Goal: Task Accomplishment & Management: Use online tool/utility

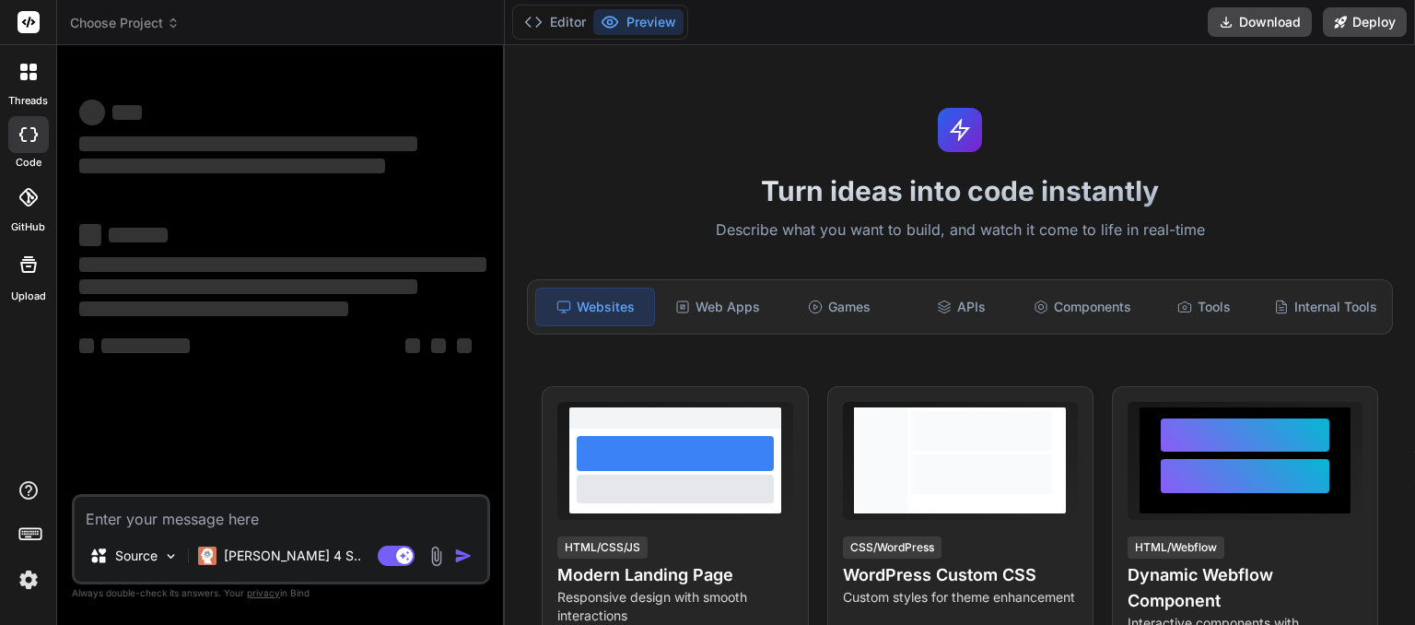
click at [174, 20] on icon at bounding box center [173, 23] width 13 height 13
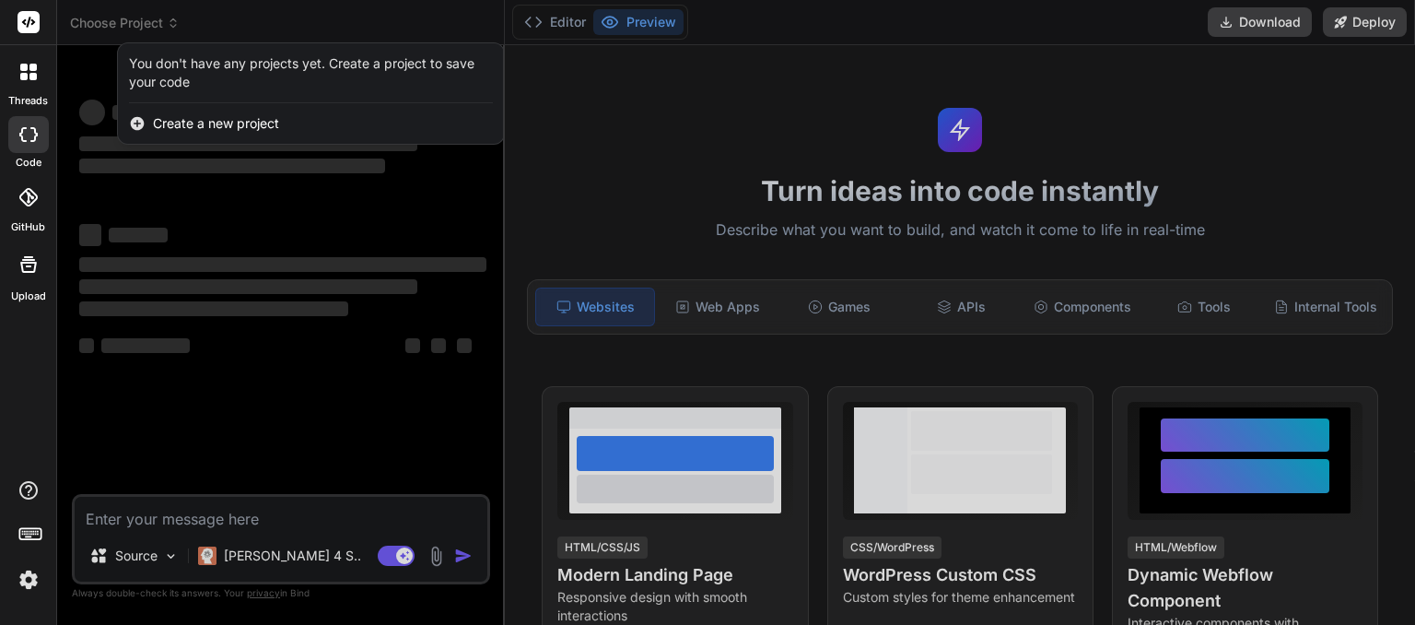
click at [24, 578] on img at bounding box center [28, 579] width 31 height 31
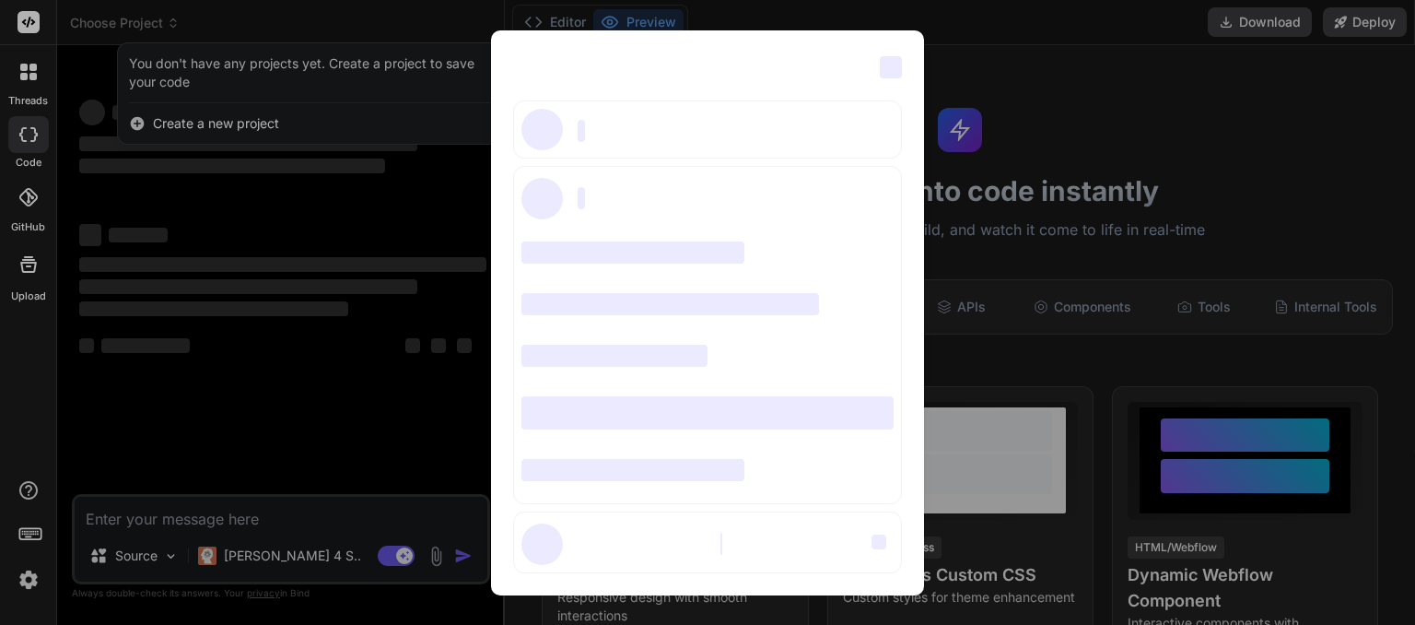
click at [887, 72] on span "‌" at bounding box center [891, 67] width 22 height 22
type textarea "x"
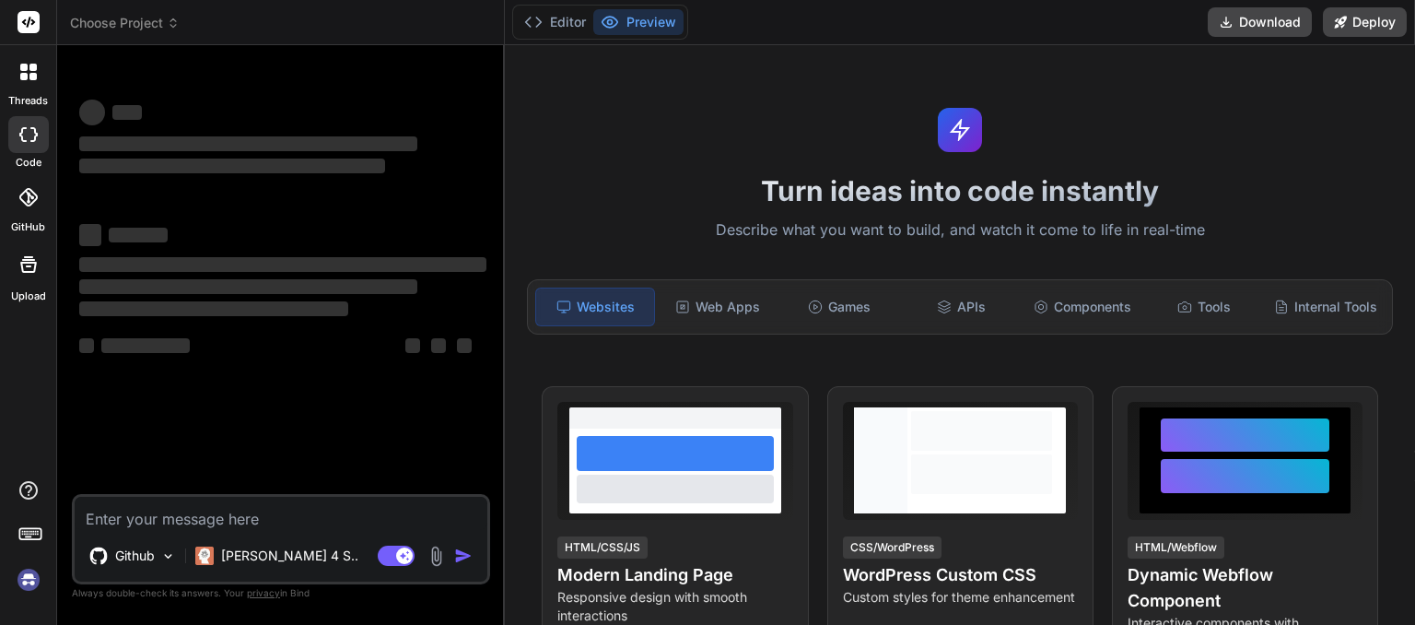
click at [175, 28] on icon at bounding box center [173, 23] width 13 height 13
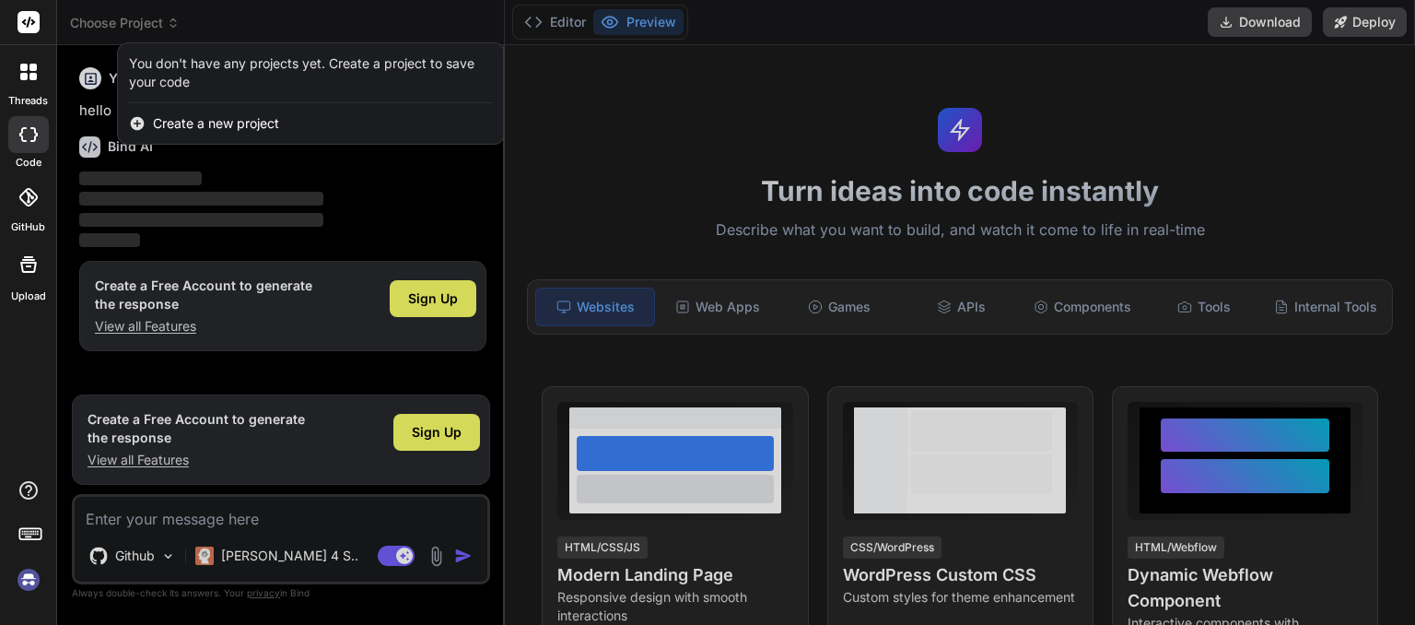
click at [240, 16] on div at bounding box center [707, 312] width 1415 height 625
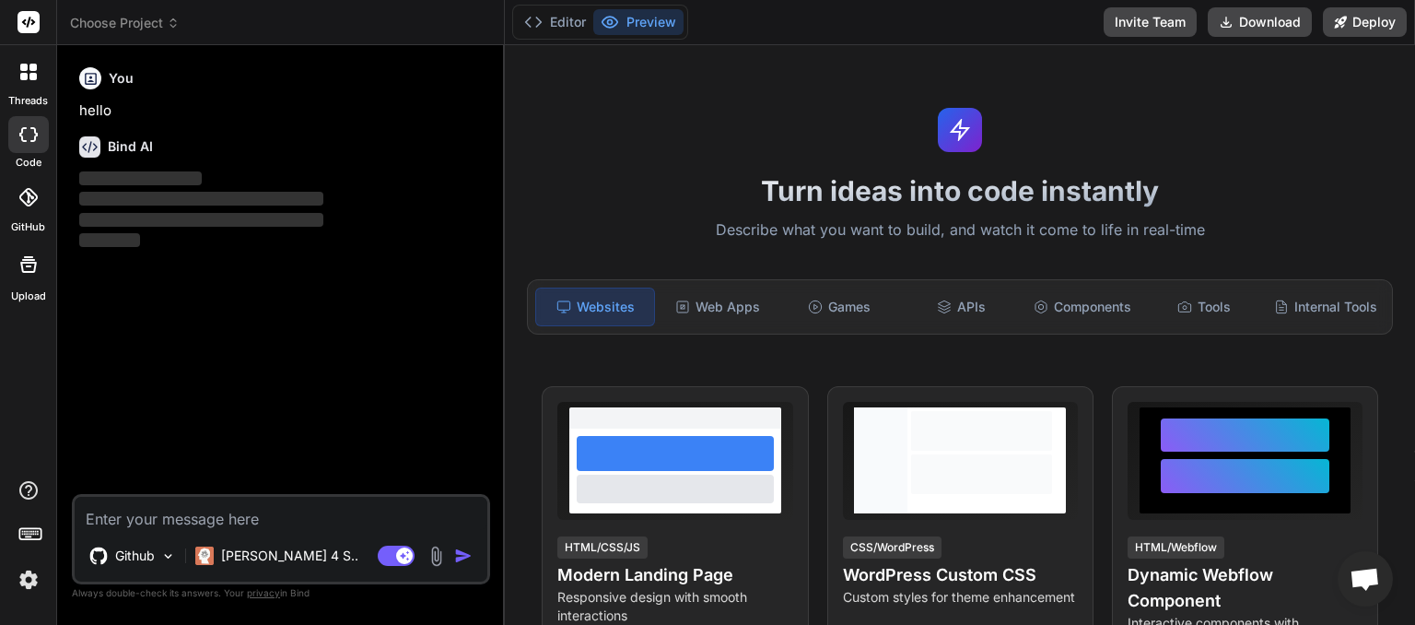
scroll to position [93, 0]
click at [171, 18] on icon at bounding box center [173, 23] width 13 height 13
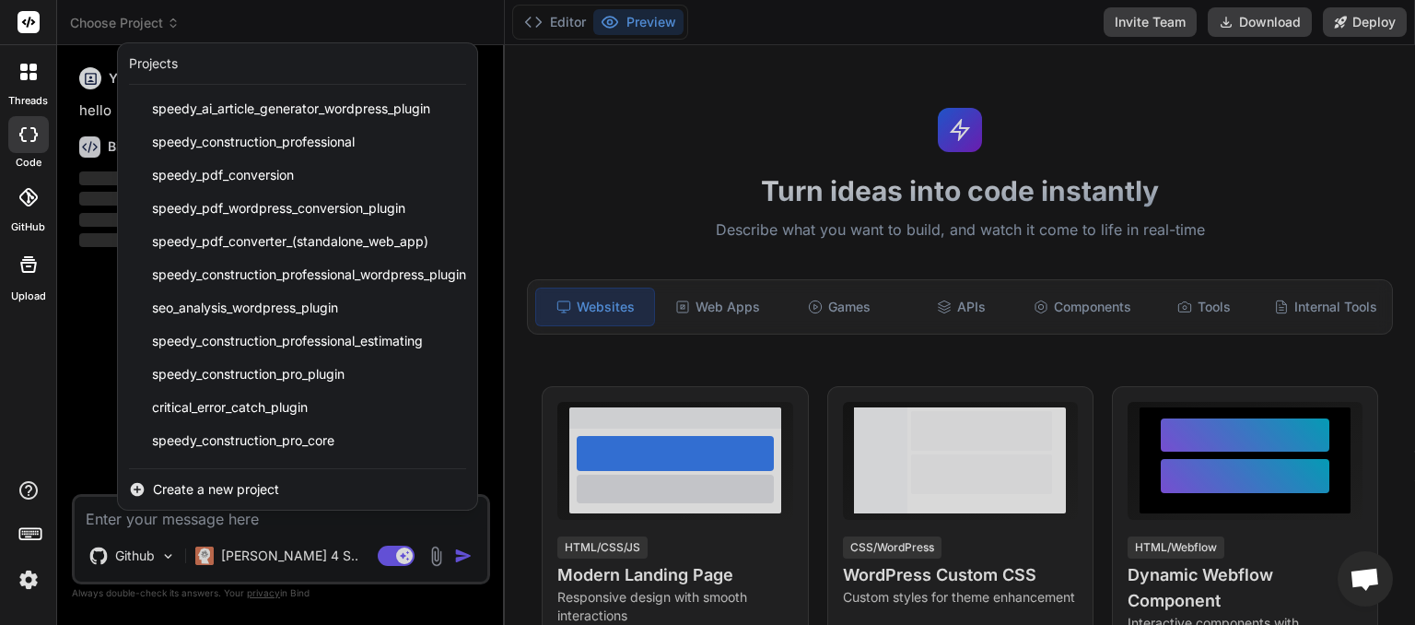
scroll to position [361, 0]
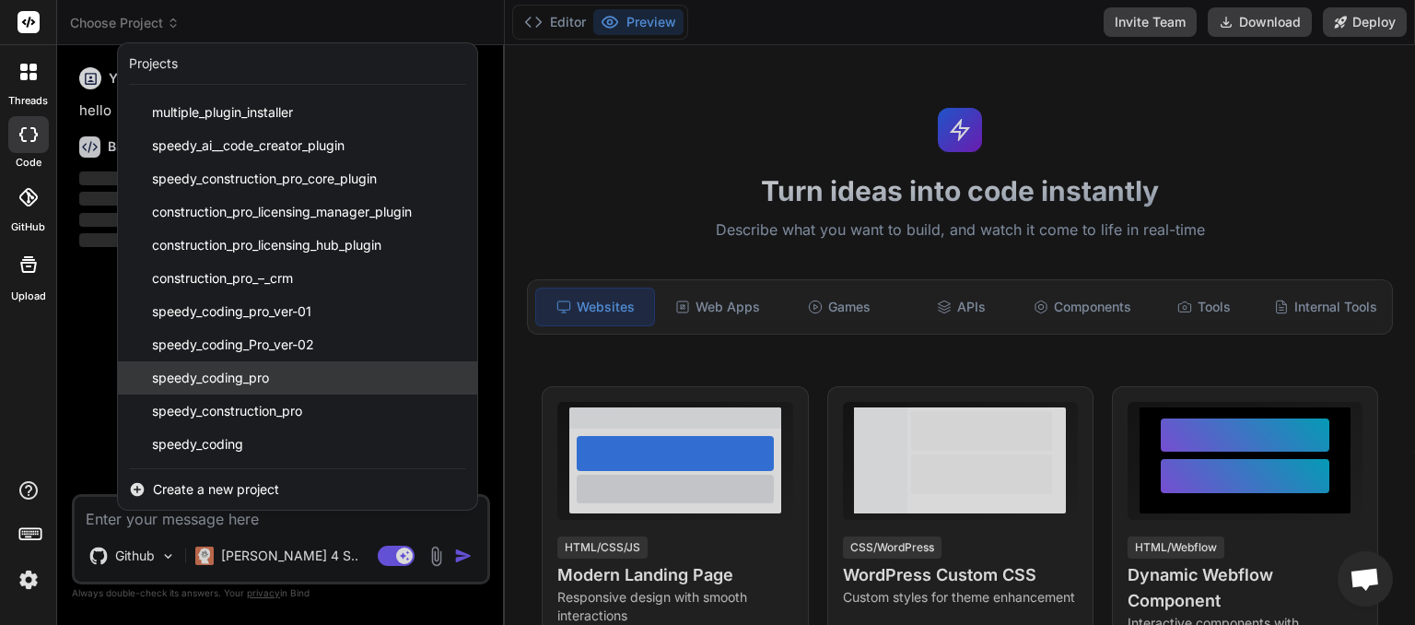
click at [253, 374] on span "speedy_coding_pro" at bounding box center [210, 378] width 117 height 18
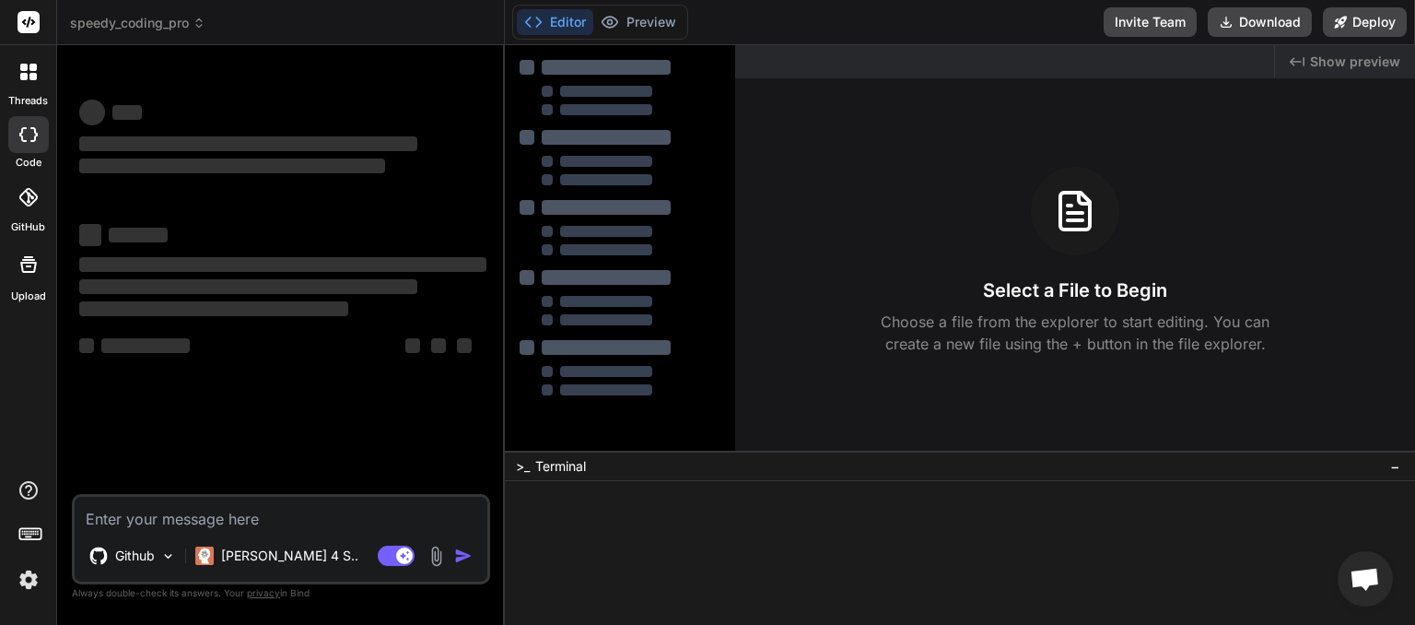
scroll to position [18, 0]
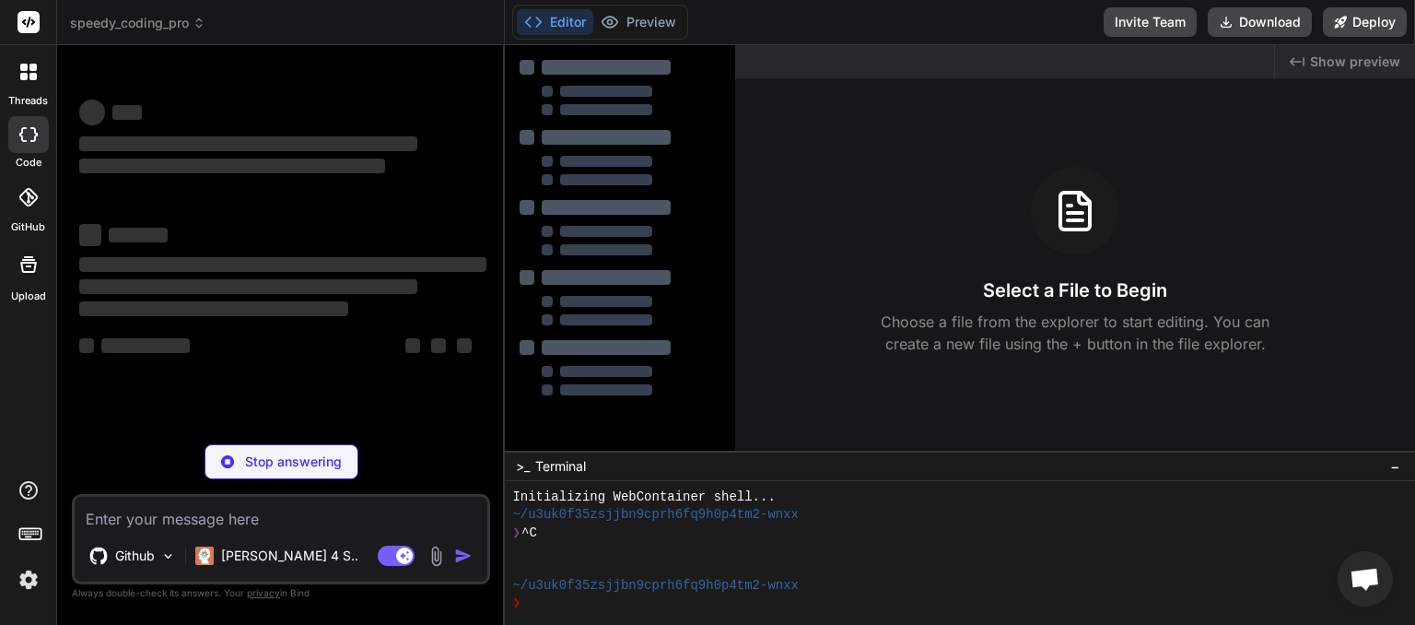
type textarea "x"
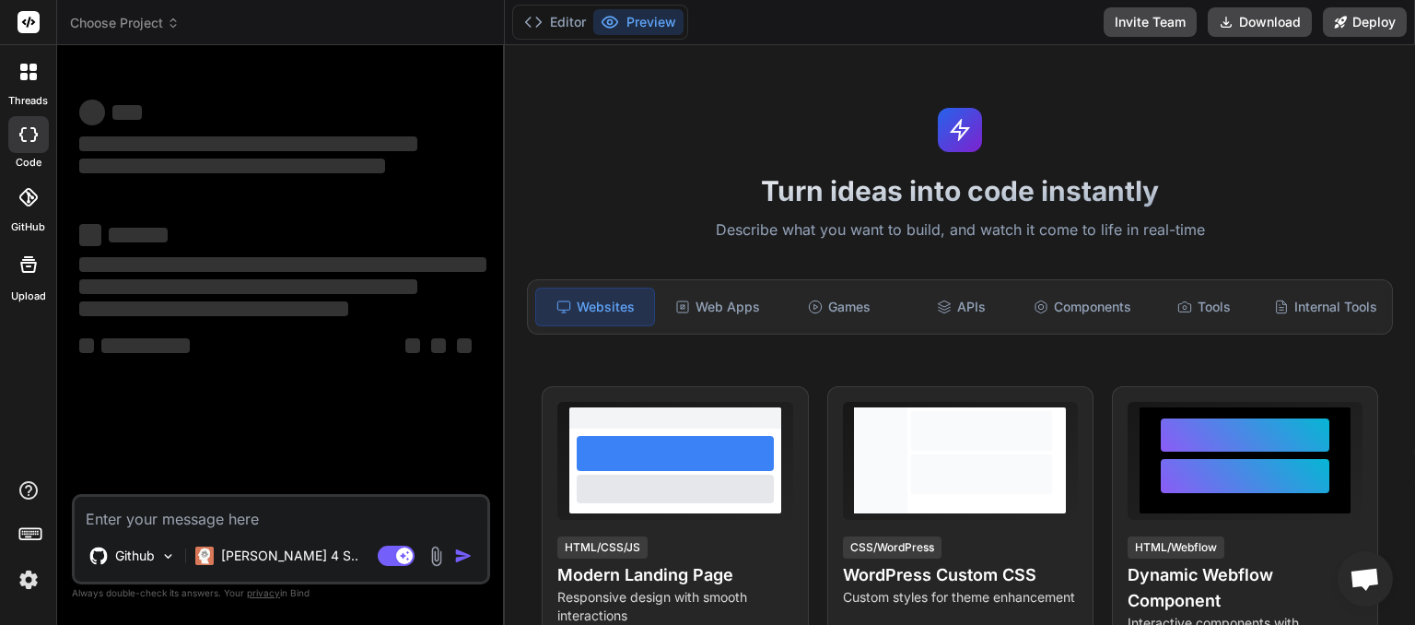
scroll to position [93, 0]
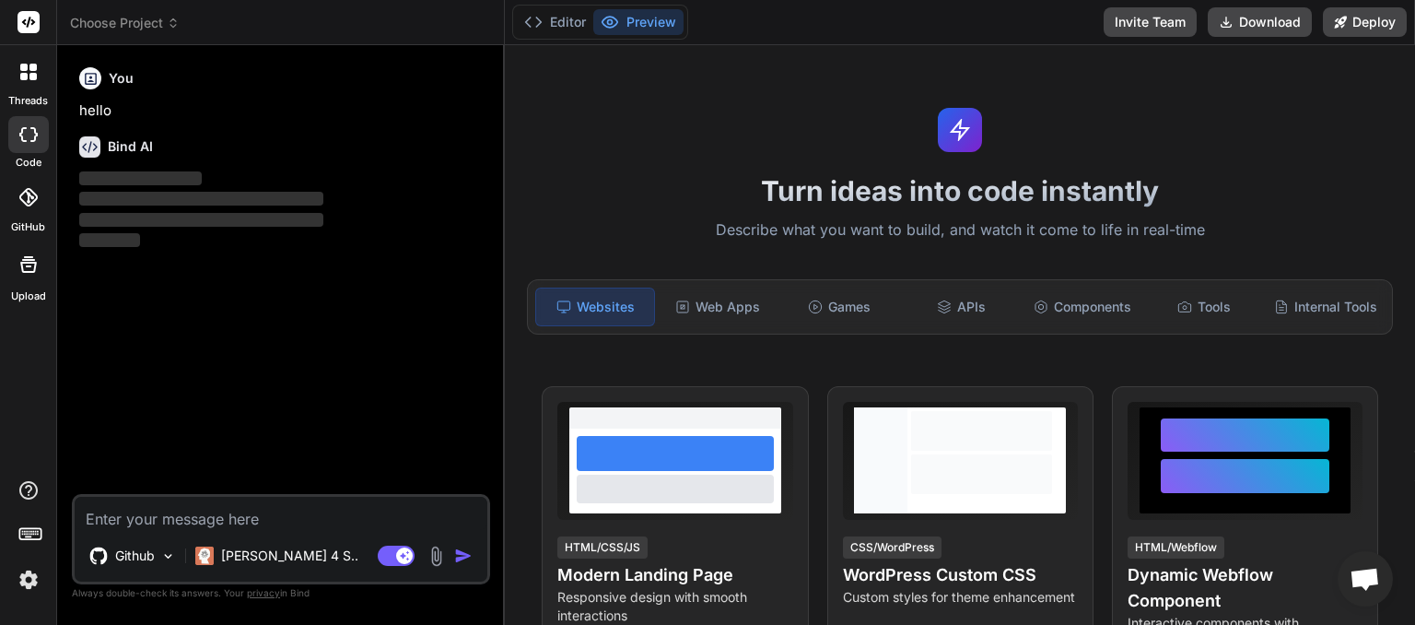
click at [176, 28] on icon at bounding box center [173, 23] width 13 height 13
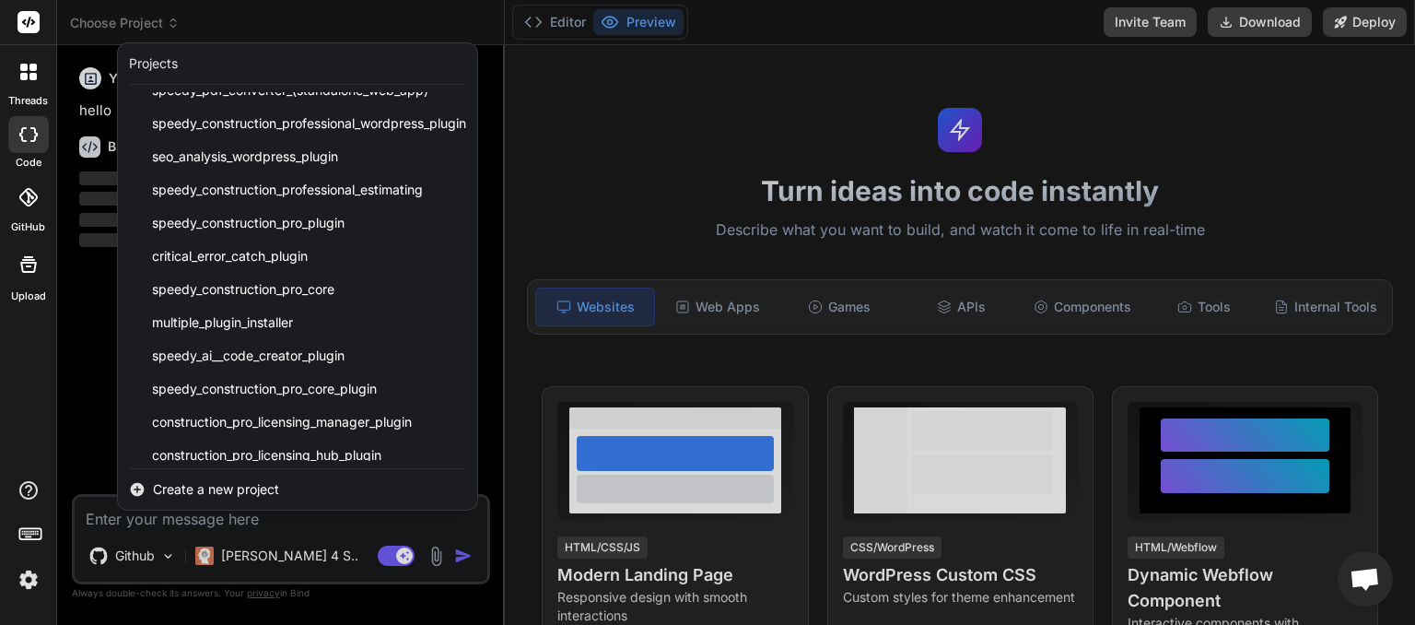
scroll to position [361, 0]
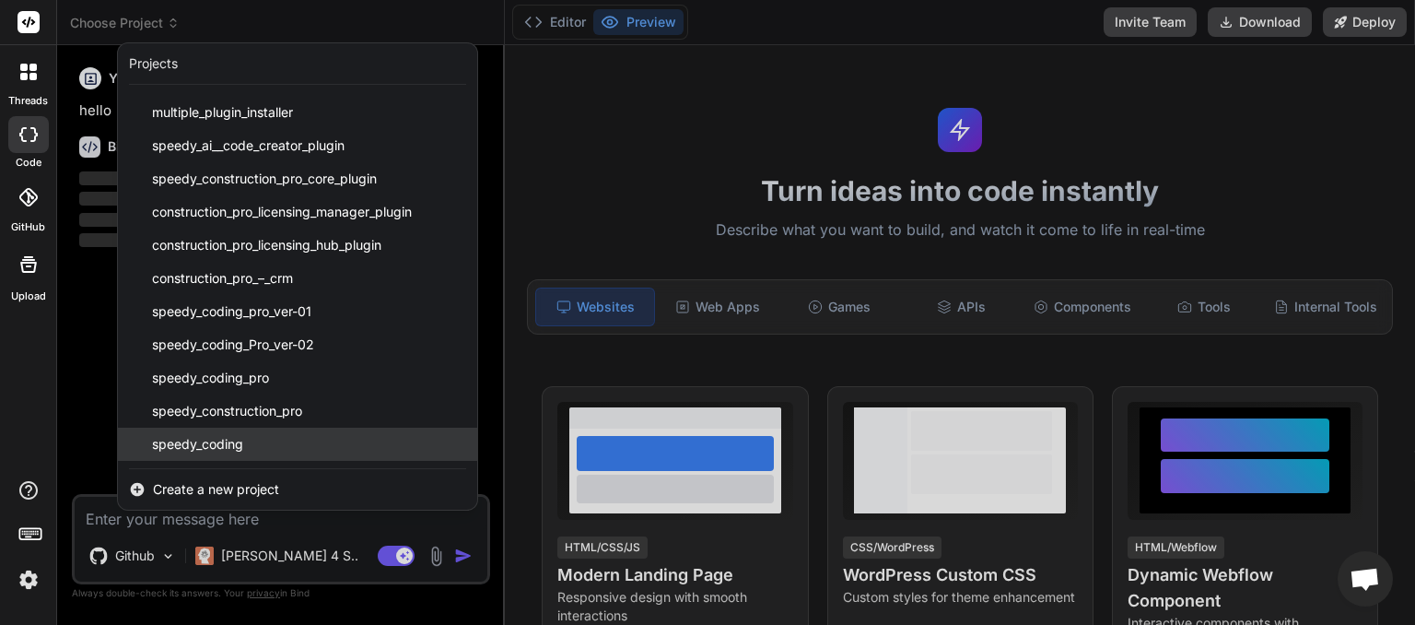
click at [216, 446] on span "speedy_coding" at bounding box center [197, 444] width 91 height 18
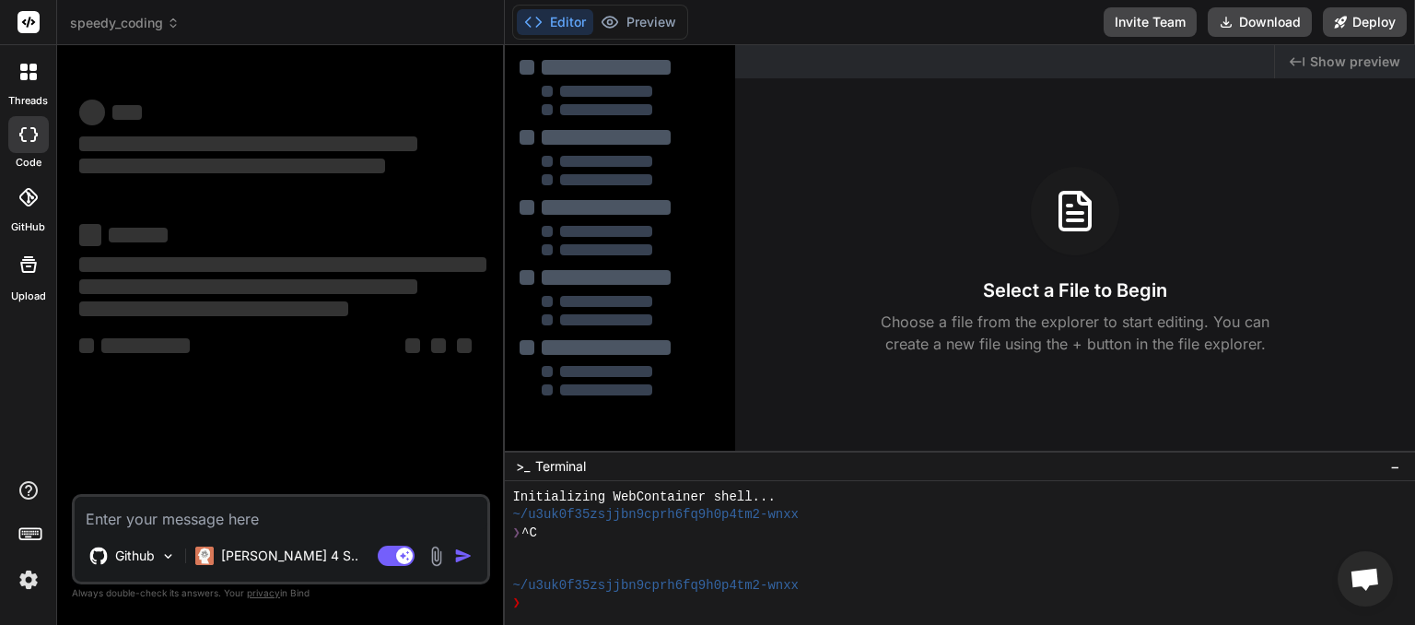
scroll to position [18, 0]
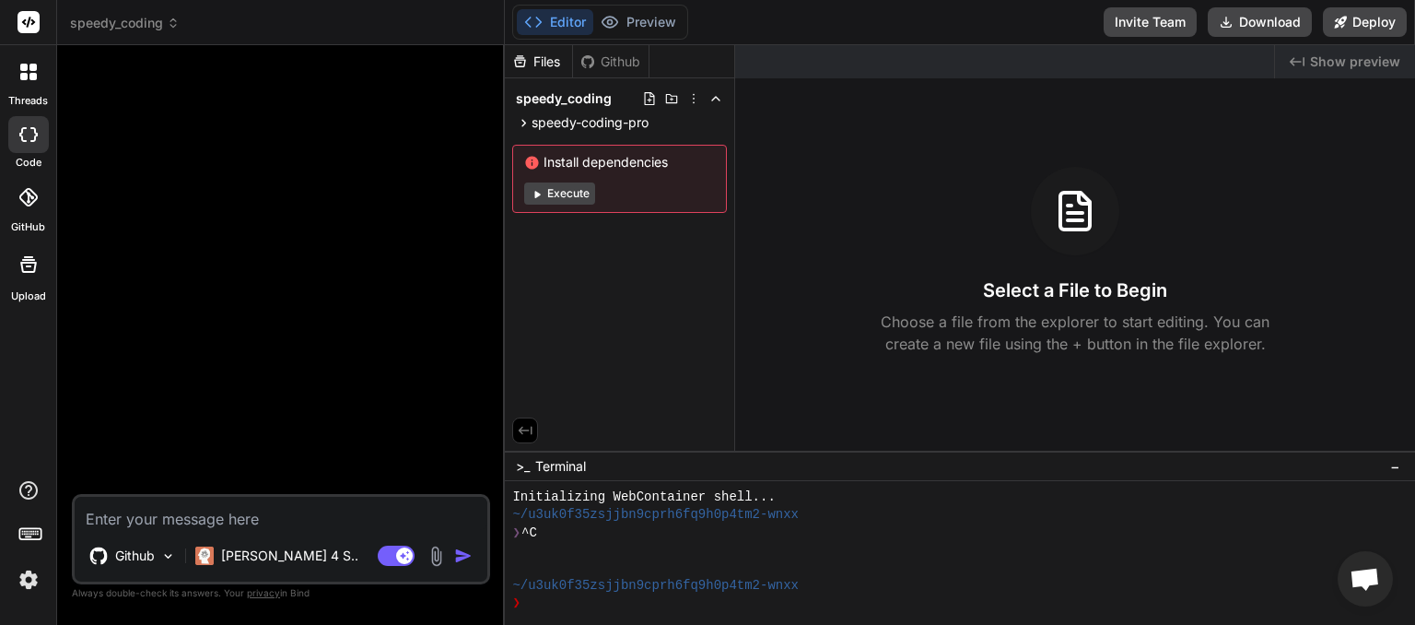
click at [167, 518] on textarea at bounding box center [281, 513] width 413 height 33
click at [164, 30] on span "speedy_coding" at bounding box center [125, 23] width 110 height 18
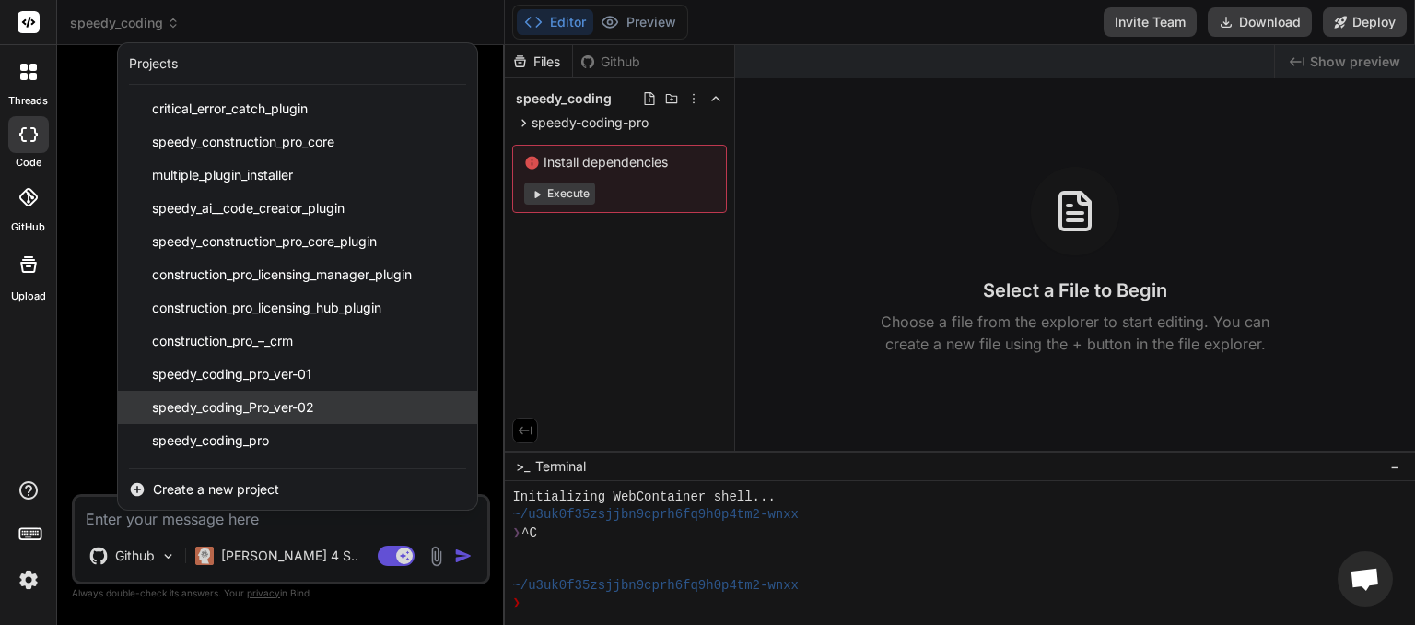
scroll to position [361, 0]
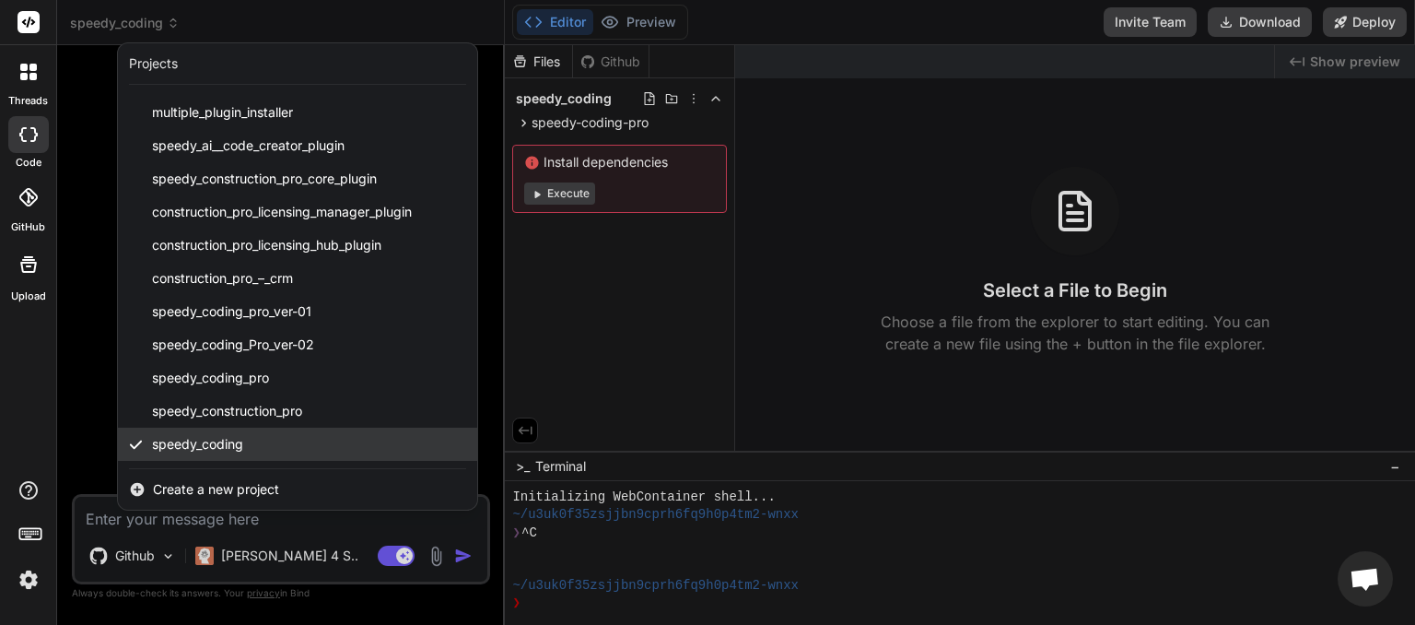
click at [193, 440] on span "speedy_coding" at bounding box center [197, 444] width 91 height 18
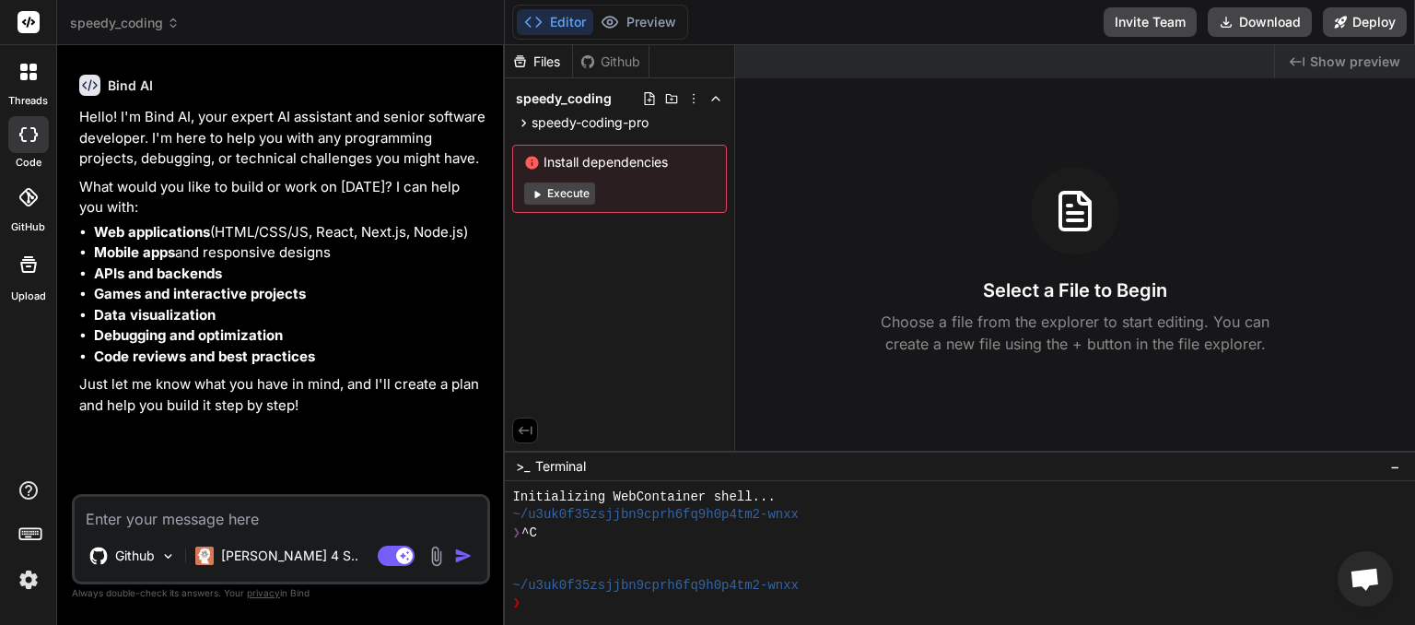
click at [168, 20] on icon at bounding box center [173, 23] width 13 height 13
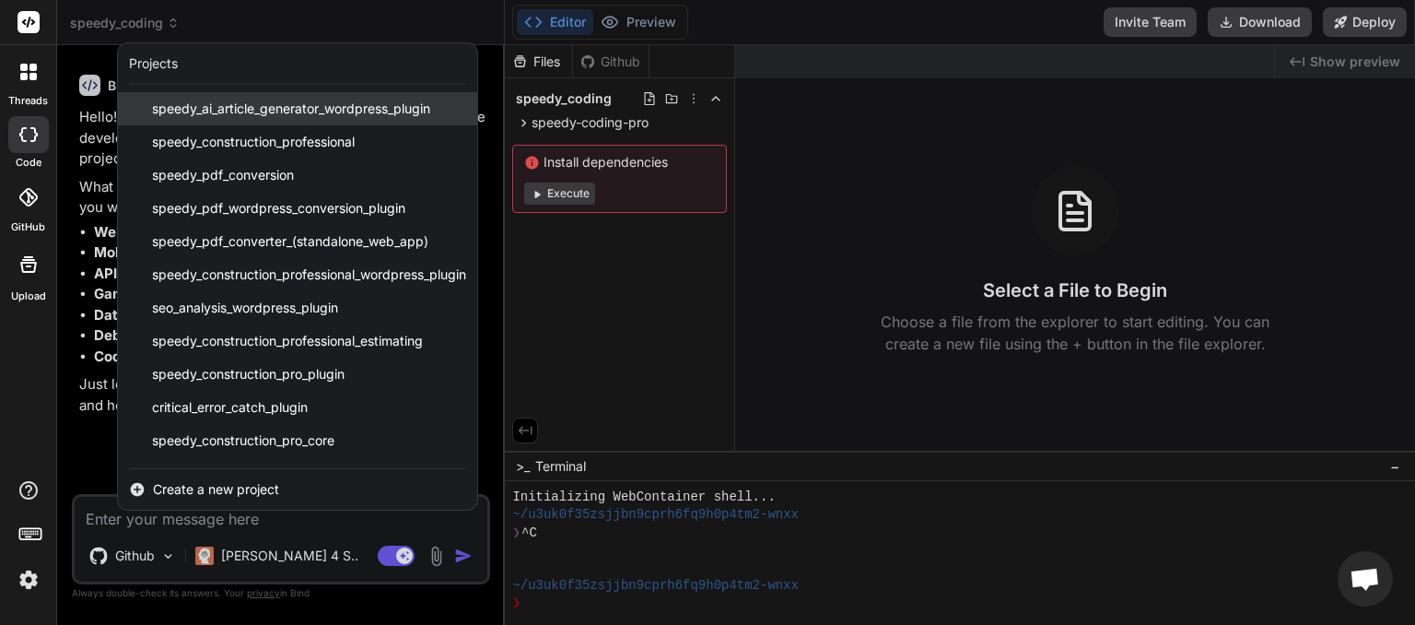
click at [183, 105] on span "speedy_ai_article_generator_wordpress_plugin" at bounding box center [291, 109] width 278 height 18
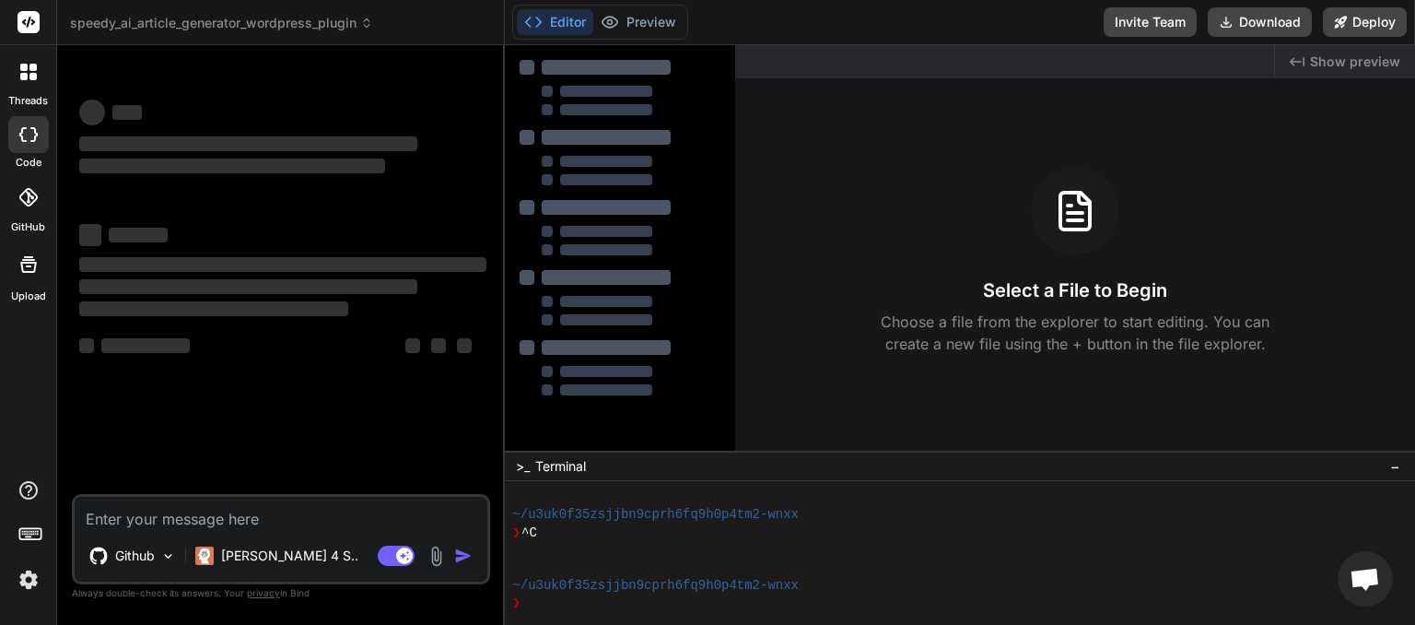
click at [366, 24] on icon at bounding box center [366, 23] width 13 height 13
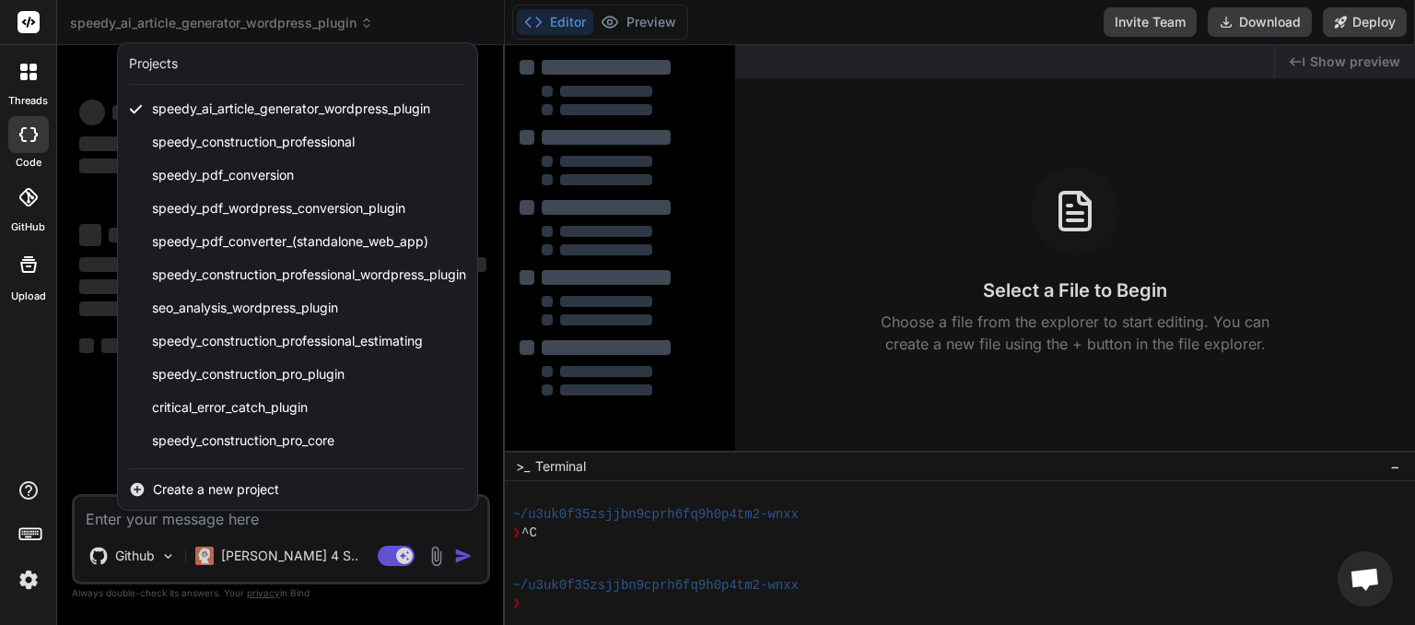
scroll to position [361, 0]
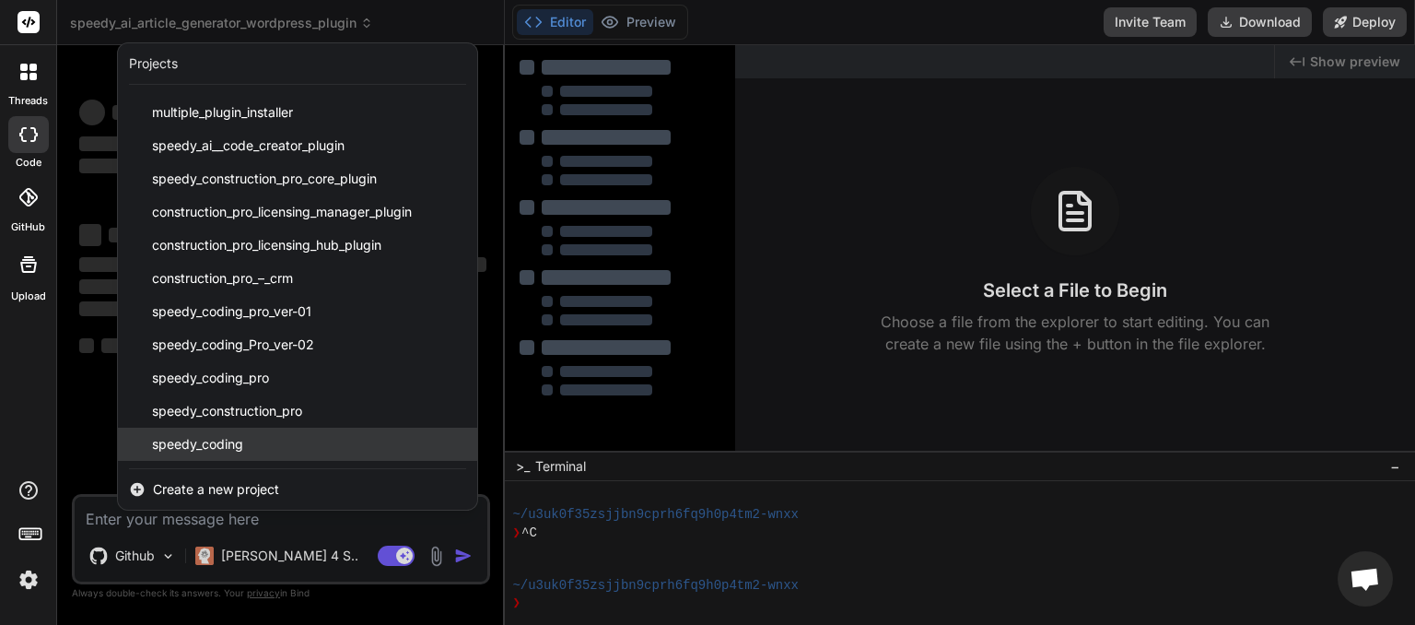
click at [241, 444] on span "speedy_coding" at bounding box center [197, 444] width 91 height 18
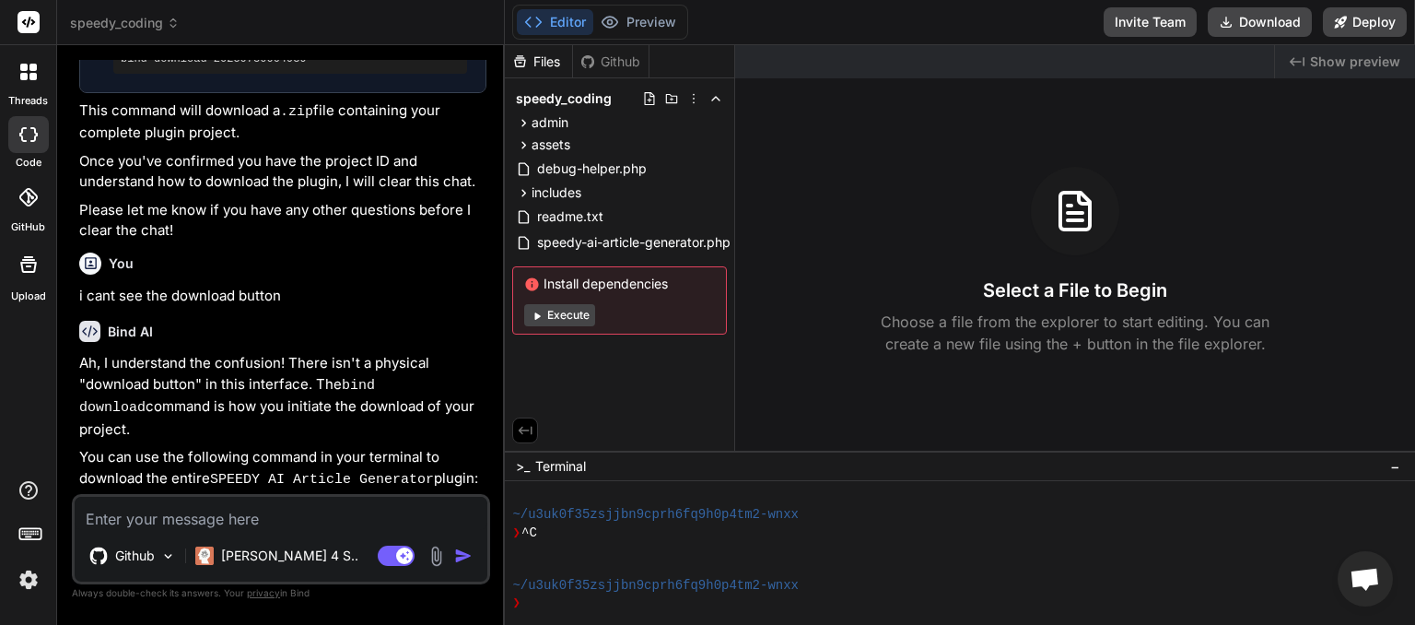
scroll to position [1898, 0]
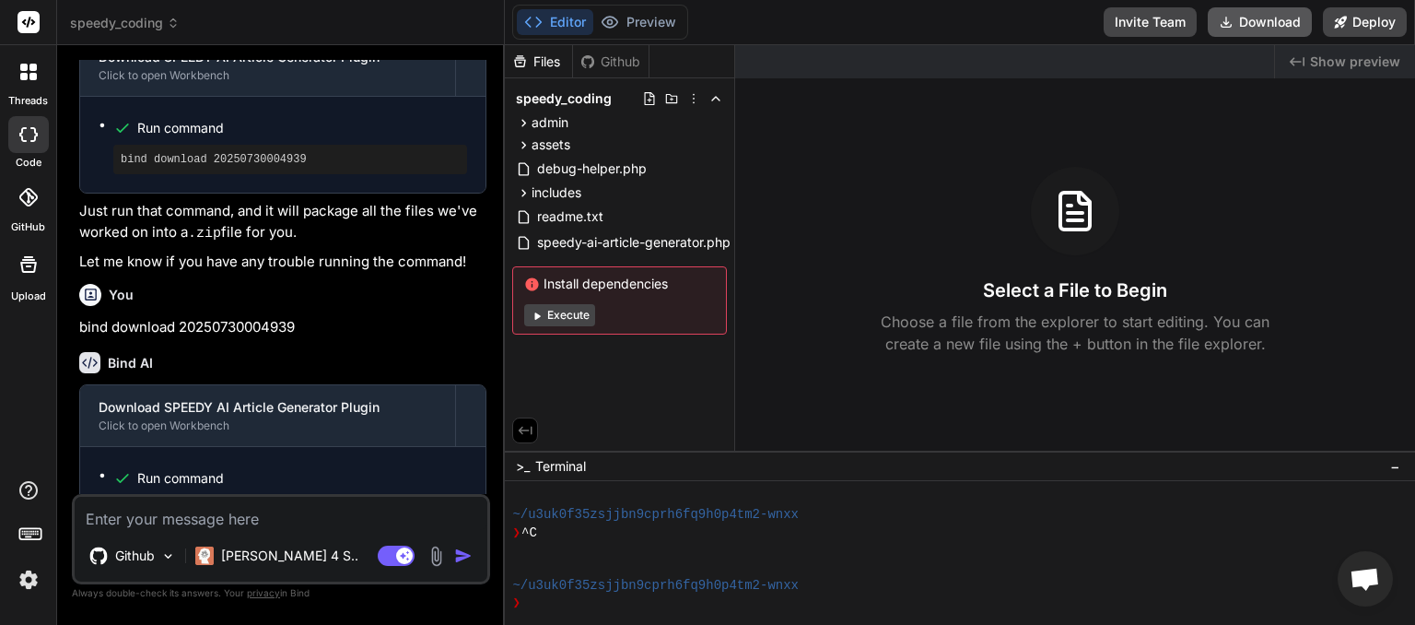
click at [1274, 29] on button "Download" at bounding box center [1260, 21] width 104 height 29
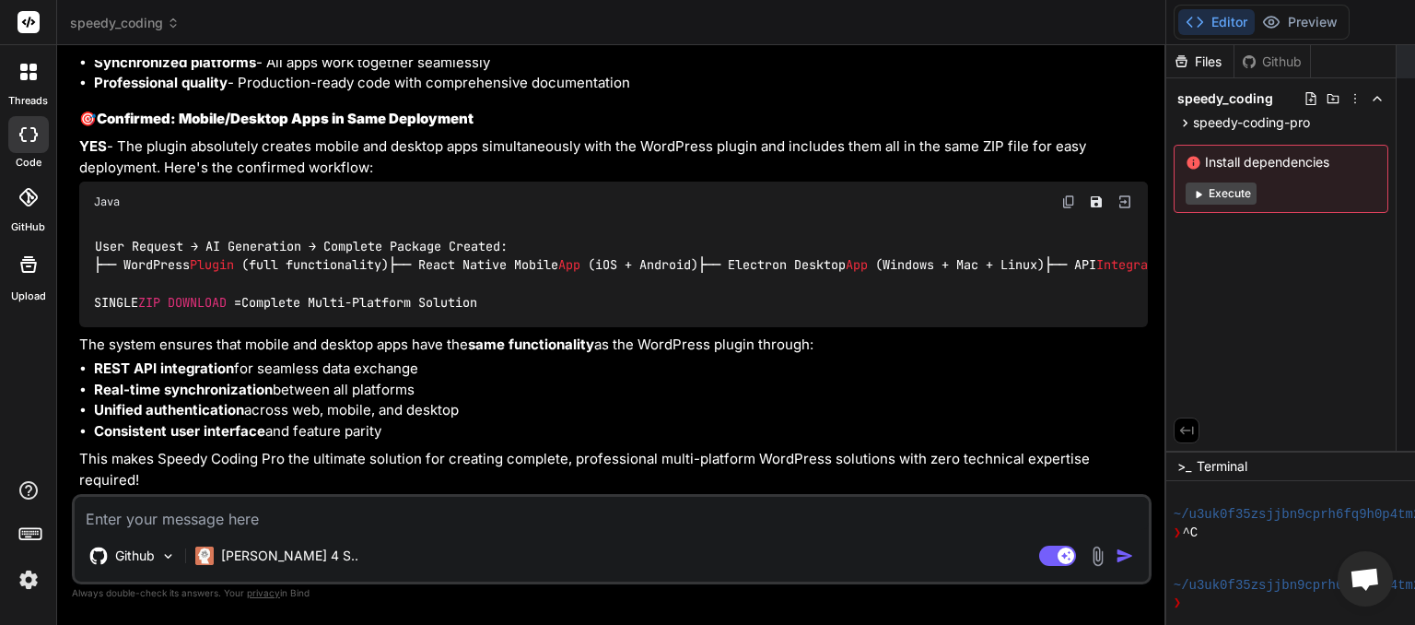
scroll to position [13567, 0]
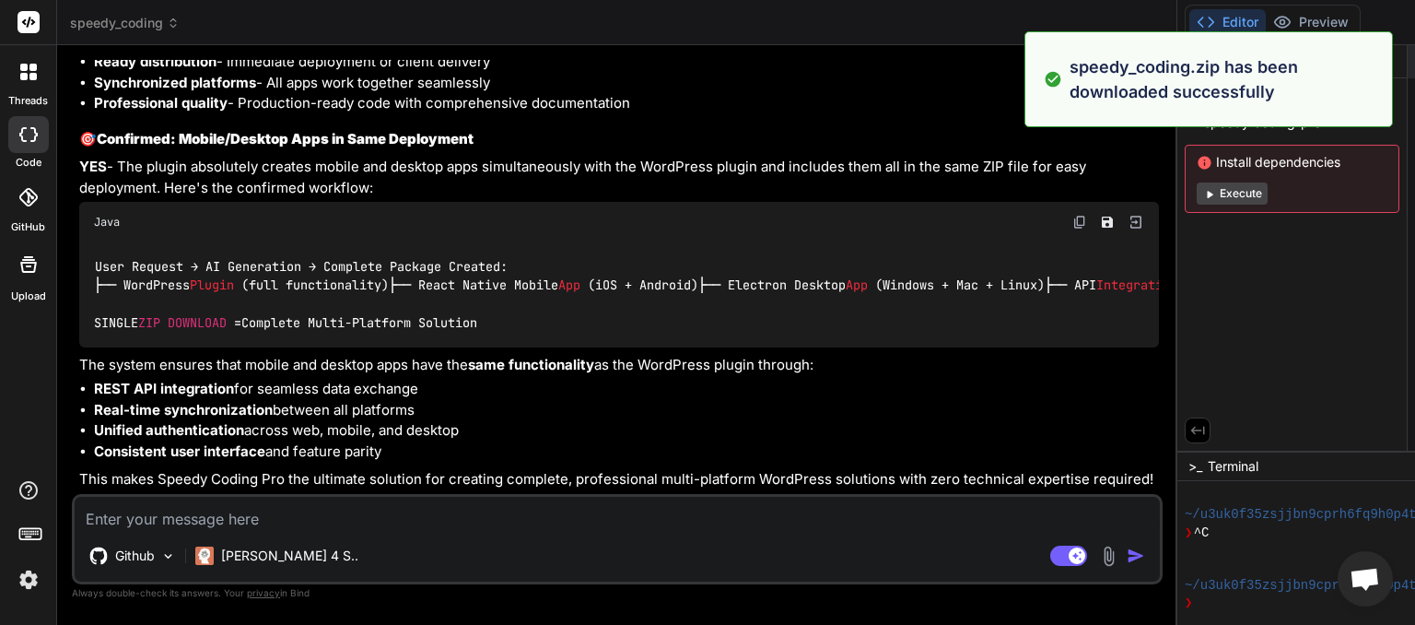
type textarea "x"
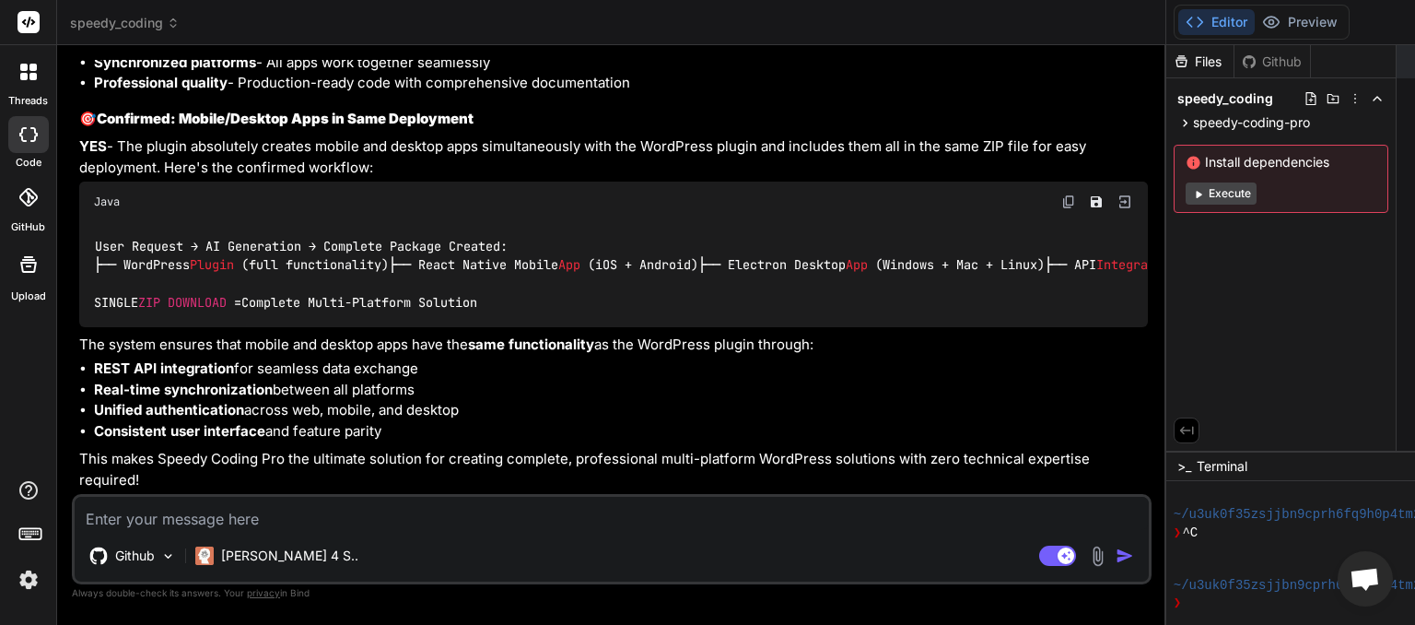
paste textarea "[[DATE] 18:08:31 UTC] PHP Fatal error: Uncaught TypeError: call_user_func_array…"
type textarea "[[DATE] 18:08:31 UTC] PHP Fatal error: Uncaught TypeError: call_user_func_array…"
type textarea "x"
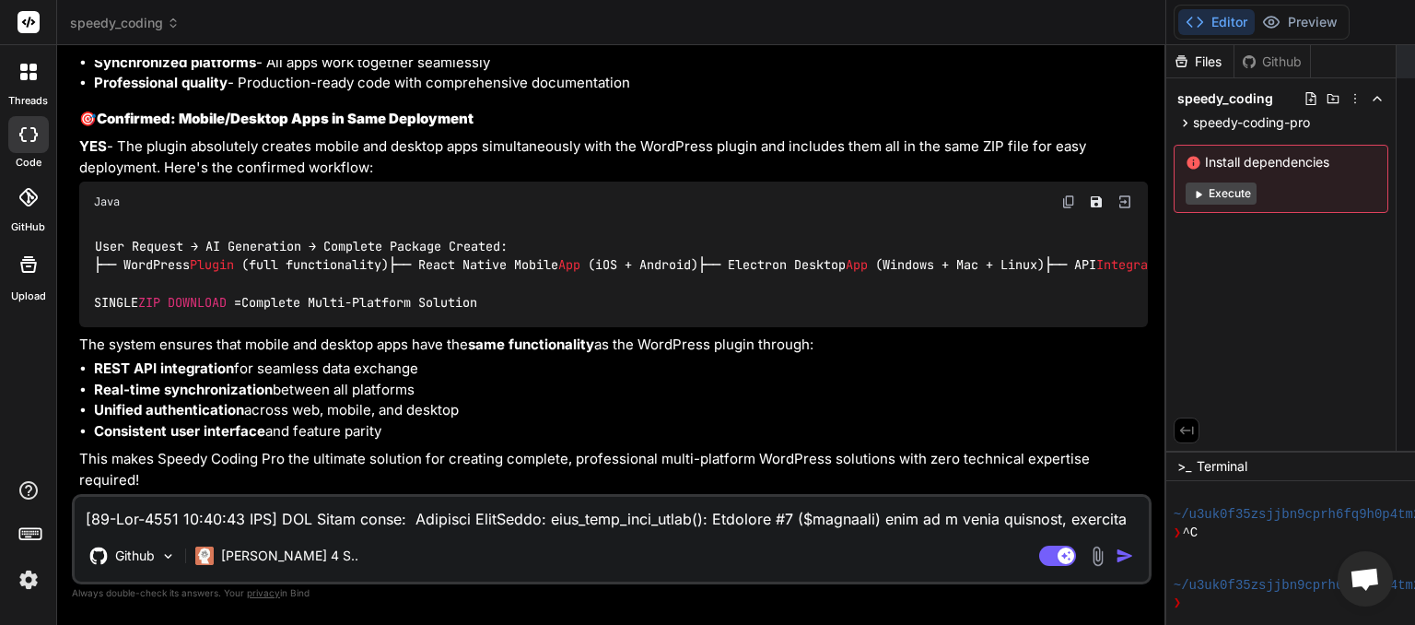
scroll to position [1239, 0]
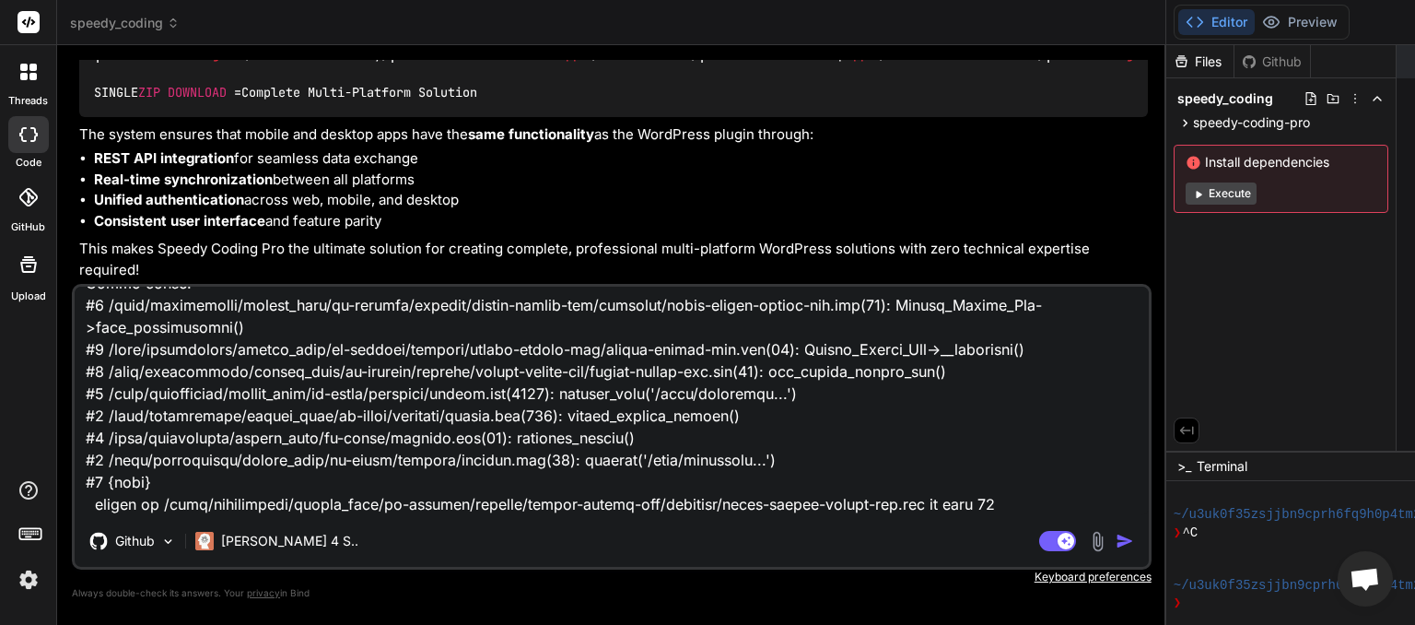
type textarea "[[DATE] 18:08:31 UTC] PHP Fatal error: Uncaught TypeError: call_user_func_array…"
click at [1116, 546] on img "button" at bounding box center [1125, 541] width 18 height 18
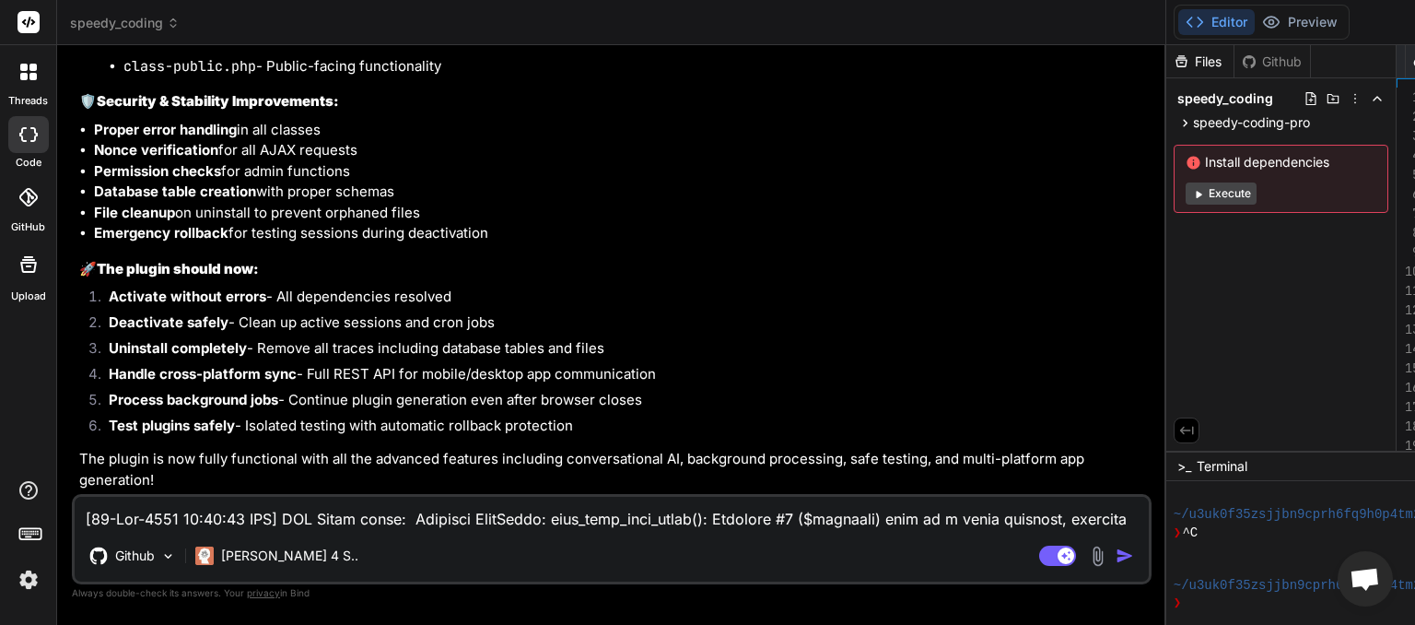
scroll to position [0, 1462]
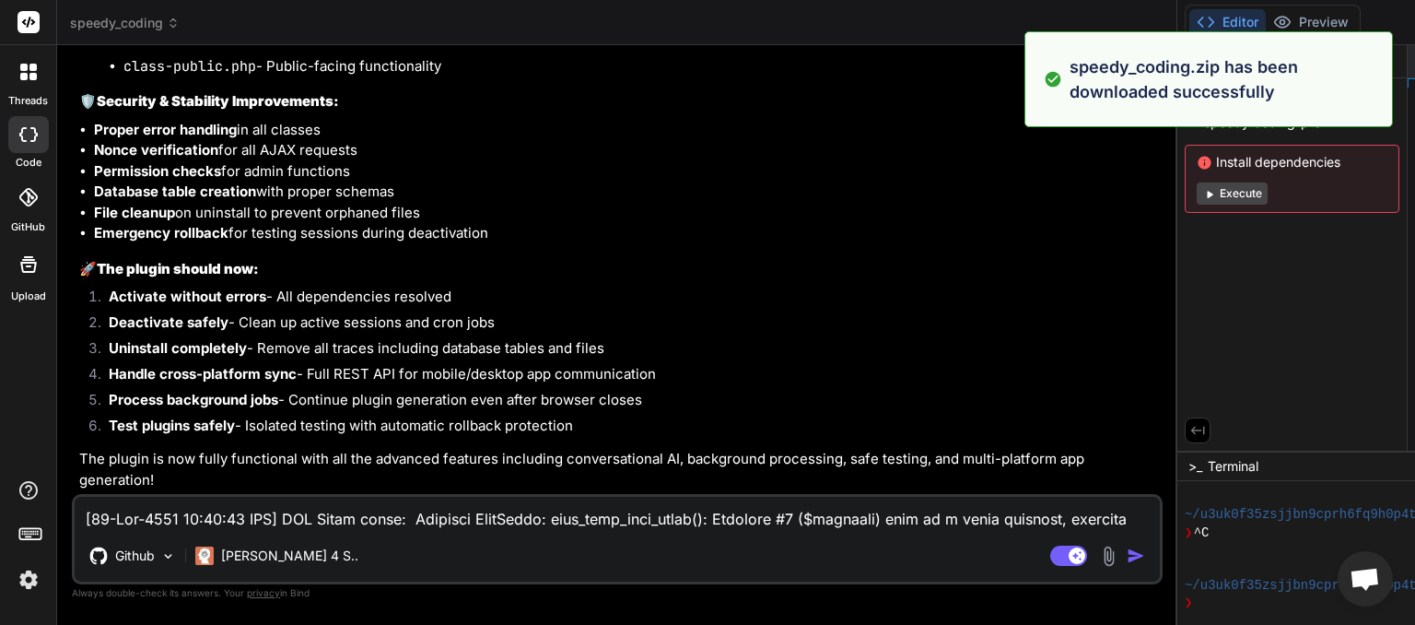
type textarea "x"
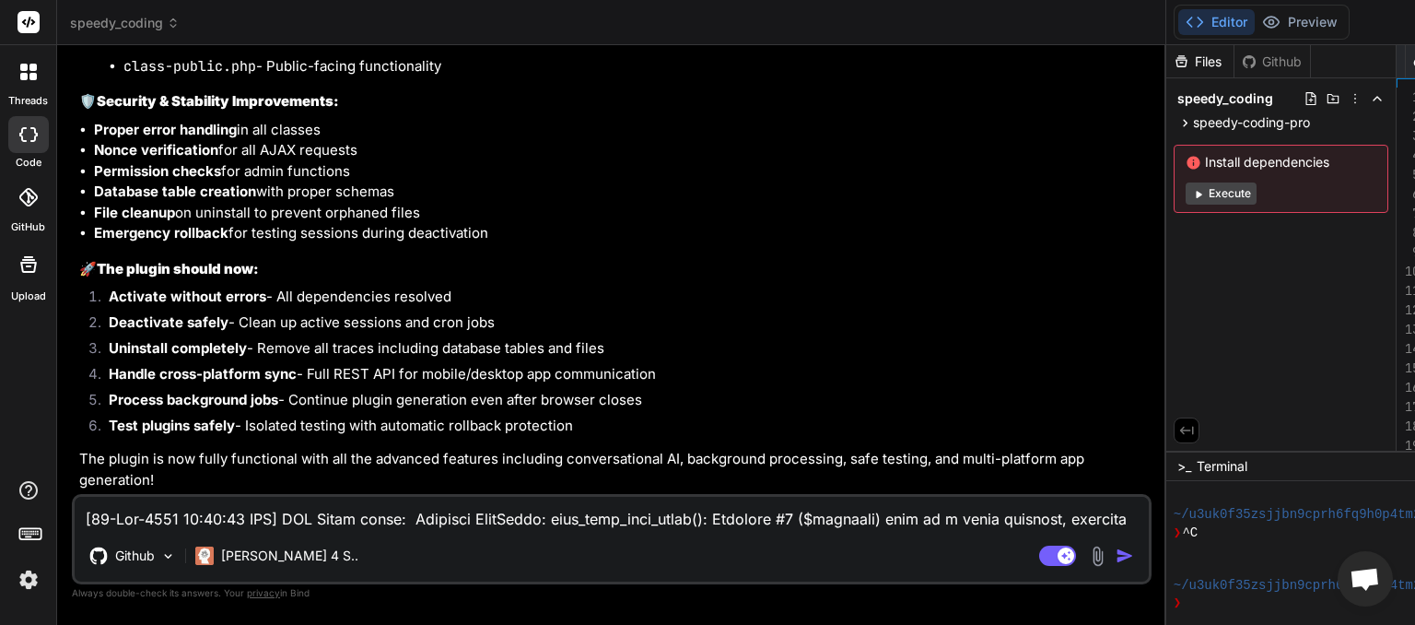
paste textarea "JS Error] TypeError: $(...).sortable is not a function File: [URL][DOMAIN_NAME]…"
type textarea "[JS Error] TypeError: $(...).sortable is not a function File: [URL][DOMAIN_NAME…"
type textarea "x"
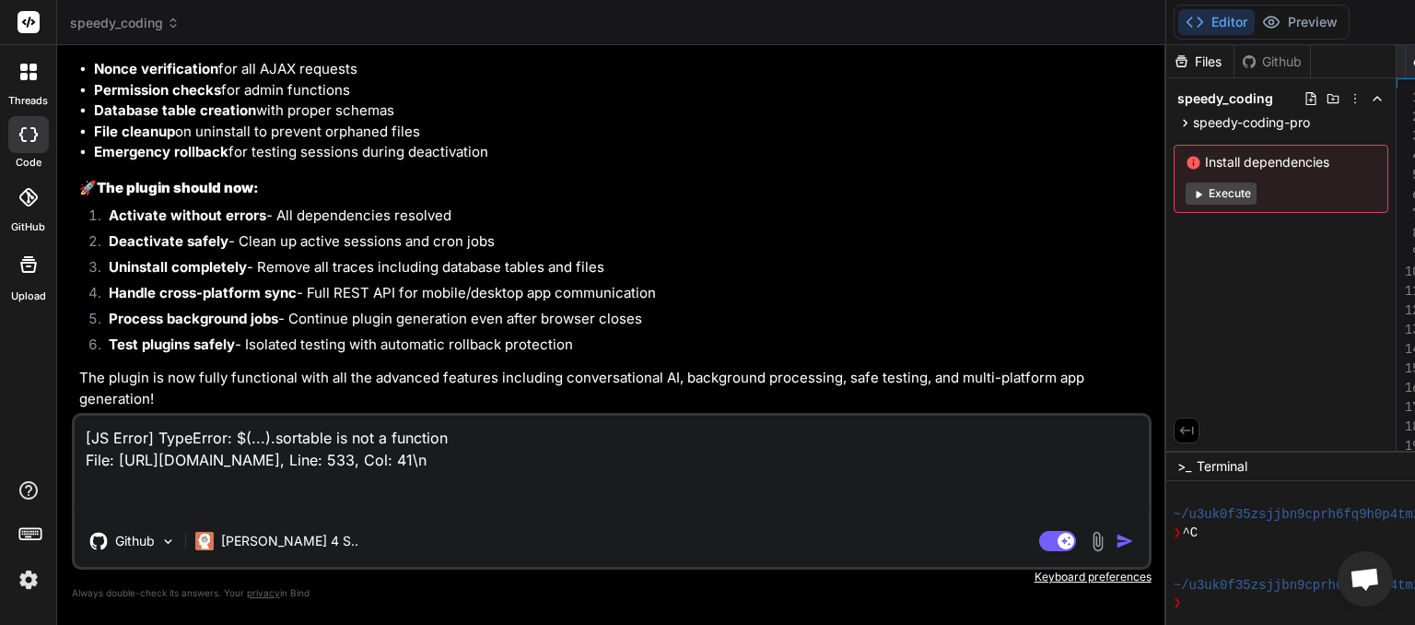
type textarea "[JS Error] TypeError: $(...).sortable is not a function File: [URL][DOMAIN_NAME…"
click at [1116, 547] on img "button" at bounding box center [1125, 541] width 18 height 18
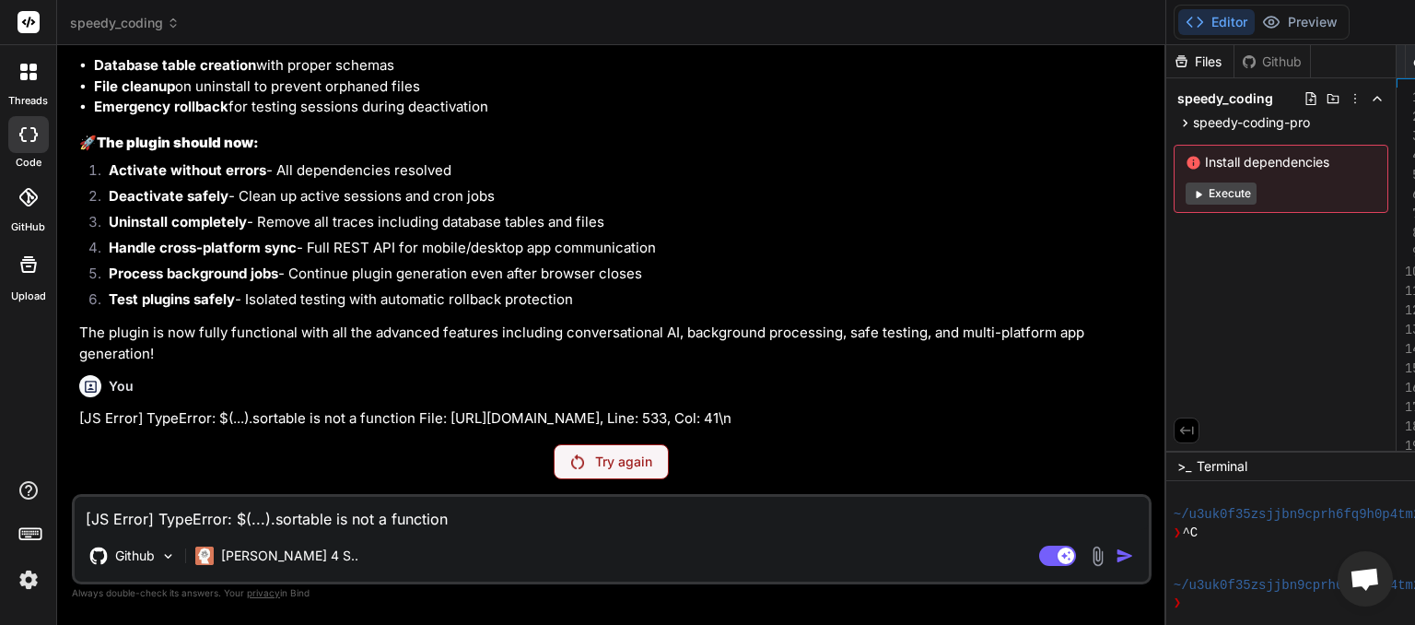
click at [595, 458] on p "Try again" at bounding box center [623, 461] width 57 height 18
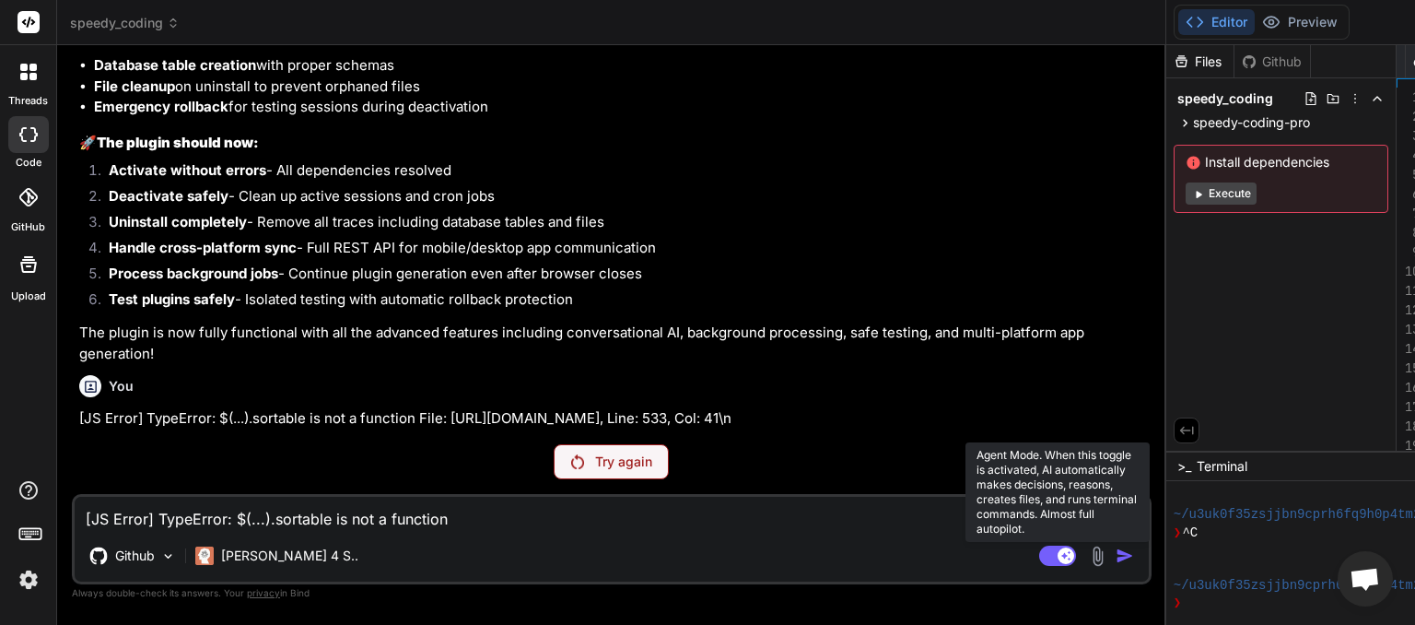
click at [1039, 558] on rect at bounding box center [1057, 556] width 37 height 20
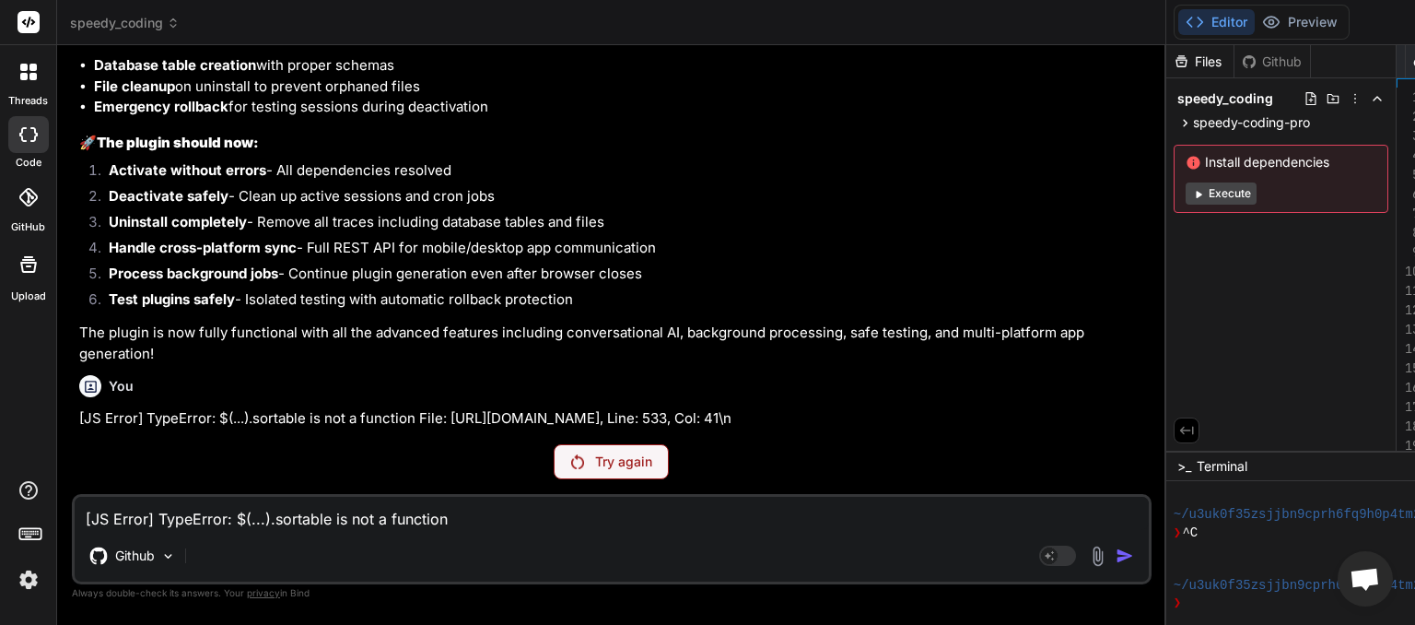
click at [595, 471] on p "Try again" at bounding box center [623, 461] width 57 height 18
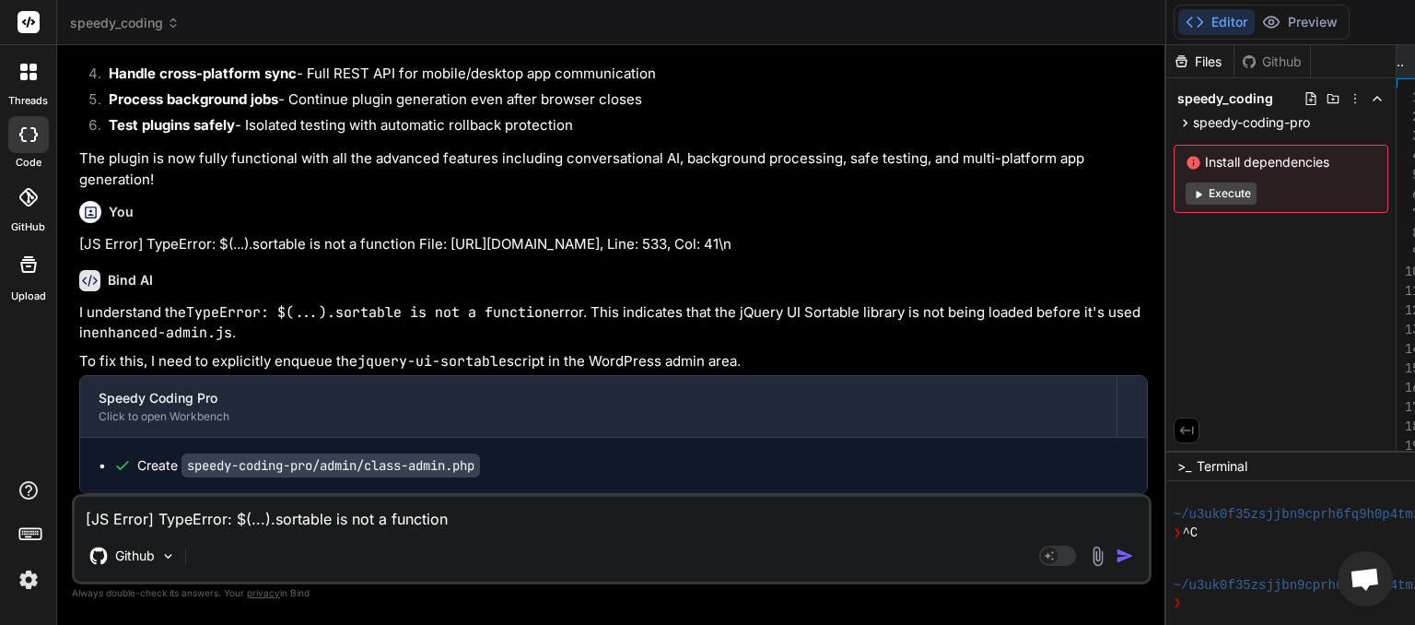
scroll to position [0, 1609]
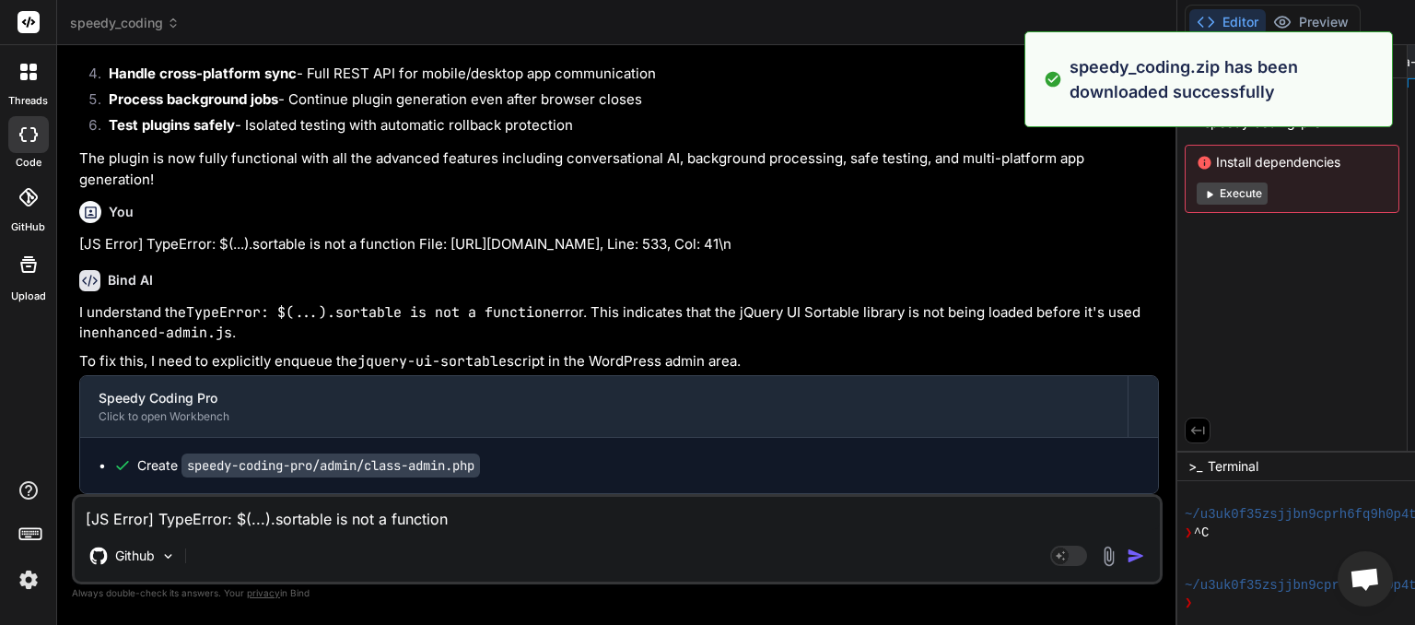
type textarea "x"
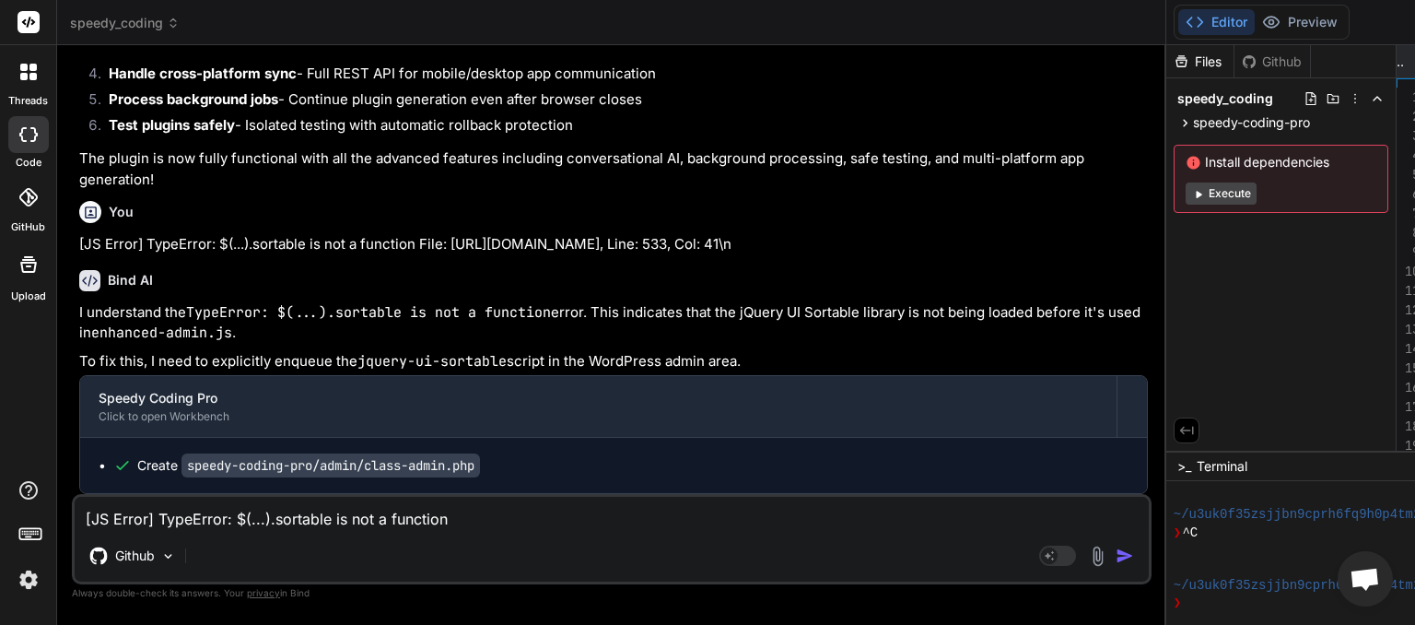
paste textarea "[DATE] 18:38:31 UTC] PHP Parse error: syntax error, unexpected identifier "scp"…"
type textarea "[[DATE] 18:38:31 UTC] PHP Parse error: syntax error, unexpected identifier "scp…"
type textarea "x"
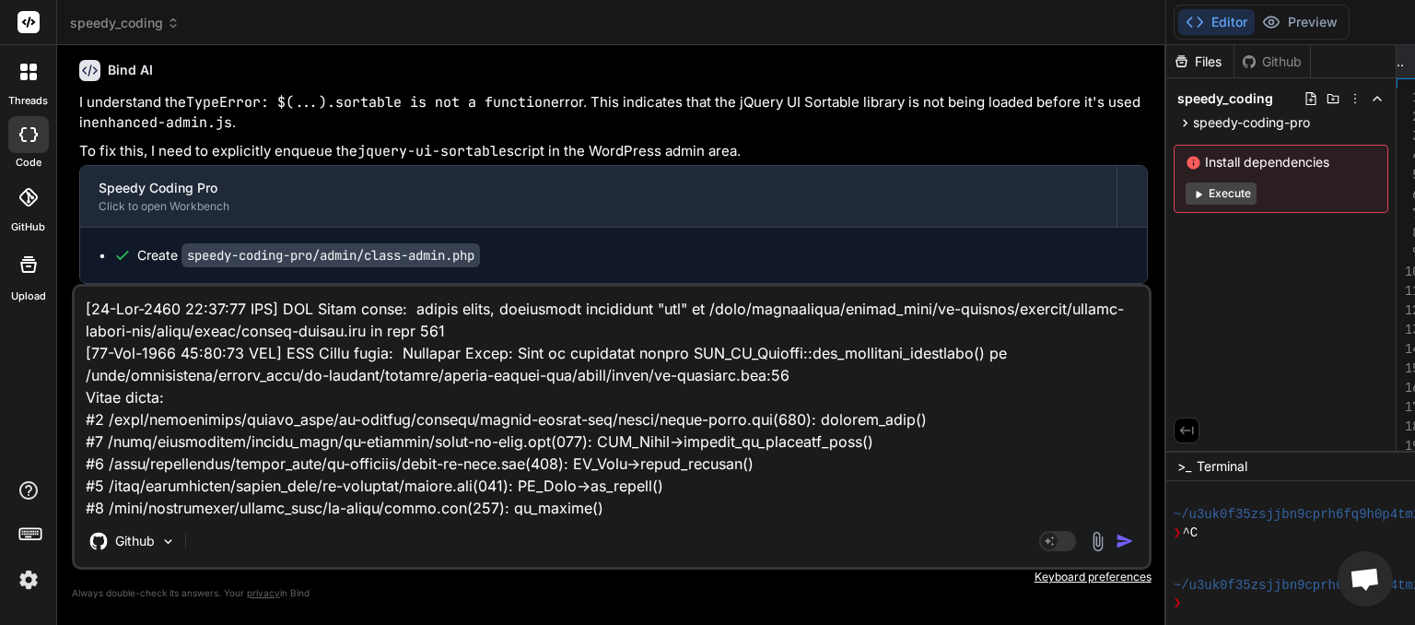
scroll to position [380, 0]
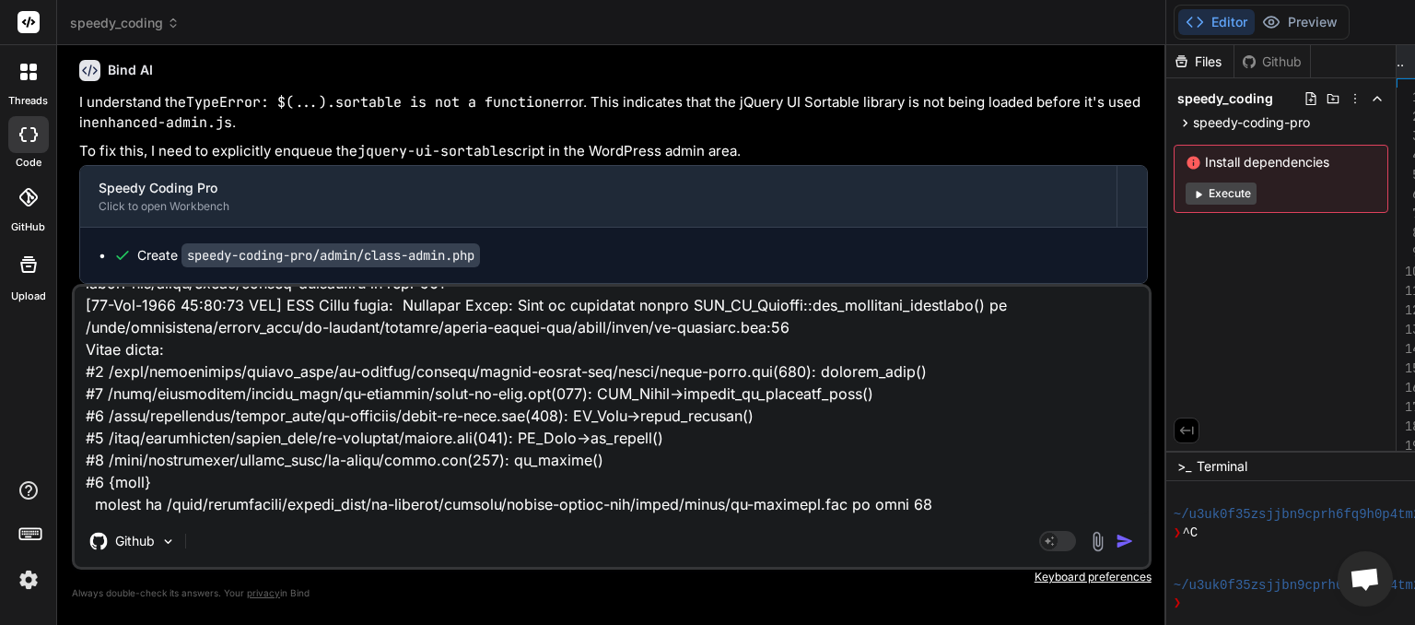
type textarea "[[DATE] 18:38:31 UTC] PHP Parse error: syntax error, unexpected identifier "scp…"
click at [1116, 543] on img "button" at bounding box center [1125, 541] width 18 height 18
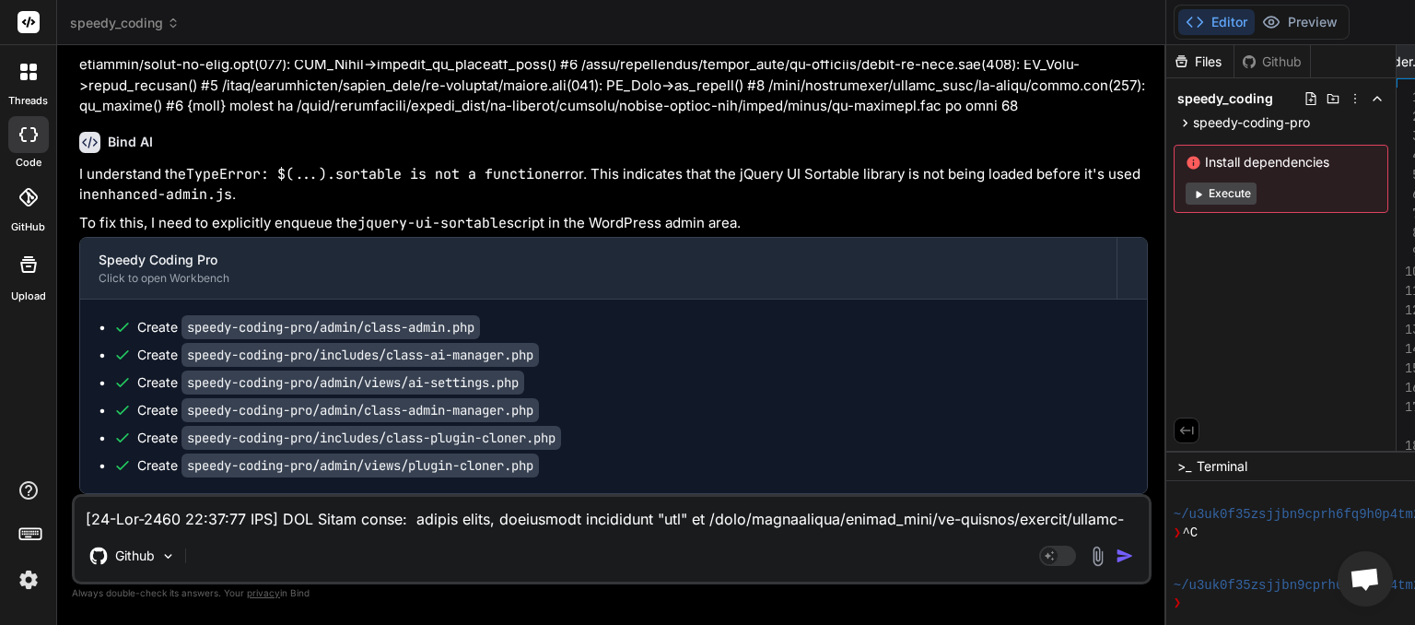
scroll to position [0, 1900]
click at [198, 513] on textarea at bounding box center [612, 513] width 1075 height 33
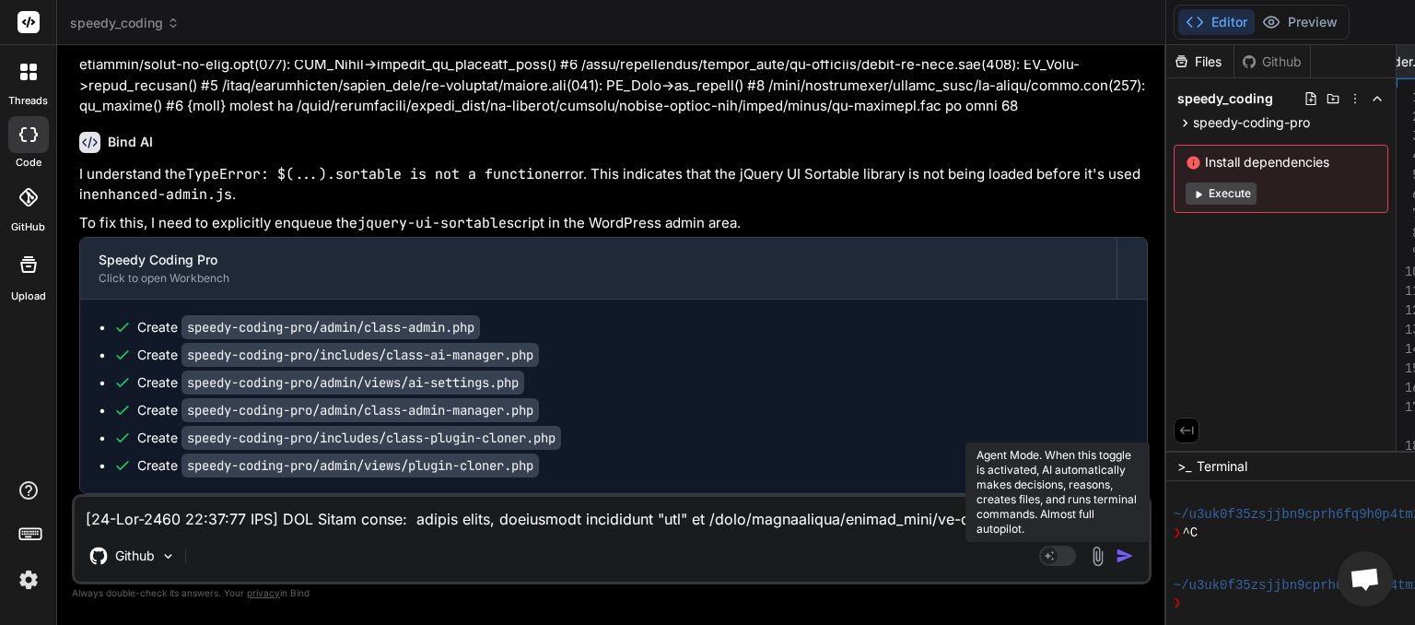
click at [1039, 560] on rect at bounding box center [1057, 556] width 37 height 20
type textarea "x"
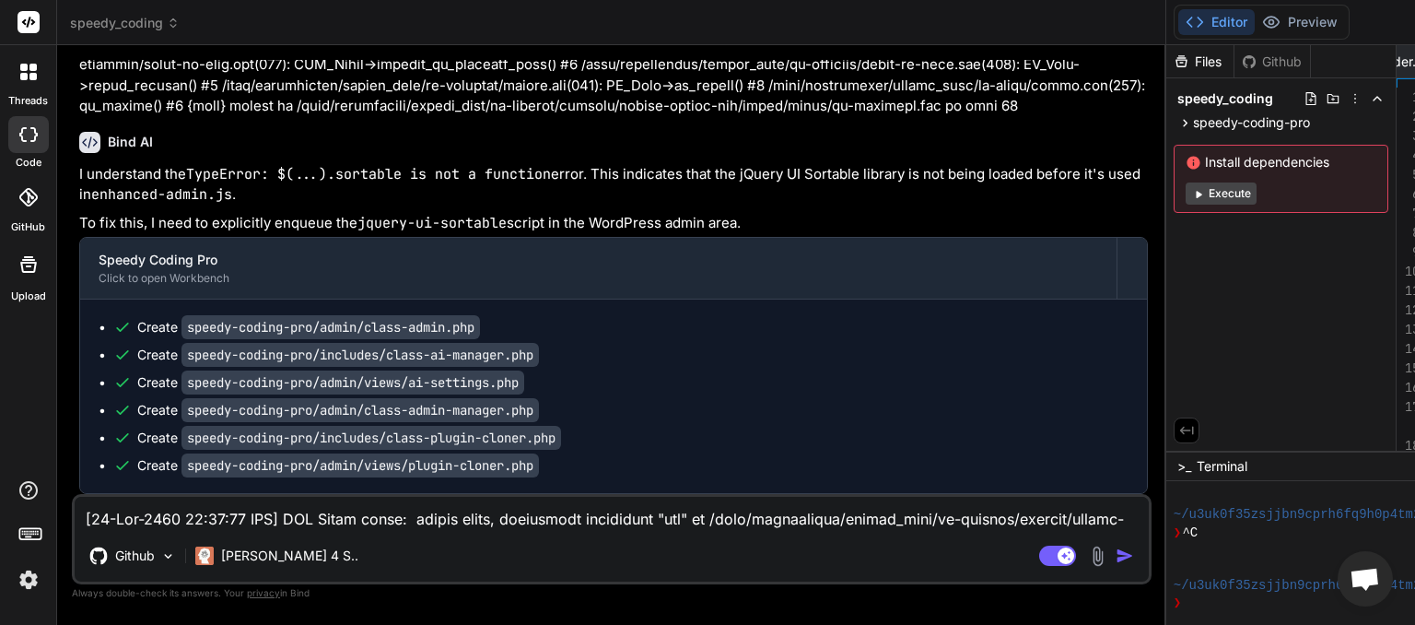
click at [216, 514] on textarea at bounding box center [612, 513] width 1075 height 33
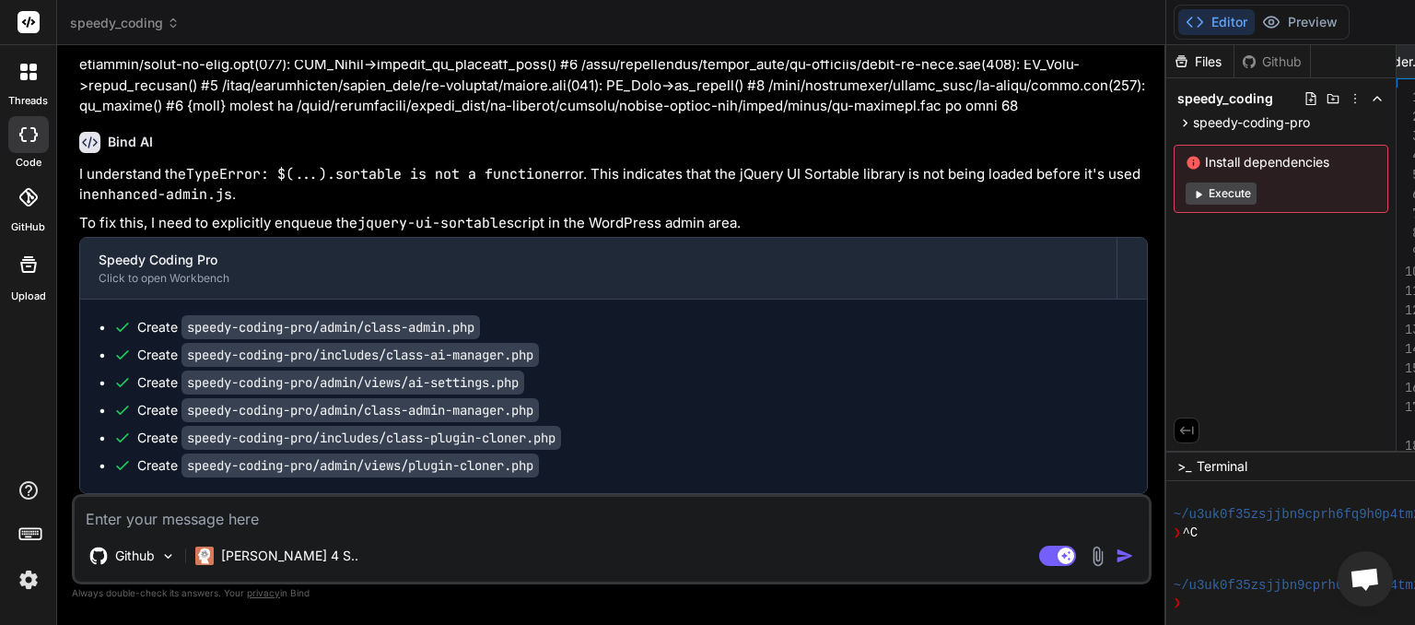
type textarea "e"
type textarea "x"
type textarea "ec"
type textarea "x"
type textarea "eco"
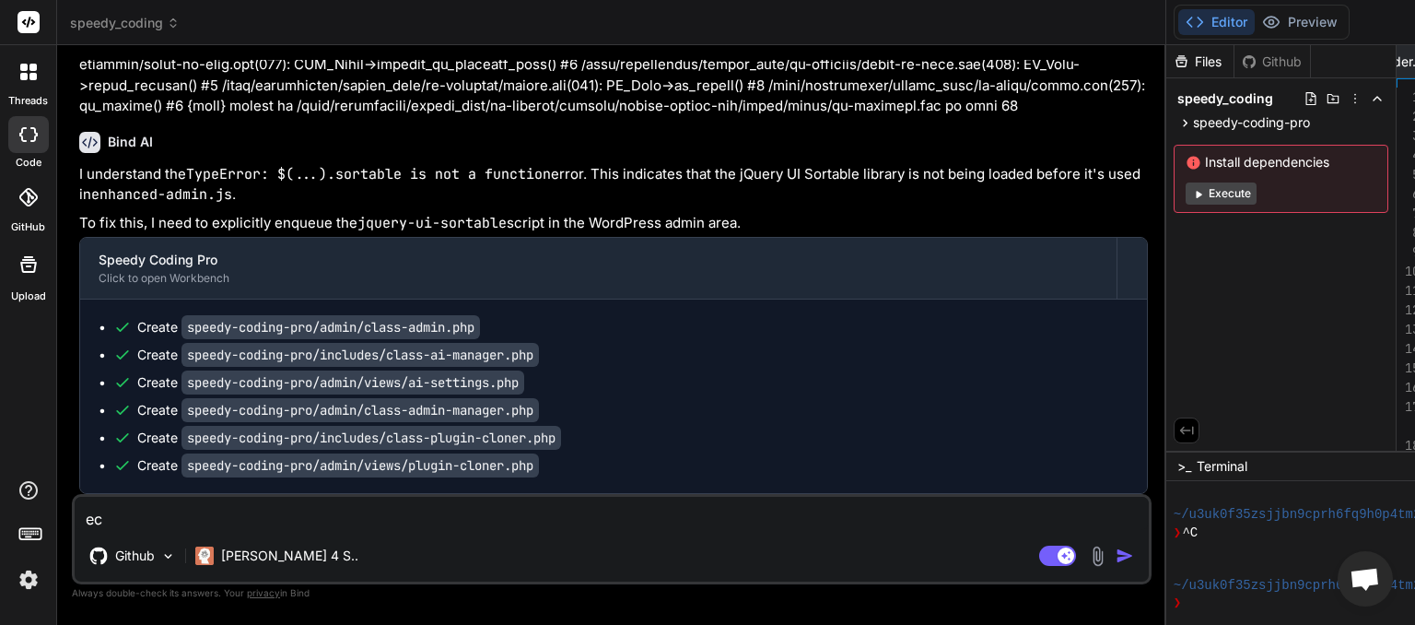
type textarea "x"
type textarea "ecos"
type textarea "x"
type textarea "ecosy"
type textarea "x"
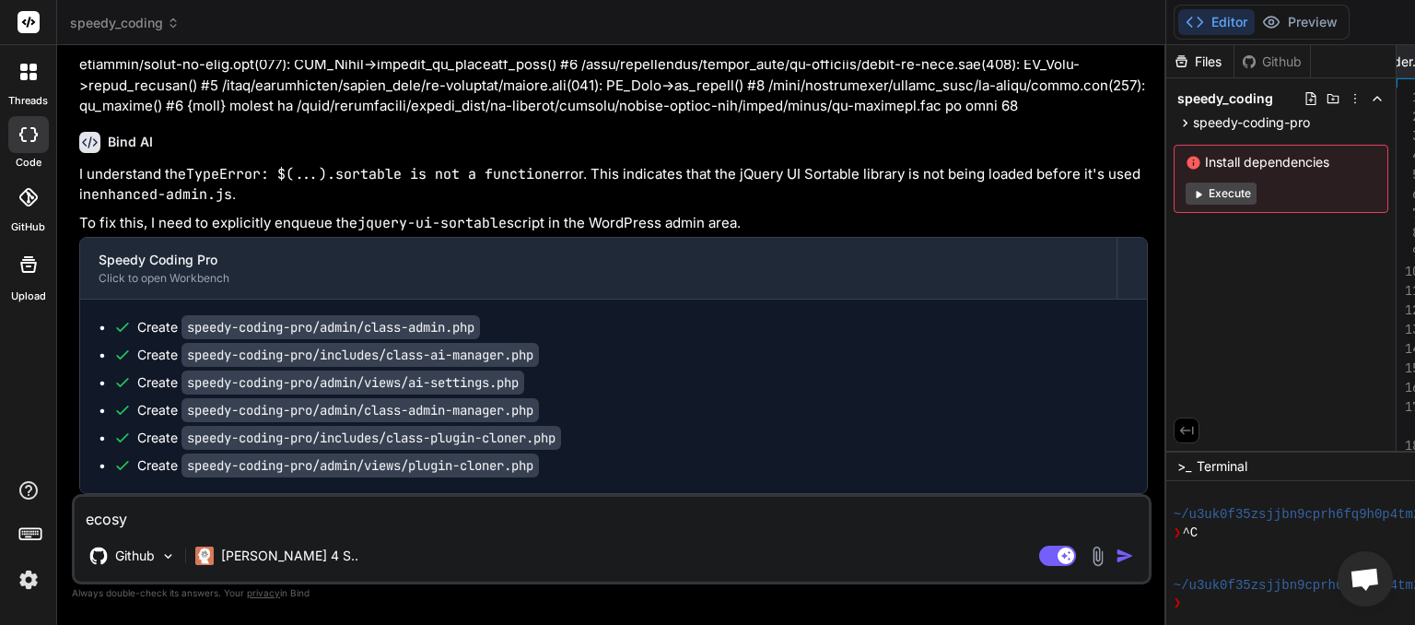
type textarea "ecosys"
type textarea "x"
type textarea "ecosyst"
type textarea "x"
type textarea "ecosyste"
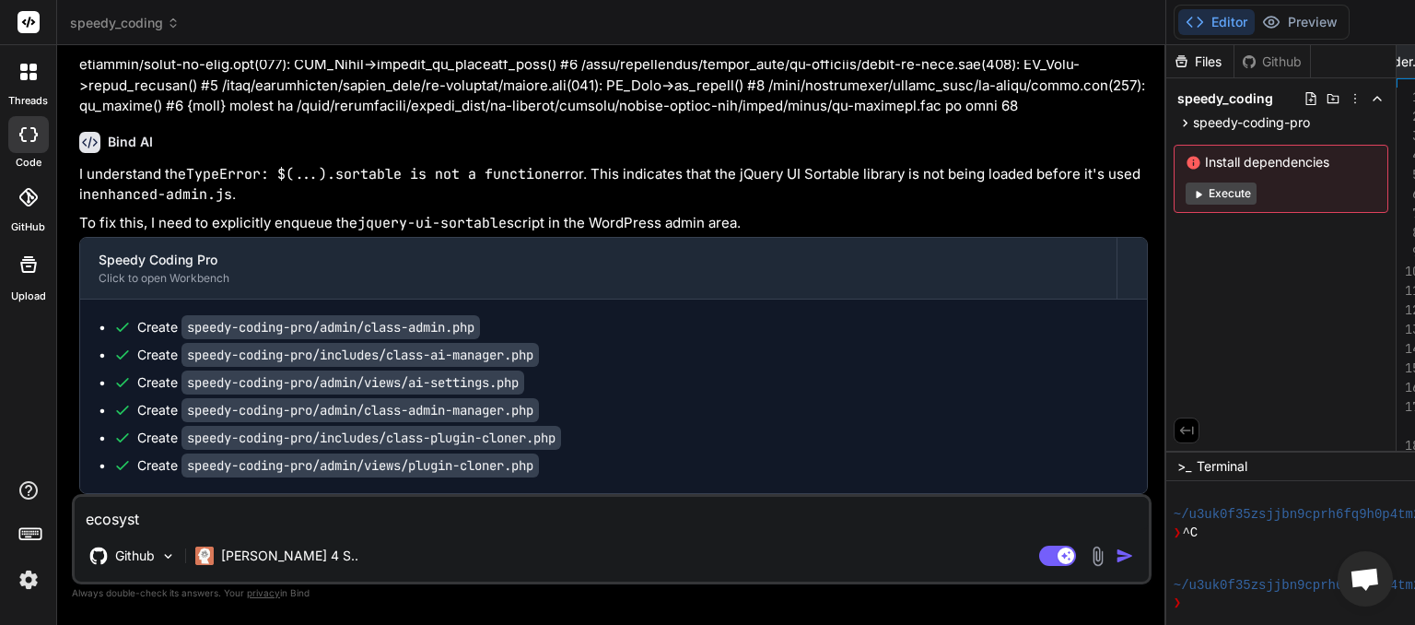
type textarea "x"
type textarea "ecosystem"
type textarea "x"
type textarea "ecosystem"
type textarea "x"
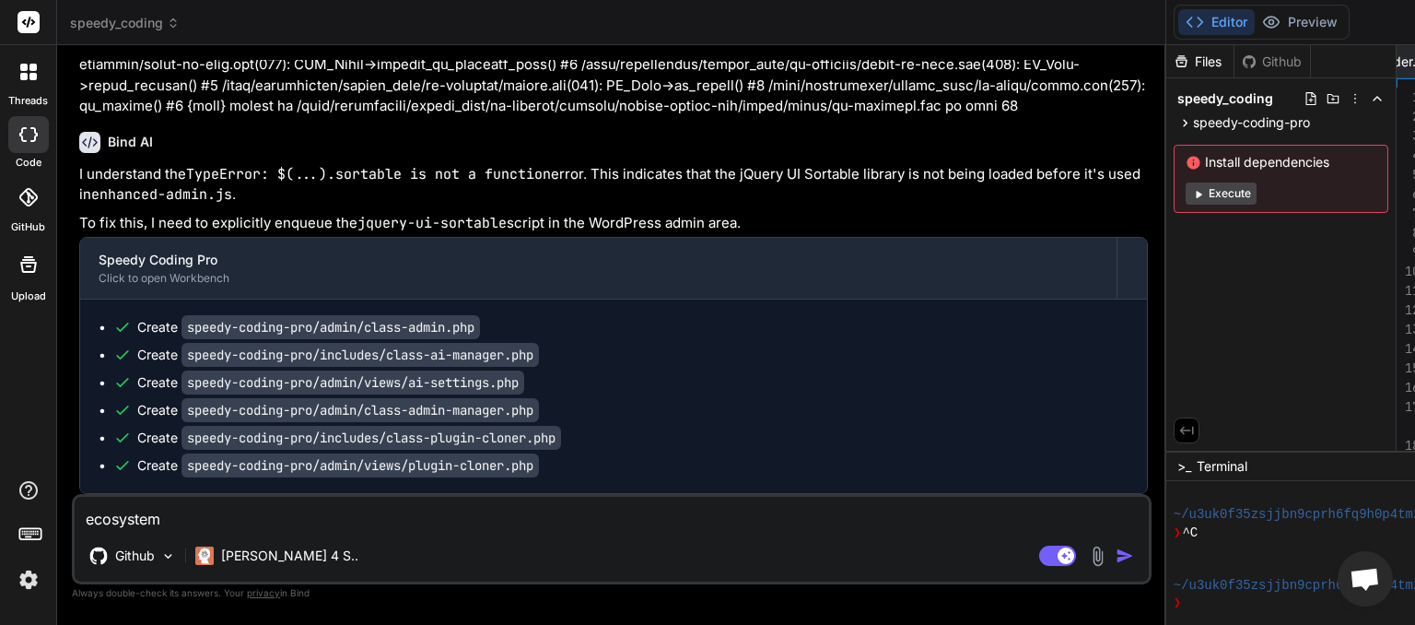
type textarea "ecosystem i"
type textarea "x"
type textarea "ecosystem is"
type textarea "x"
type textarea "ecosystem is"
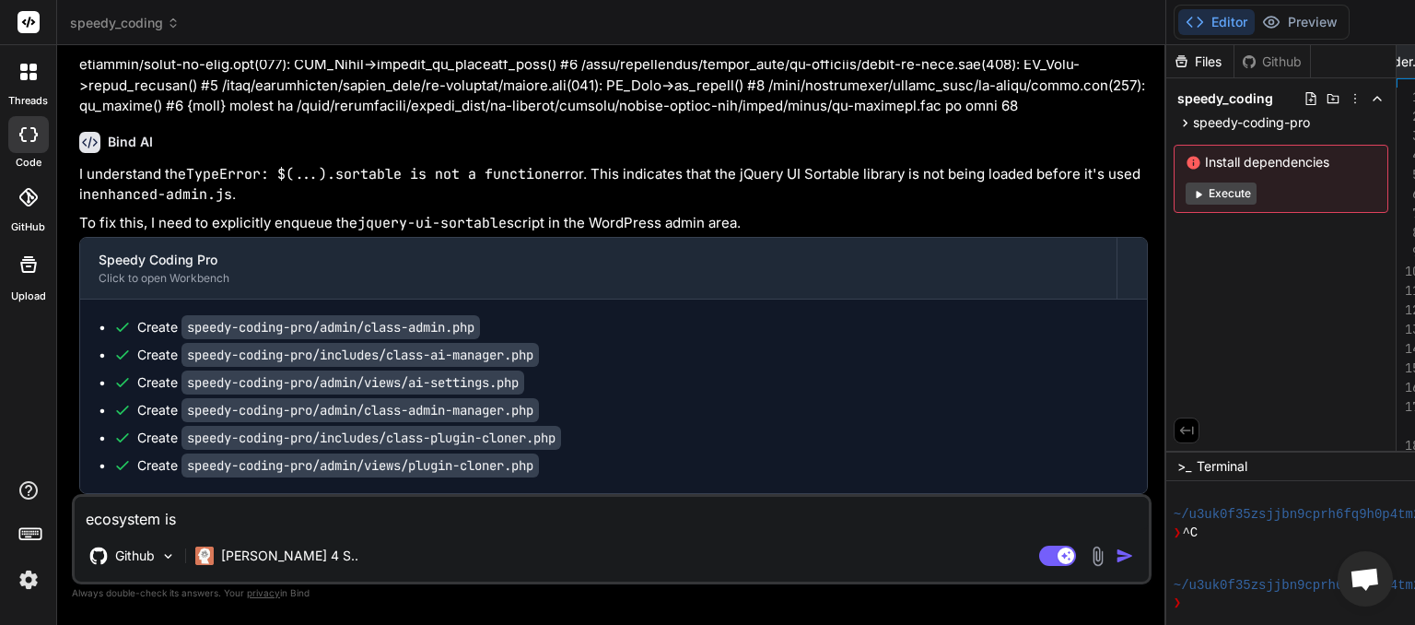
type textarea "x"
type textarea "ecosystem is b"
type textarea "x"
type textarea "ecosystem is bl"
type textarea "x"
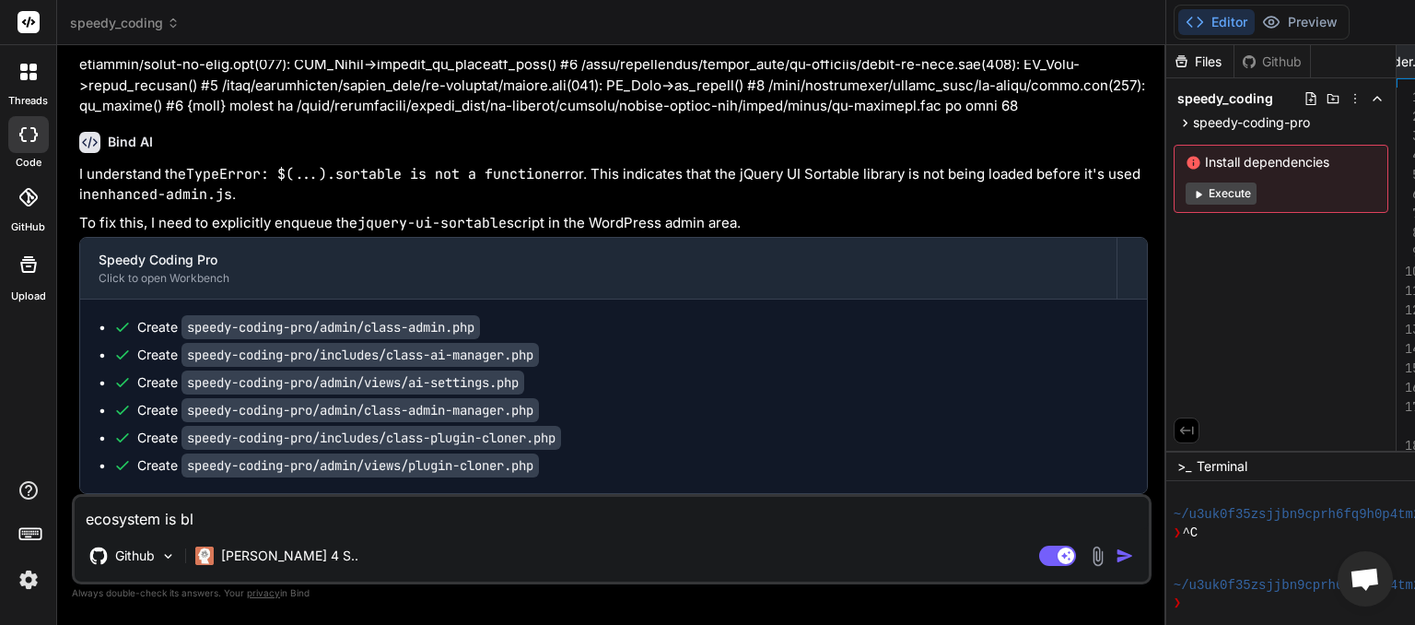
type textarea "ecosystem is bla"
type textarea "x"
type textarea "ecosystem is [PERSON_NAME]"
type textarea "x"
type textarea "ecosystem is blank"
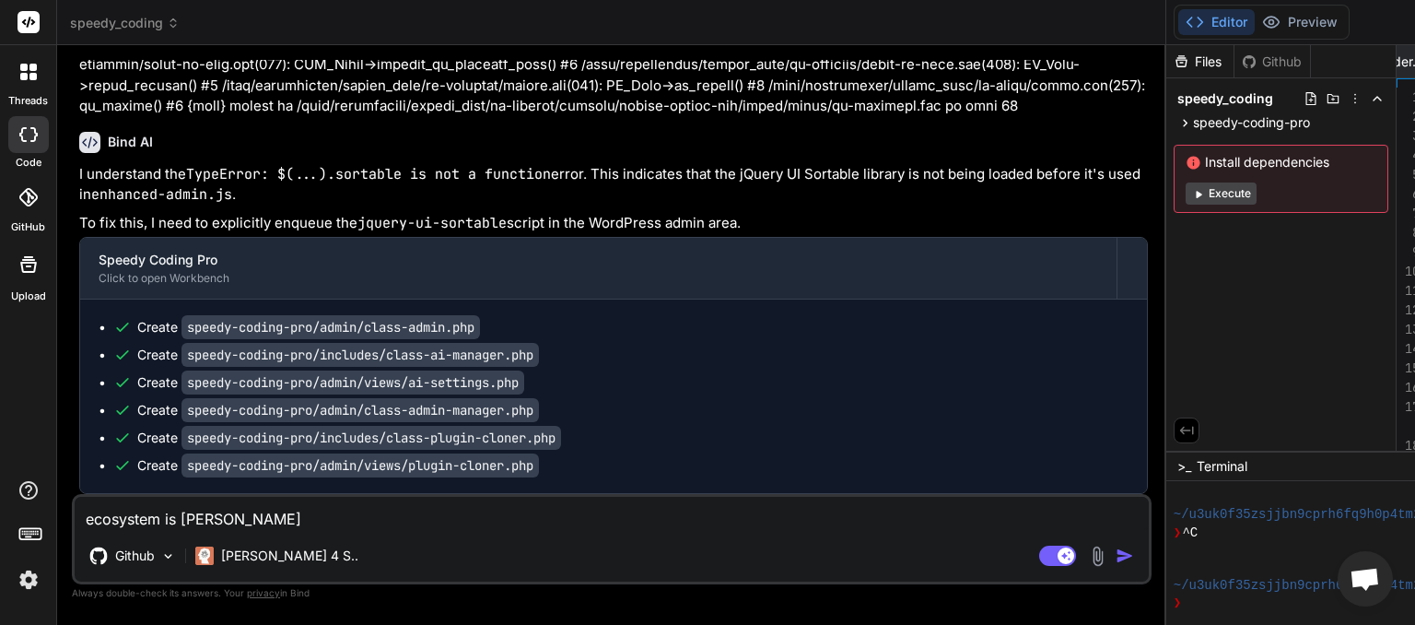
type textarea "x"
type textarea "ecosystem is blank."
type textarea "x"
type textarea "ecosystem is blank."
type textarea "x"
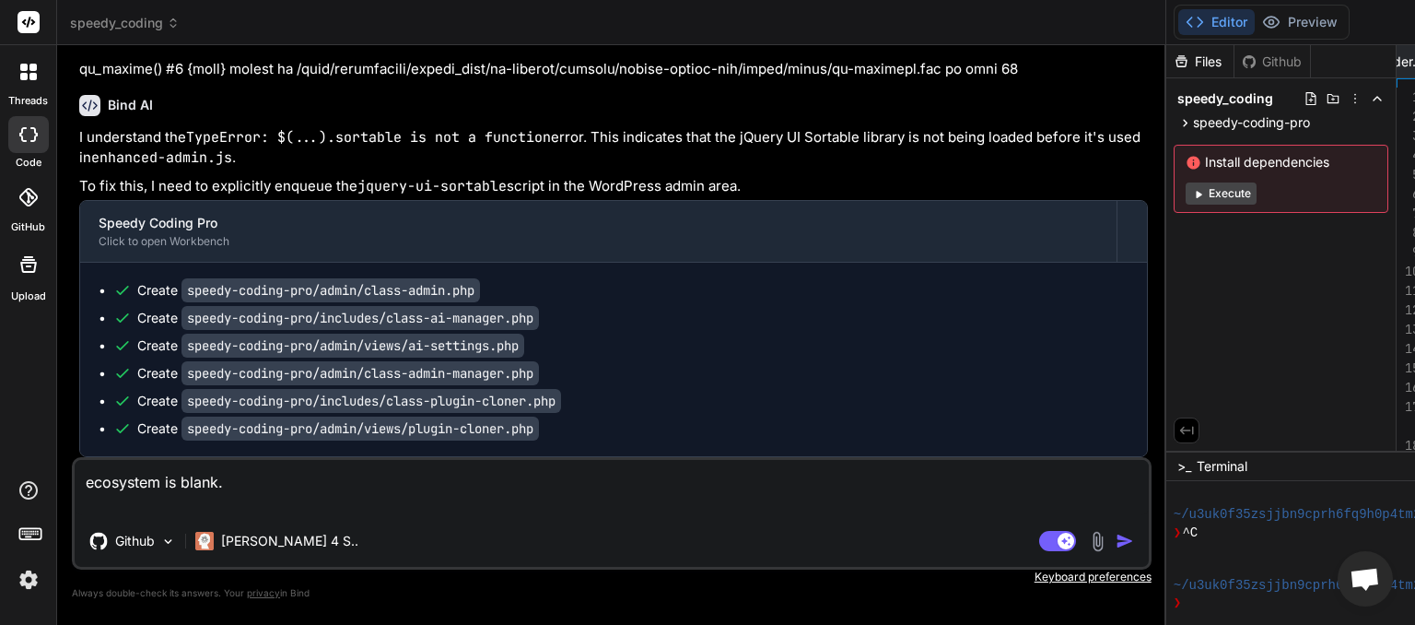
type textarea "ecosystem is blank."
type textarea "x"
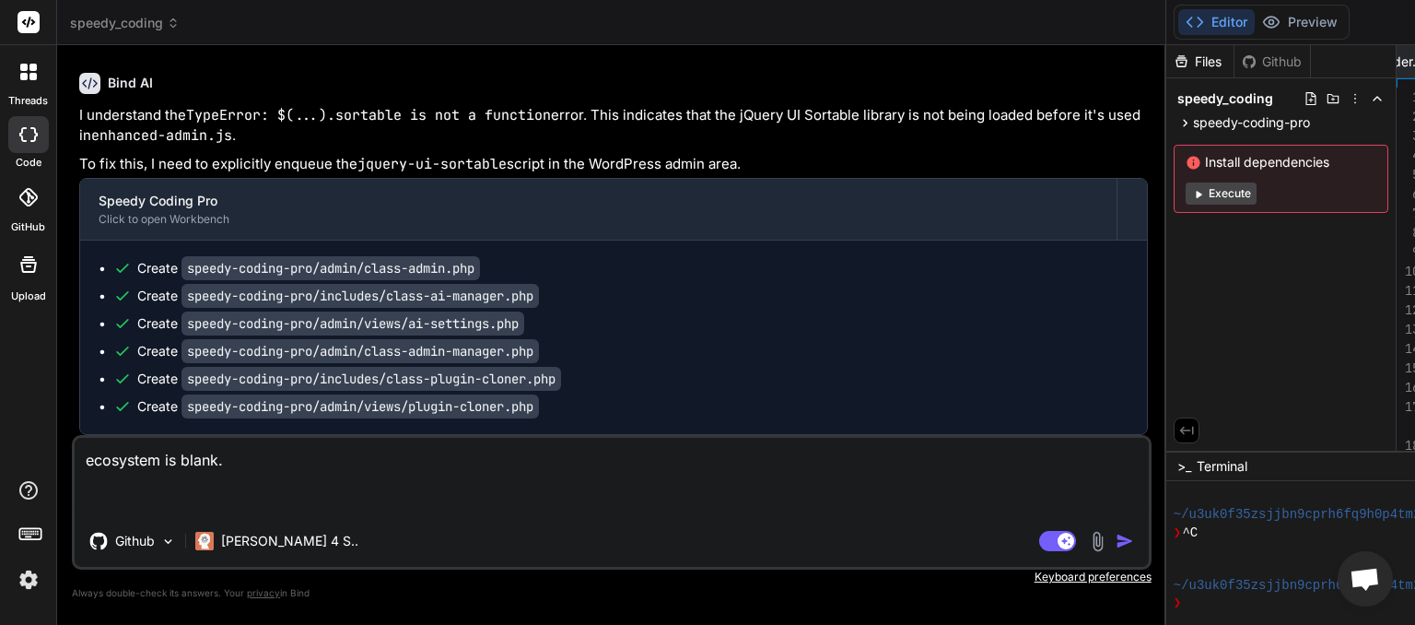
paste textarea "[JS Error] ReferenceError: scp_ajax is not defined File: [URL][DOMAIN_NAME], Li…"
type textarea "ecosystem is blank. [JS Error] ReferenceError: scp_ajax is not defined File: [U…"
type textarea "x"
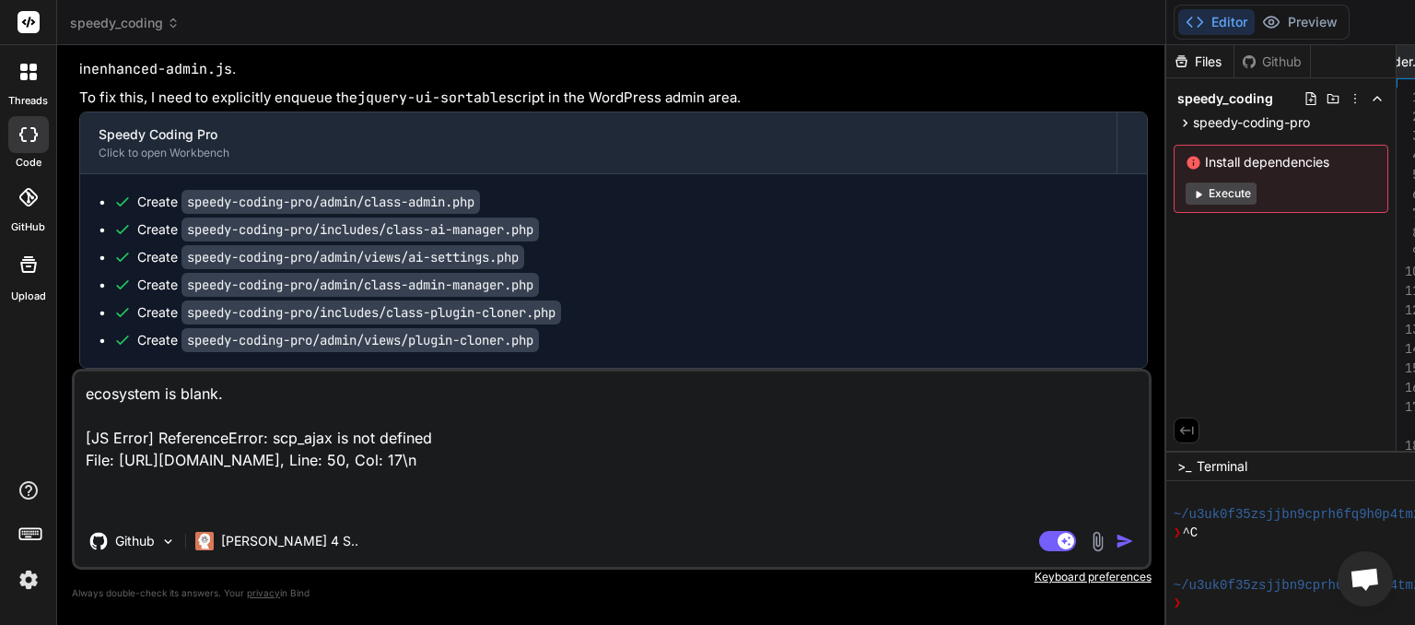
type textarea "ecosystem is blank. [JS Error] ReferenceError: scp_ajax is not defined File: [U…"
type textarea "x"
type textarea "ecosystem is blank. [JS Error] ReferenceError: scp_ajax is not defined File: [U…"
type textarea "x"
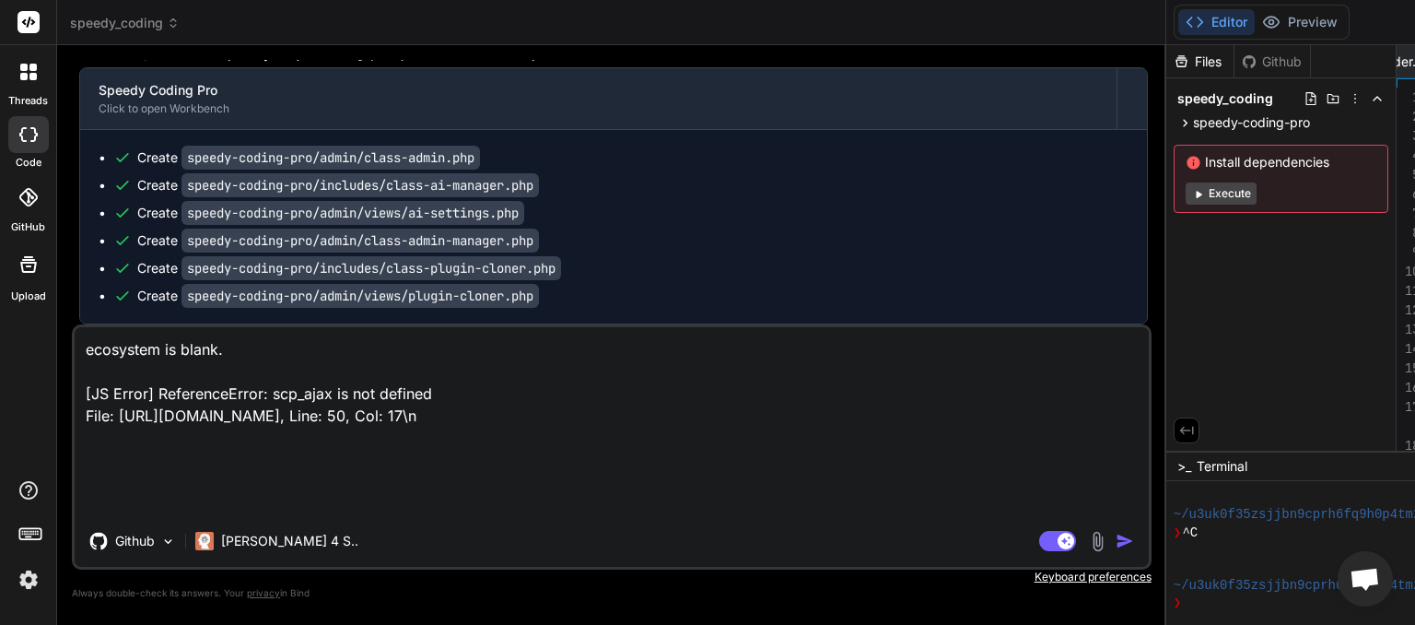
paste textarea "[JS Error] ReferenceError: scp_ajax is not defined File: [URL][DOMAIN_NAME], Li…"
type textarea "ecosystem is blank. [JS Error] ReferenceError: scp_ajax is not defined File: [U…"
type textarea "x"
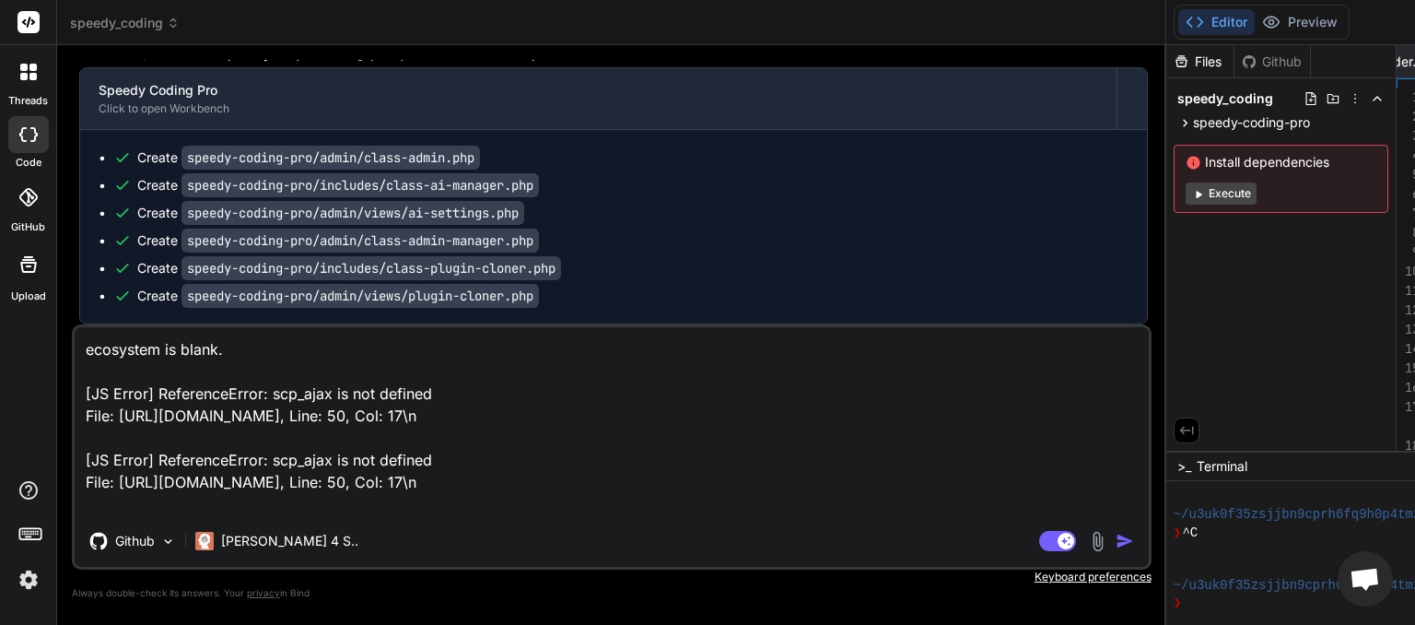
scroll to position [23, 0]
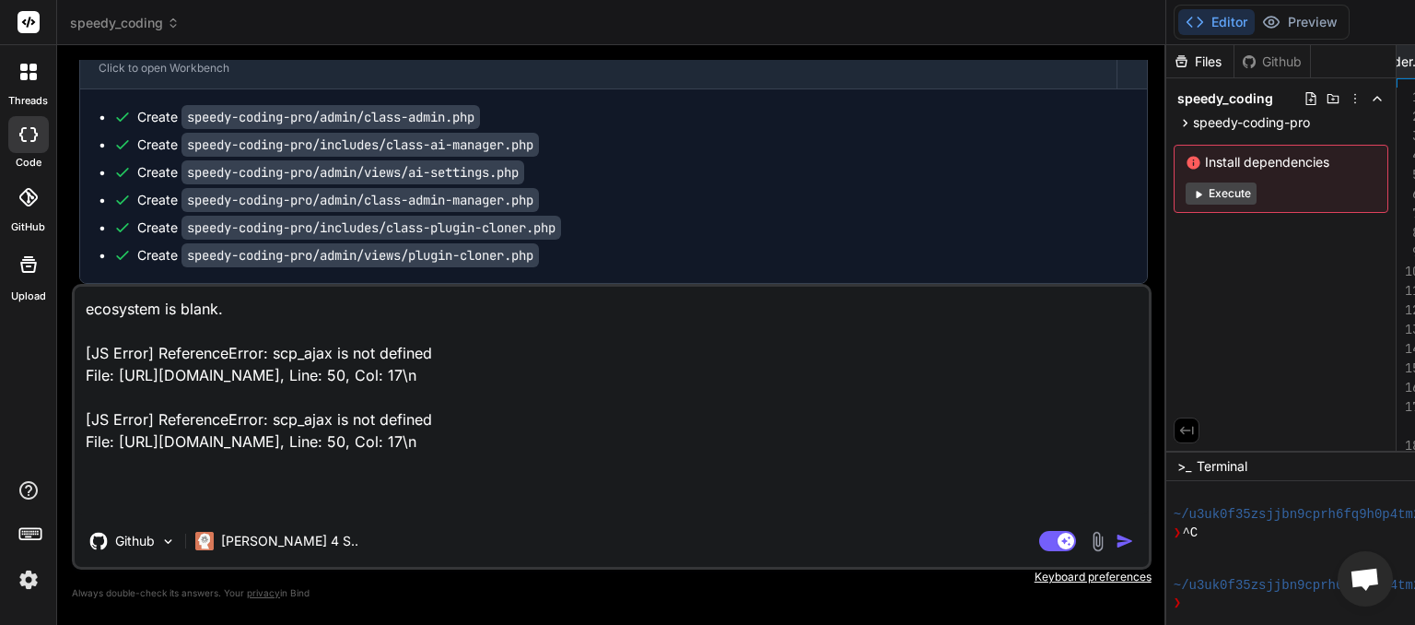
drag, startPoint x: 191, startPoint y: 509, endPoint x: 58, endPoint y: 441, distance: 148.8
click at [75, 441] on textarea "ecosystem is blank. [JS Error] ReferenceError: scp_ajax is not defined File: [U…" at bounding box center [612, 401] width 1075 height 229
type textarea "ecosystem is blank. [JS Error] ReferenceError: scp_ajax is not defined File: [U…"
type textarea "x"
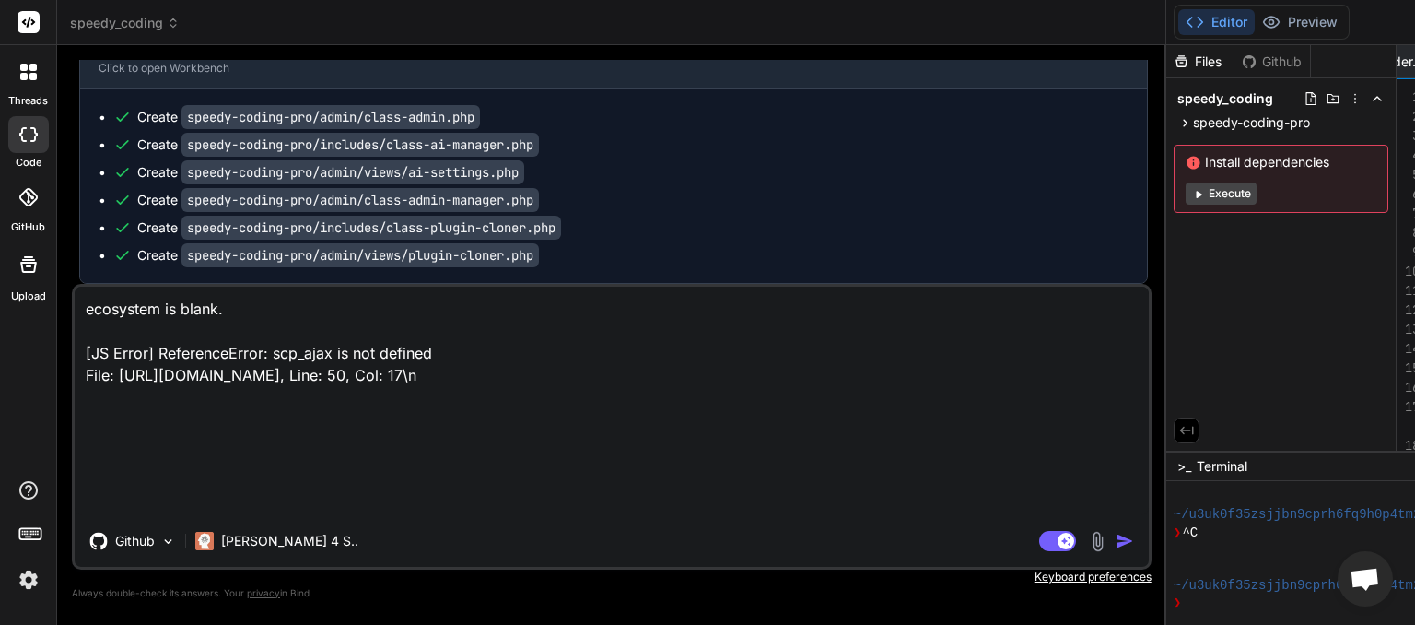
scroll to position [0, 0]
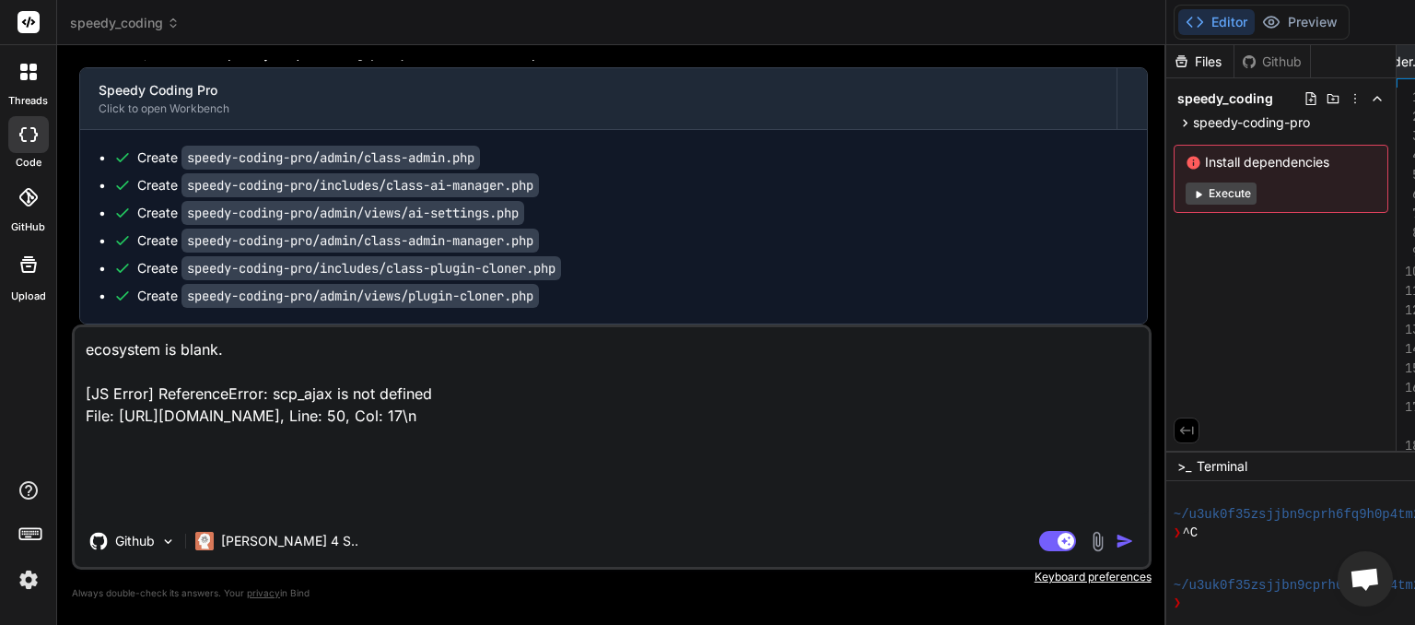
type textarea "ecosystem is blank. [JS Error] ReferenceError: scp_ajax is not defined File: [U…"
type textarea "x"
type textarea "ecosystem is blank. [JS Error] ReferenceError: scp_ajax is not defined File: [U…"
type textarea "x"
type textarea "ecosystem is blank. [JS Error] ReferenceError: scp_ajax is not defined File: [U…"
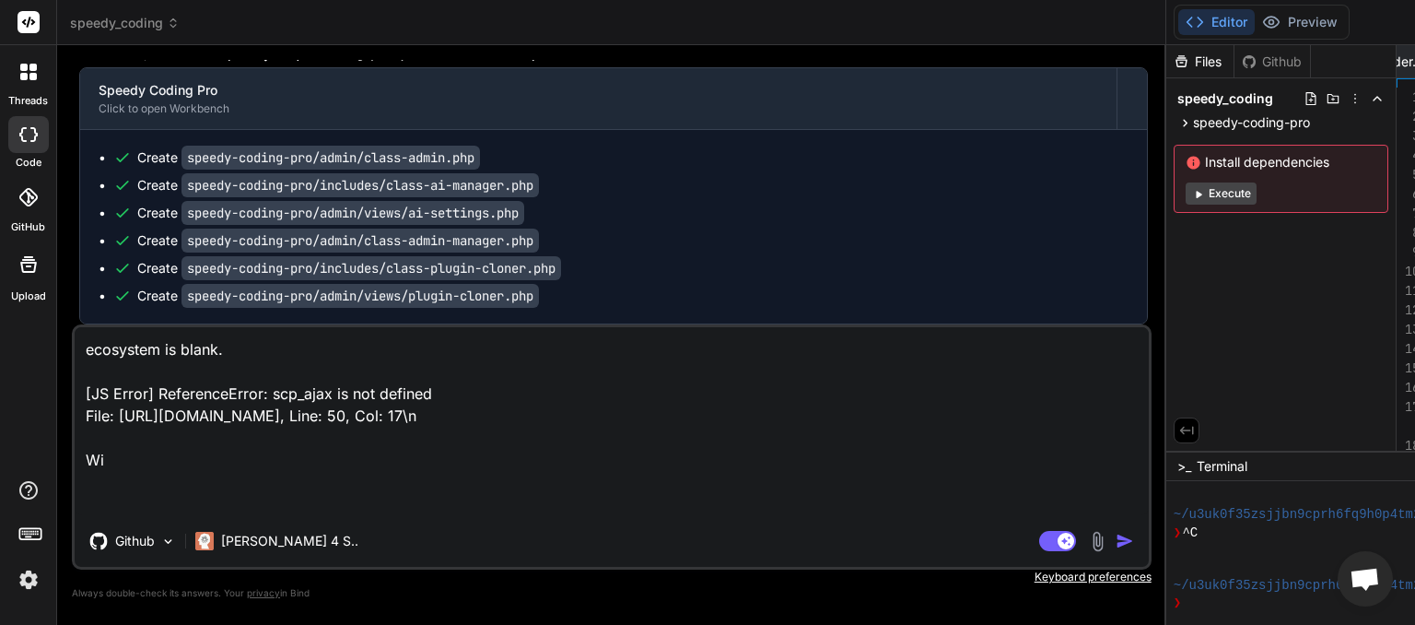
type textarea "x"
type textarea "ecosystem is blank. [JS Error] ReferenceError: scp_ajax is not defined File: [U…"
type textarea "x"
type textarea "ecosystem is blank. [JS Error] ReferenceError: scp_ajax is not defined File: [U…"
type textarea "x"
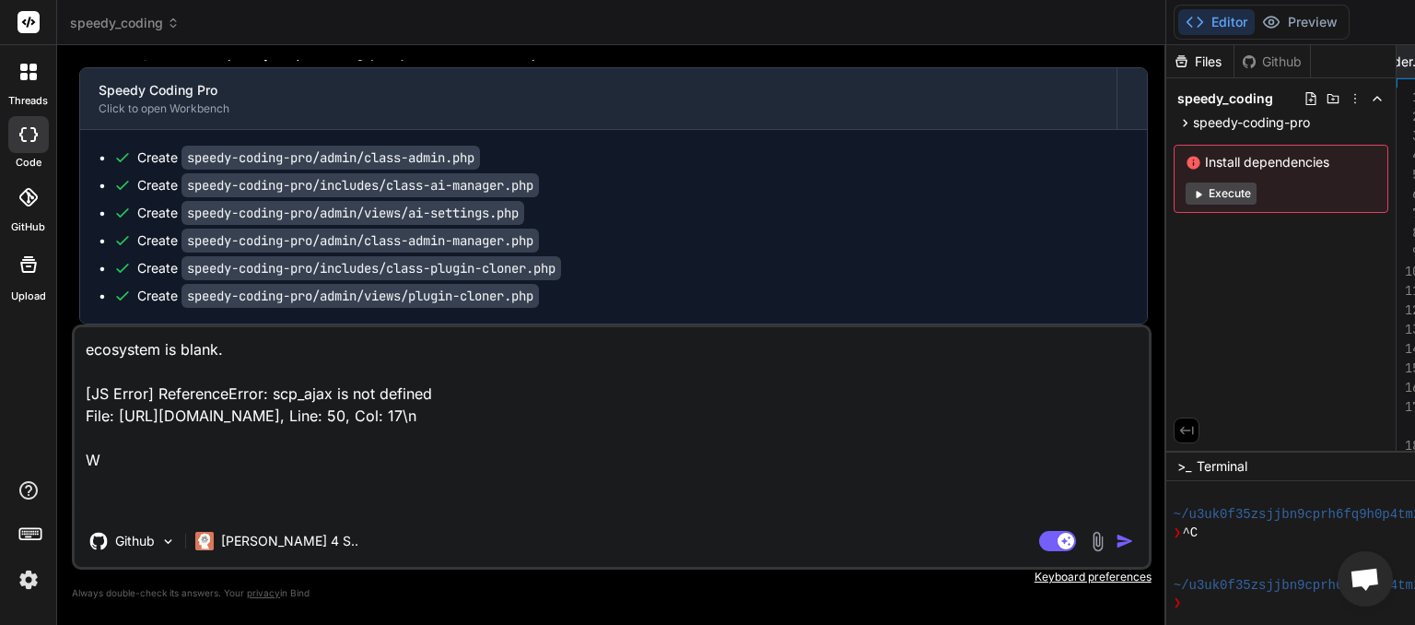
type textarea "ecosystem is blank. [JS Error] ReferenceError: scp_ajax is not defined File: [U…"
click at [228, 357] on textarea "ecosystem is blank. [JS Error] ReferenceError: scp_ajax is not defined File: [U…" at bounding box center [612, 421] width 1075 height 188
type textarea "x"
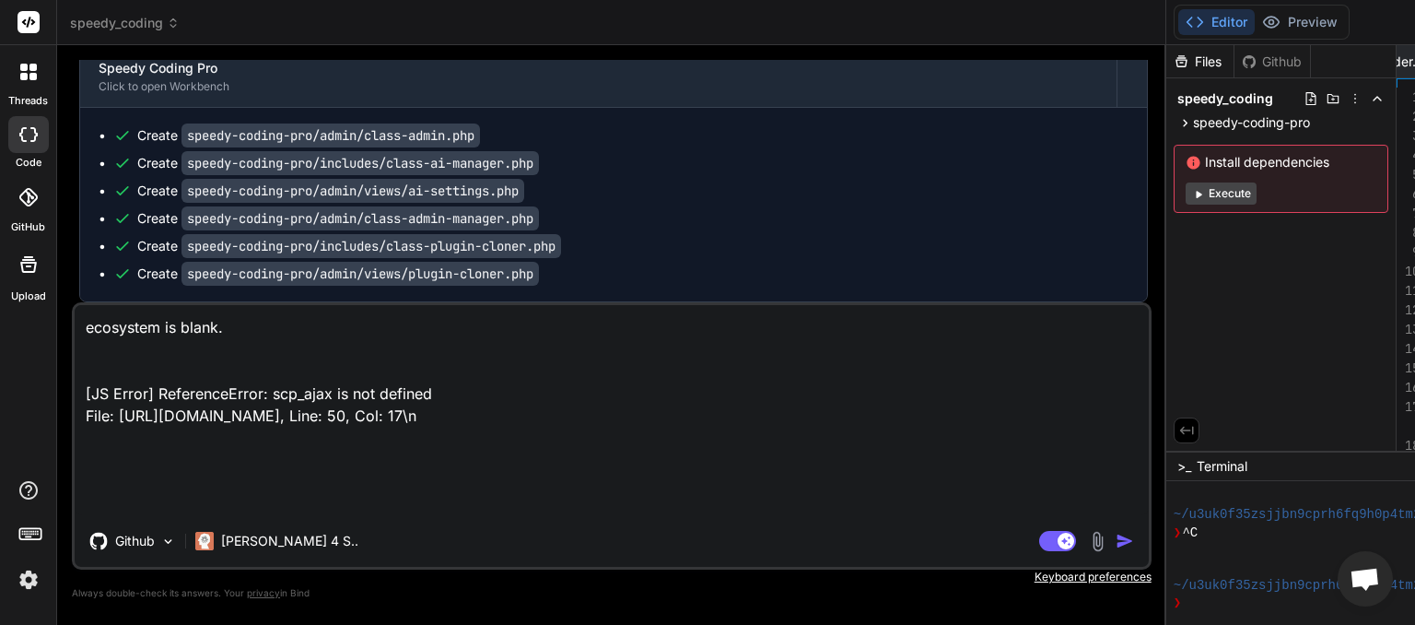
type textarea "ecosystem is blank. T [JS Error] ReferenceError: scp_ajax is not defined File: …"
type textarea "x"
type textarea "ecosystem is blank. Th [JS Error] ReferenceError: scp_ajax is not defined File:…"
type textarea "x"
type textarea "ecosystem is blank. The [JS Error] ReferenceError: scp_ajax is not defined File…"
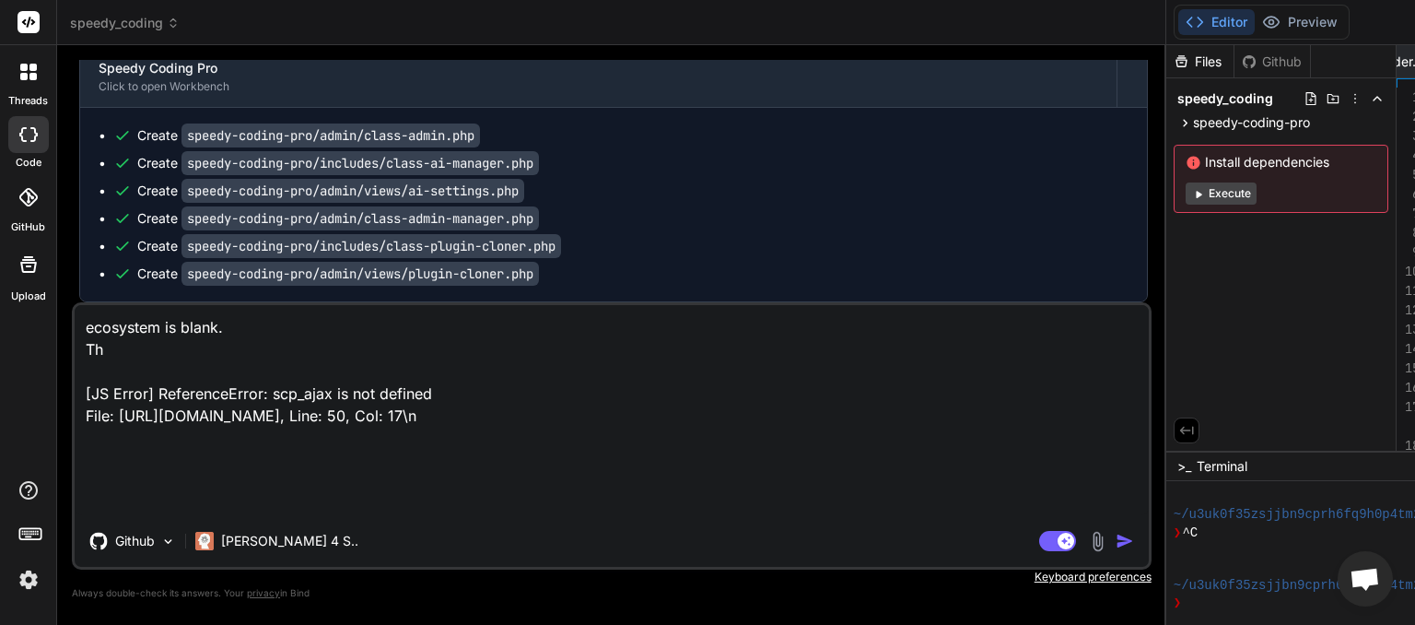
type textarea "x"
type textarea "ecosystem is blank. The [JS Error] ReferenceError: scp_ajax is not defined File…"
type textarea "x"
type textarea "ecosystem is blank. The c [JS Error] ReferenceError: scp_ajax is not defined Fi…"
type textarea "x"
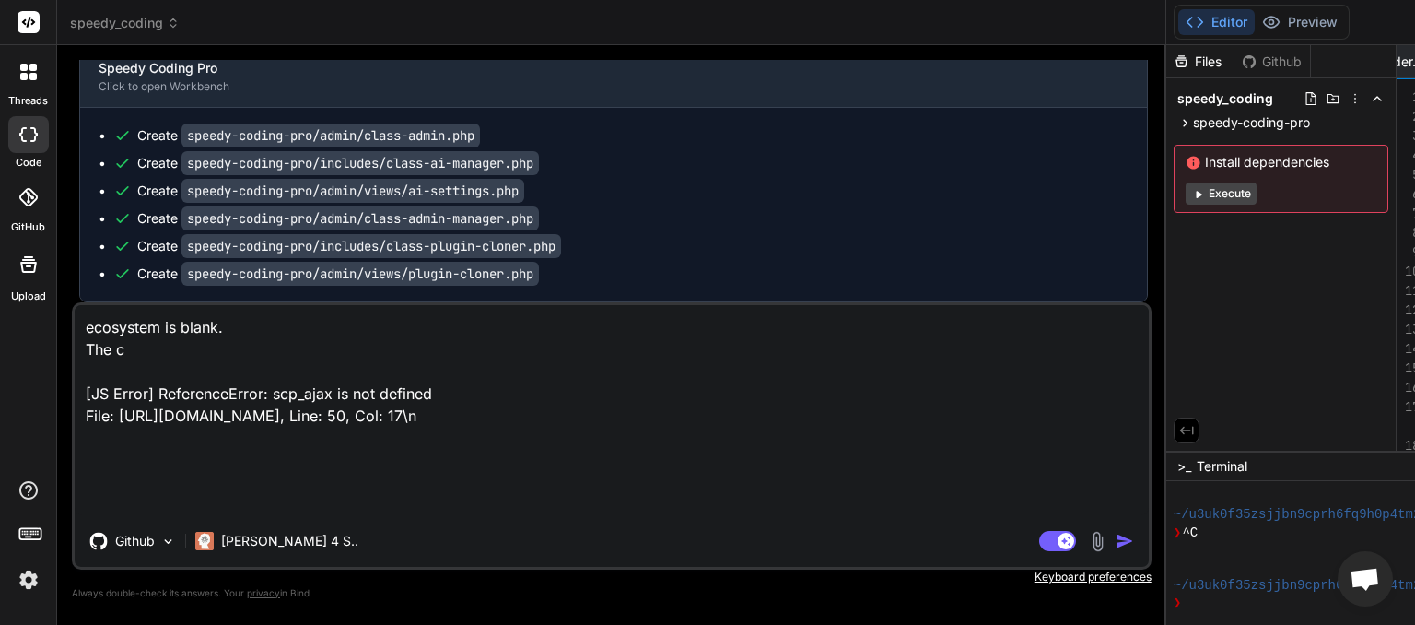
type textarea "ecosystem is blank. The co [JS Error] ReferenceError: scp_ajax is not defined F…"
type textarea "x"
type textarea "ecosystem is blank. The col [JS Error] ReferenceError: scp_ajax is not defined …"
type textarea "x"
type textarea "ecosystem is blank. The colo [JS Error] ReferenceError: scp_ajax is not defined…"
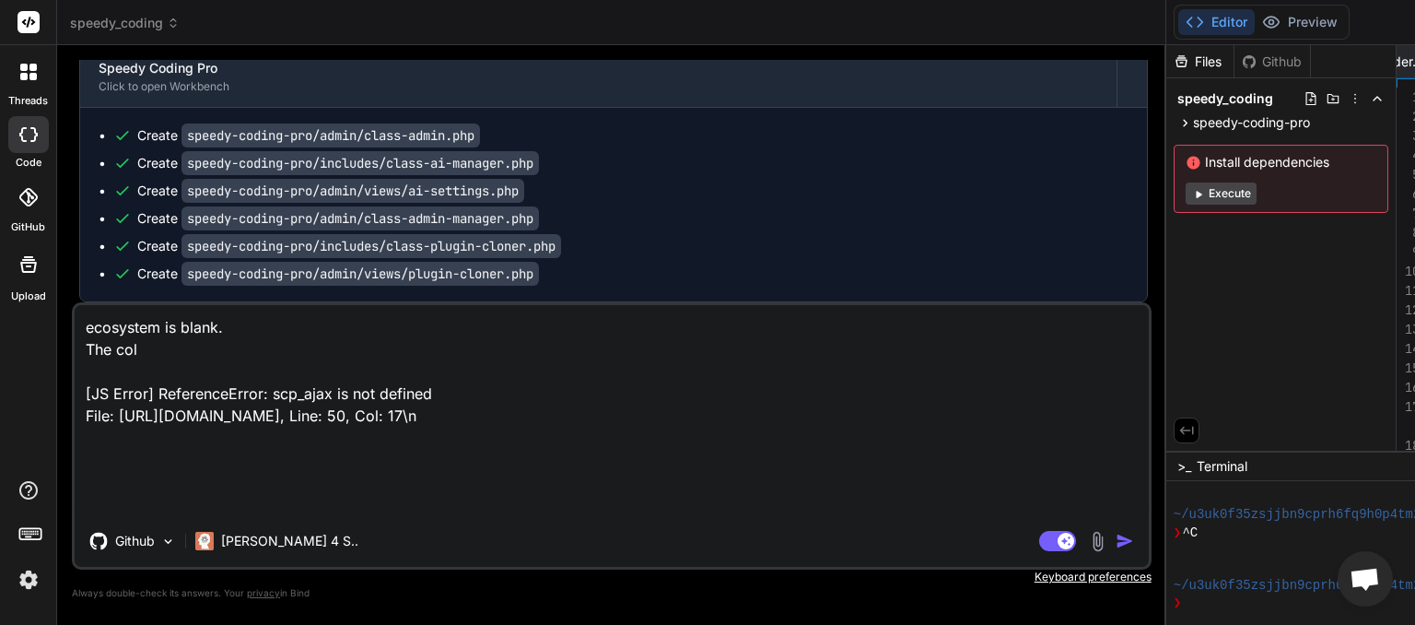
type textarea "x"
type textarea "ecosystem is blank. The color [JS Error] ReferenceError: scp_ajax is not define…"
type textarea "x"
type textarea "ecosystem is blank. The colors [JS Error] ReferenceError: scp_ajax is not defin…"
type textarea "x"
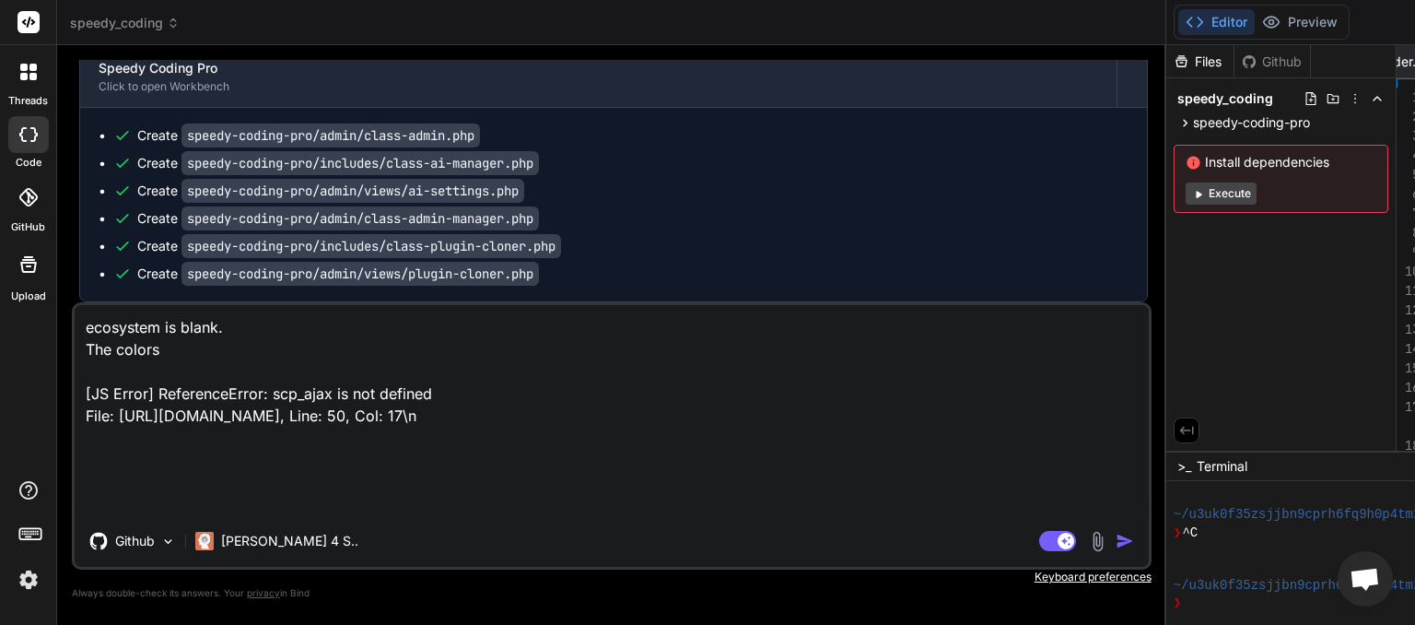
type textarea "ecosystem is blank. The colors [JS Error] ReferenceError: scp_ajax is not defin…"
type textarea "x"
type textarea "ecosystem is blank. The colors o [JS Error] ReferenceError: scp_ajax is not def…"
type textarea "x"
type textarea "ecosystem is blank. The colors of [JS Error] ReferenceError: scp_ajax is not de…"
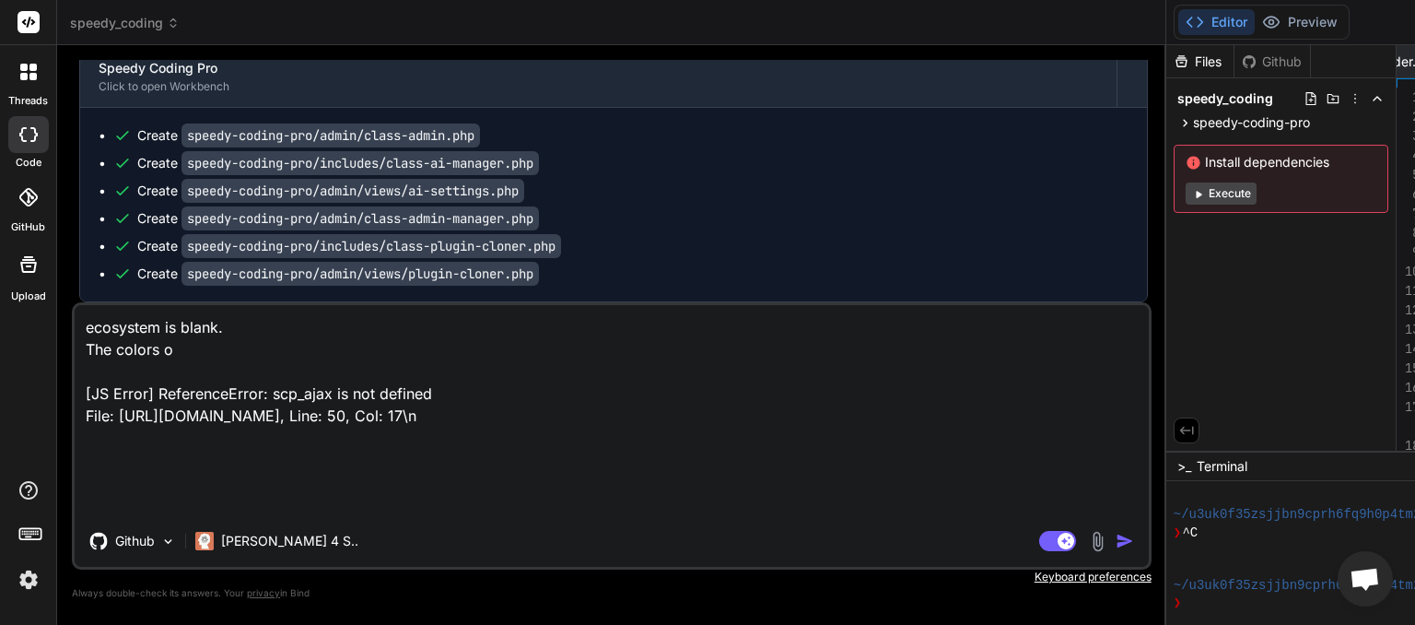
type textarea "x"
type textarea "ecosystem is blank. The colors of [JS Error] ReferenceError: scp_ajax is not de…"
type textarea "x"
type textarea "ecosystem is blank. The colors of t [JS Error] ReferenceError: scp_ajax is not …"
type textarea "x"
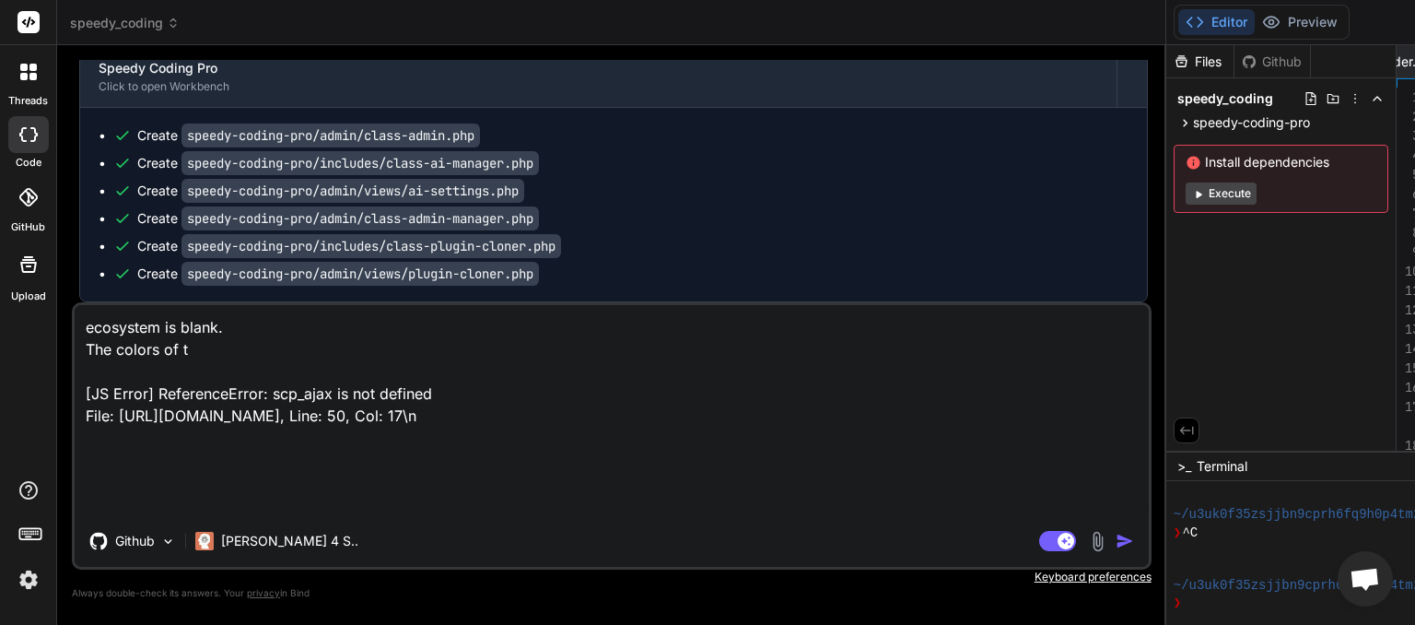
type textarea "ecosystem is blank. The colors of th [JS Error] ReferenceError: scp_ajax is not…"
type textarea "x"
type textarea "ecosystem is blank. The colors of the [JS Error] ReferenceError: scp_ajax is no…"
type textarea "x"
type textarea "ecosystem is blank. The colors of the [JS Error] ReferenceError: scp_ajax is no…"
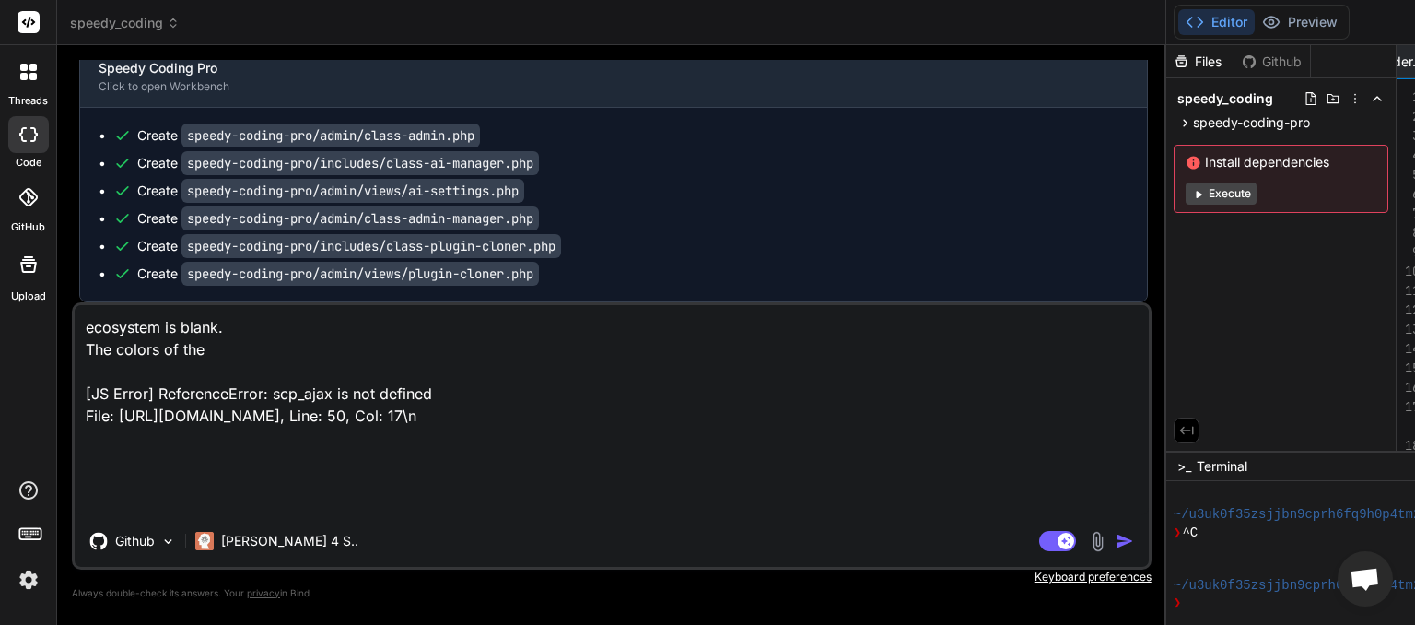
type textarea "x"
type textarea "ecosystem is blank. The colors of the U [JS Error] ReferenceError: scp_ajax is …"
type textarea "x"
type textarea "ecosystem is blank. The colors of the UI [JS Error] ReferenceError: scp_ajax is…"
type textarea "x"
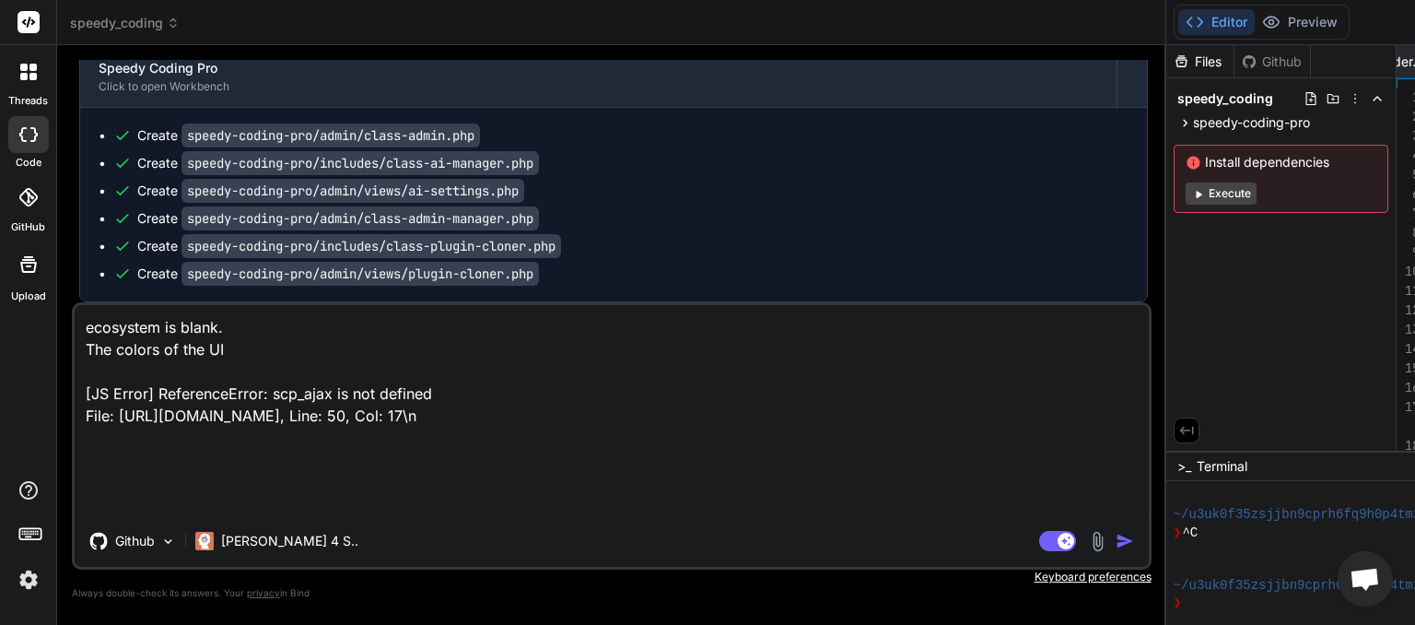
type textarea "ecosystem is blank. The colors of the UI [JS Error] ReferenceError: scp_ajax is…"
type textarea "x"
type textarea "ecosystem is blank. The colors of the UI [JS Error] ReferenceError: scp_ajax is…"
type textarea "x"
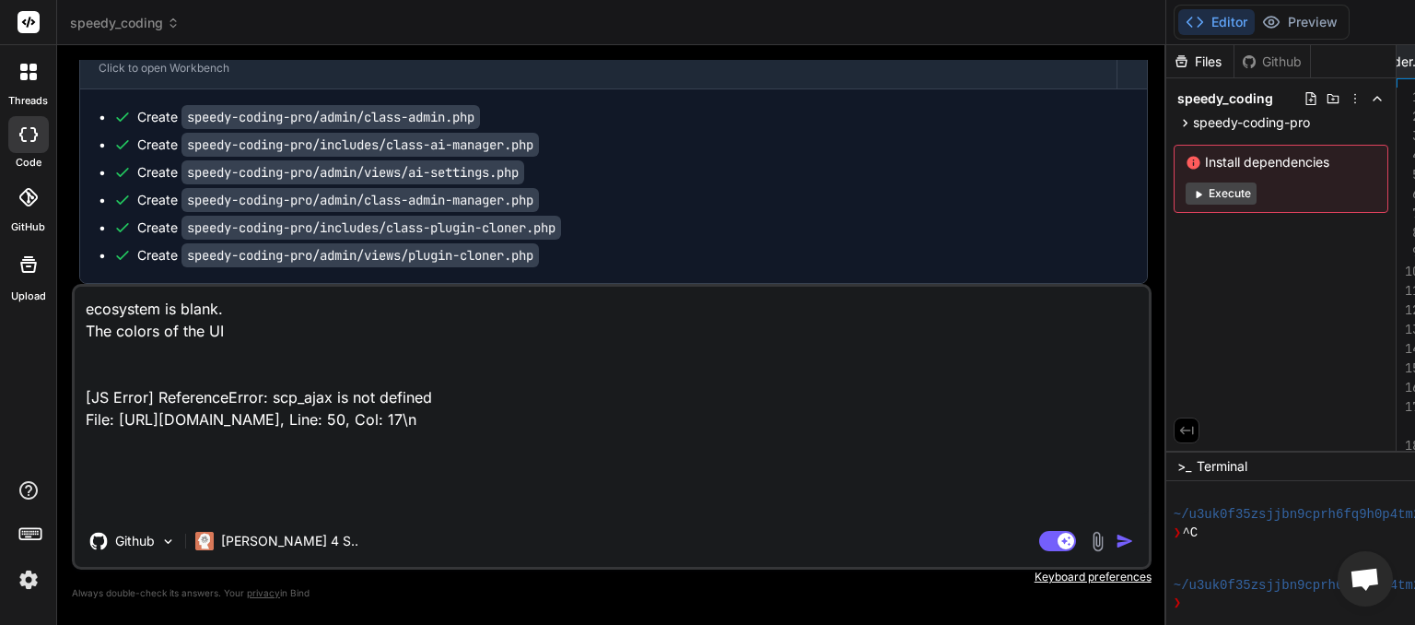
paste textarea "Code templates will be available in a future update. For now, use the Multi-Pla…"
type textarea "ecosystem is blank. The colors of the UI Code templates will be available in a …"
type textarea "x"
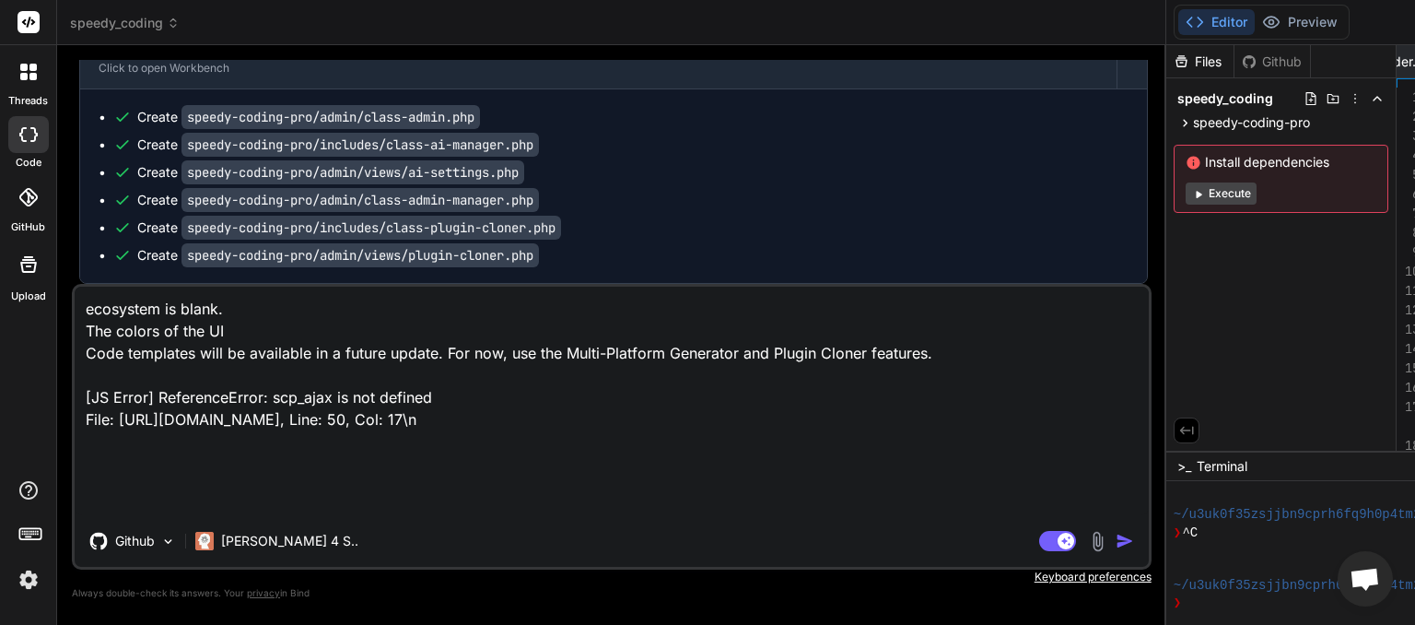
click at [227, 326] on textarea "ecosystem is blank. The colors of the UI Code templates will be available in a …" at bounding box center [612, 401] width 1075 height 229
type textarea "ecosystem is blank. The colors of the UI i Code templates will be available in …"
type textarea "x"
type textarea "ecosystem is blank. The colors of the UI im Code templates will be available in…"
type textarea "x"
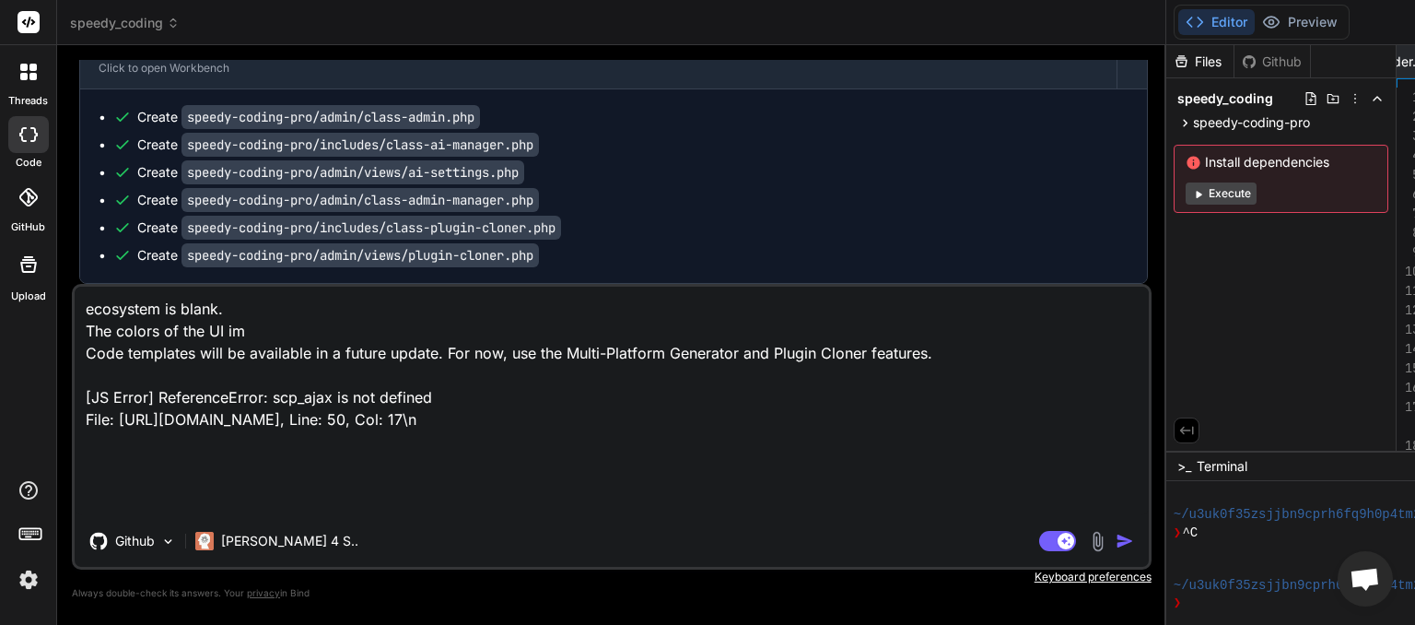
type textarea "ecosystem is blank. The colors of the UI im Code templates will be available in…"
type textarea "x"
type textarea "ecosystem is blank. The colors of the UI im n Code templates will be available …"
type textarea "x"
type textarea "ecosystem is blank. The colors of the UI im no Code templates will be available…"
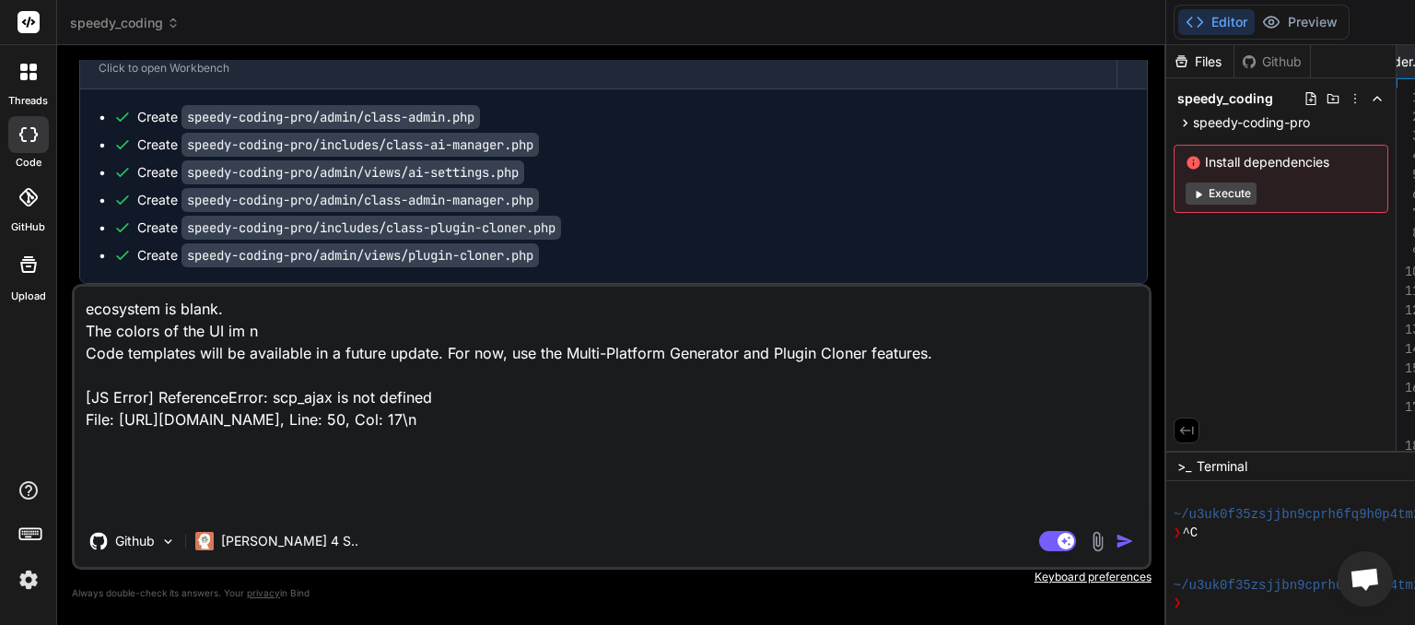
type textarea "x"
type textarea "ecosystem is blank. The colors of the UI im not Code templates will be availabl…"
type textarea "x"
type textarea "ecosystem is blank. The colors of the UI im not Code templates will be availabl…"
type textarea "x"
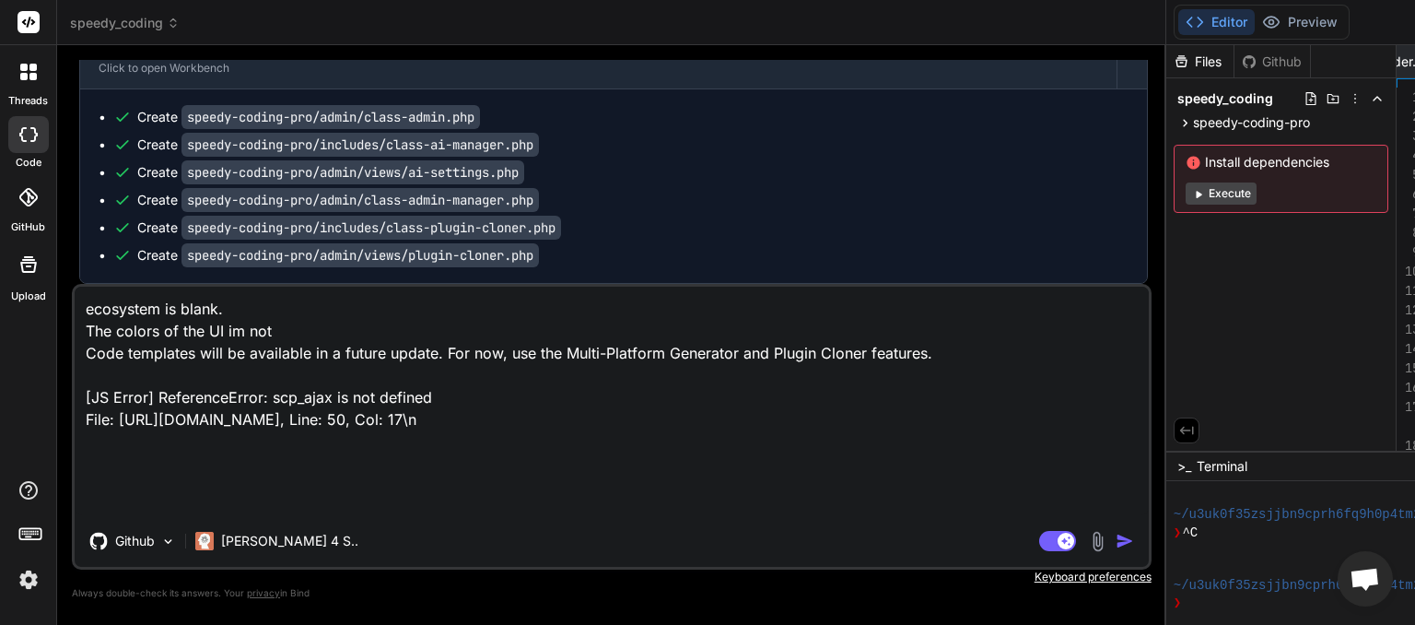
type textarea "ecosystem is blank. The colors of the UI im not s Code templates will be availa…"
type textarea "x"
type textarea "ecosystem is blank. The colors of the UI im not su Code templates will be avail…"
type textarea "x"
type textarea "ecosystem is blank. The colors of the UI im not sur Code templates will be avai…"
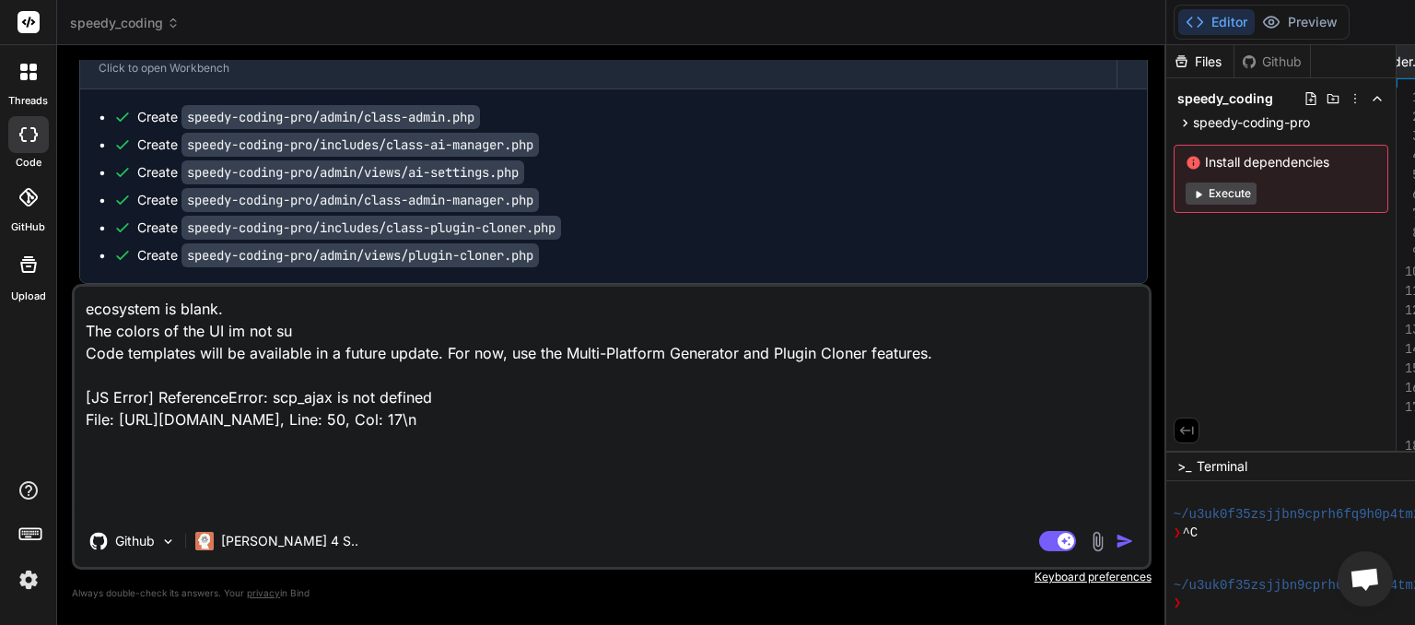
type textarea "x"
type textarea "ecosystem is blank. The colors of the UI im not sure Code templates will be ava…"
type textarea "x"
type textarea "ecosystem is blank. The colors of the UI im not sure Code templates will be ava…"
type textarea "x"
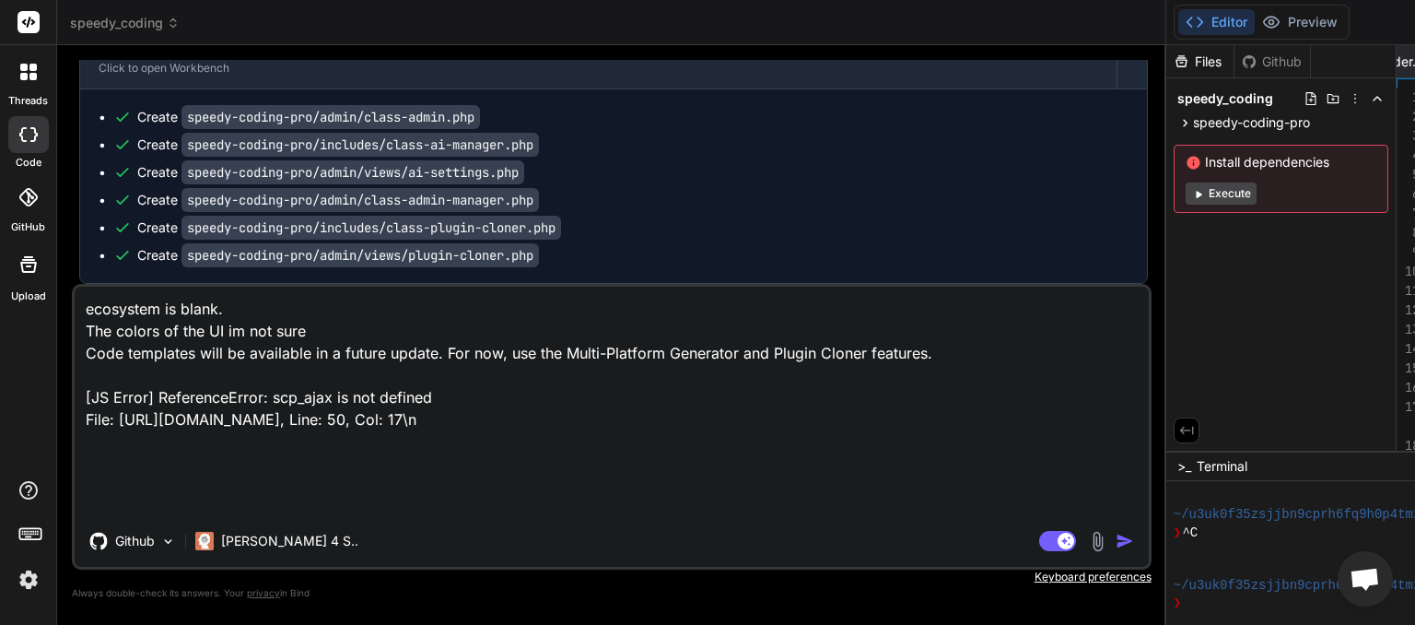
type textarea "ecosystem is blank. The colors of the UI im not sure i Code templates will be a…"
type textarea "x"
type textarea "ecosystem is blank. The colors of the UI im not sure if Code templates will be …"
type textarea "x"
type textarea "ecosystem is blank. The colors of the UI im not sure if Code templates will be …"
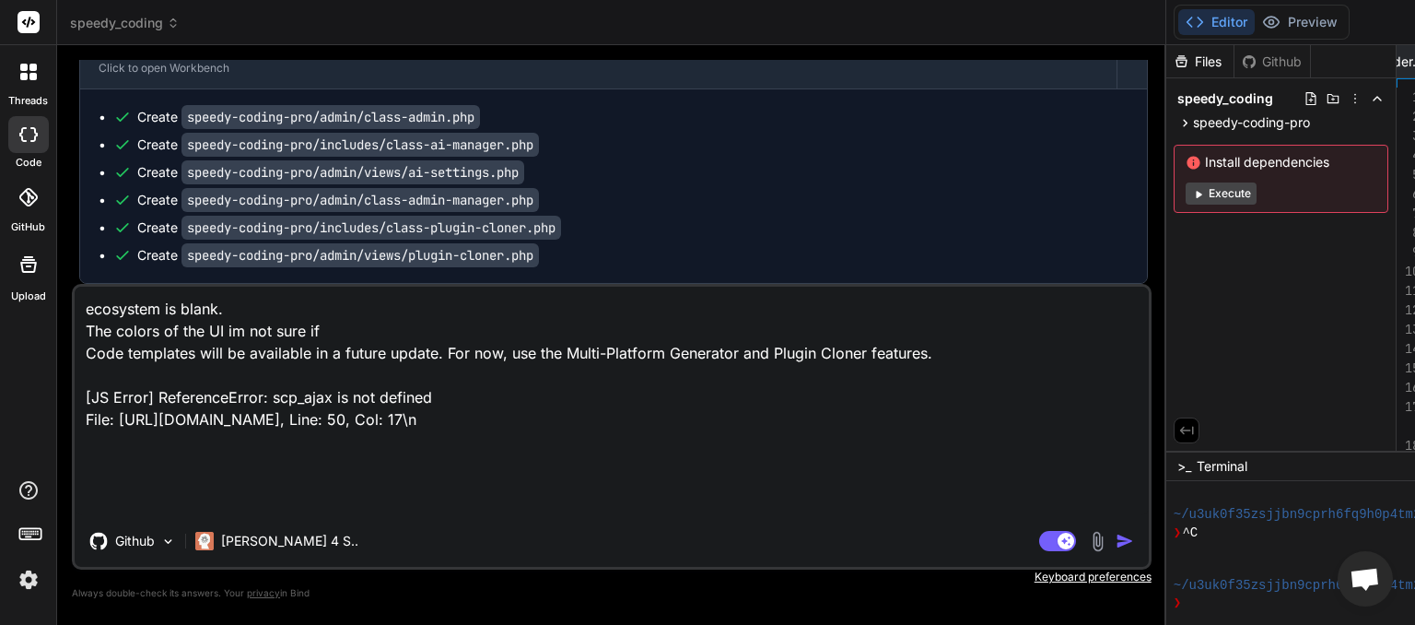
type textarea "x"
type textarea "ecosystem is blank. The colors of the UI im not sure if t Code templates will b…"
type textarea "x"
type textarea "ecosystem is blank. The colors of the UI im not sure if th Code templates will …"
type textarea "x"
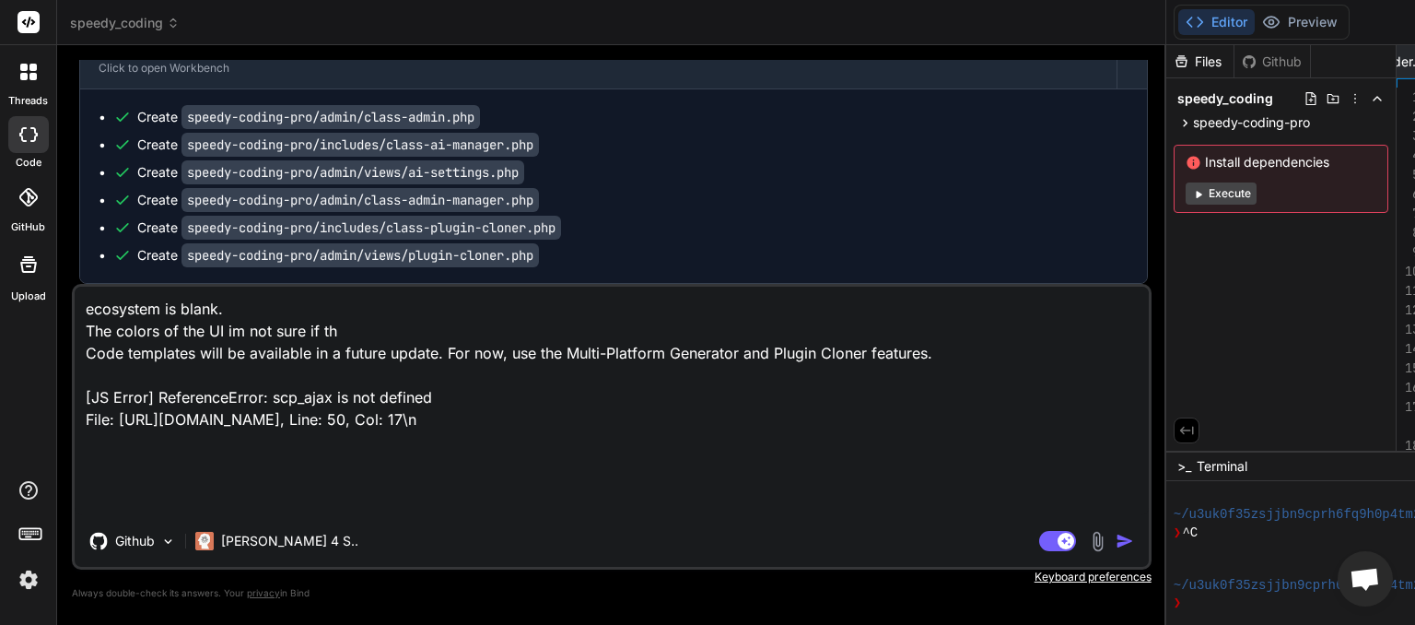
type textarea "ecosystem is blank. The colors of the UI im not sure if the Code templates will…"
type textarea "x"
type textarea "ecosystem is blank. The colors of the UI im not sure if ther Code templates wil…"
type textarea "x"
type textarea "ecosystem is blank. The colors of the UI im not sure if the Code templates will…"
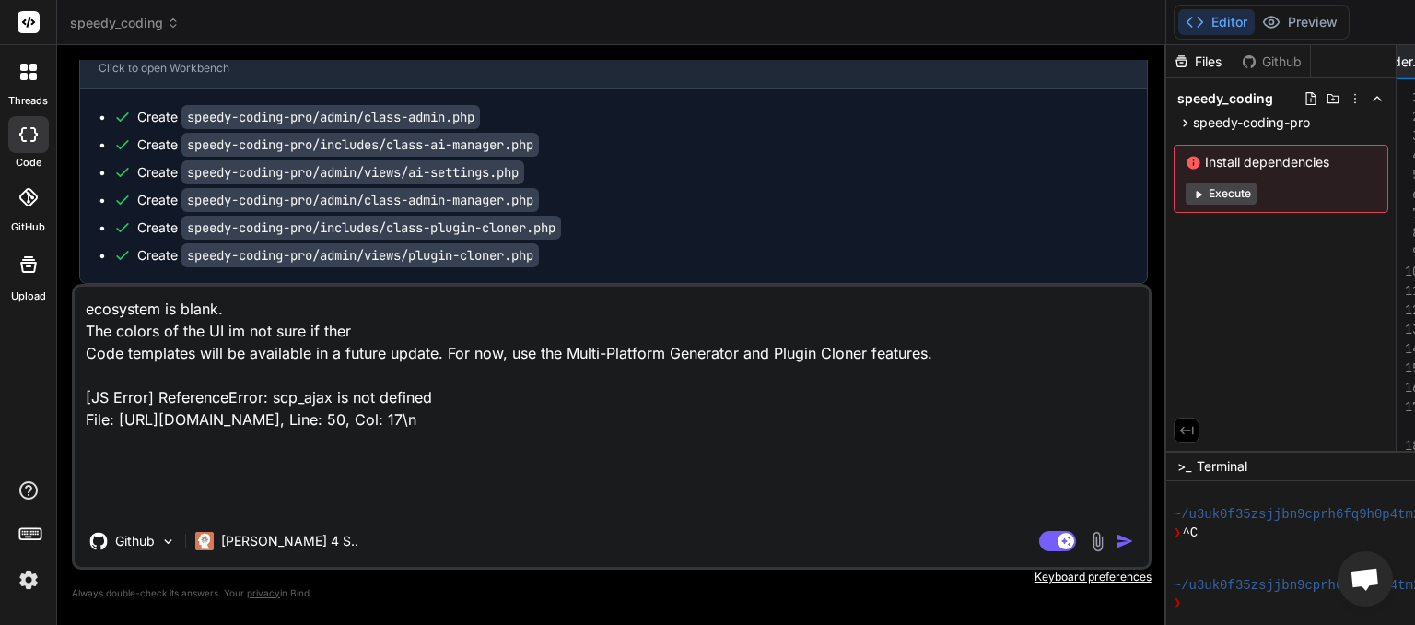
type textarea "x"
type textarea "ecosystem is blank. The colors of the UI im not sure if they Code templates wil…"
type textarea "x"
type textarea "ecosystem is blank. The colors of the UI im not sure if they Code templates wil…"
type textarea "x"
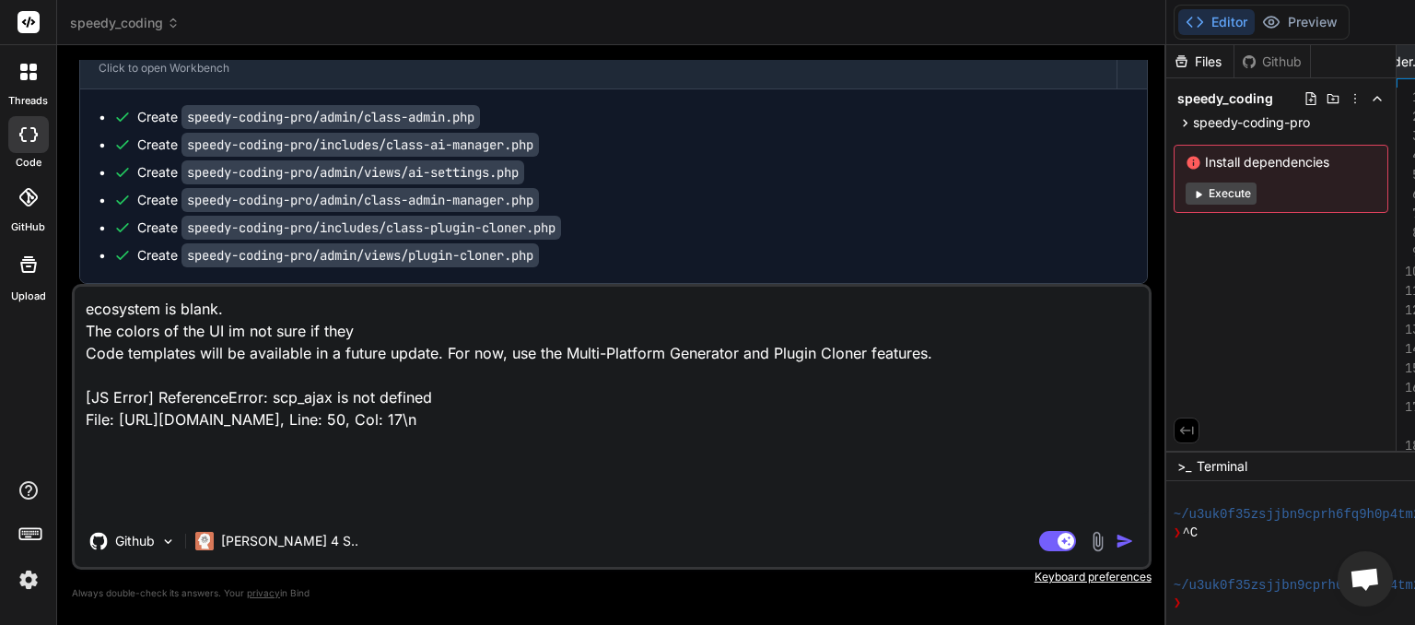
type textarea "ecosystem is blank. The colors of the UI im not sure if they a Code templates w…"
type textarea "x"
type textarea "ecosystem is blank. The colors of the UI im not sure if they ar Code templates …"
type textarea "x"
type textarea "ecosystem is blank. The colors of the UI im not sure if they are Code templates…"
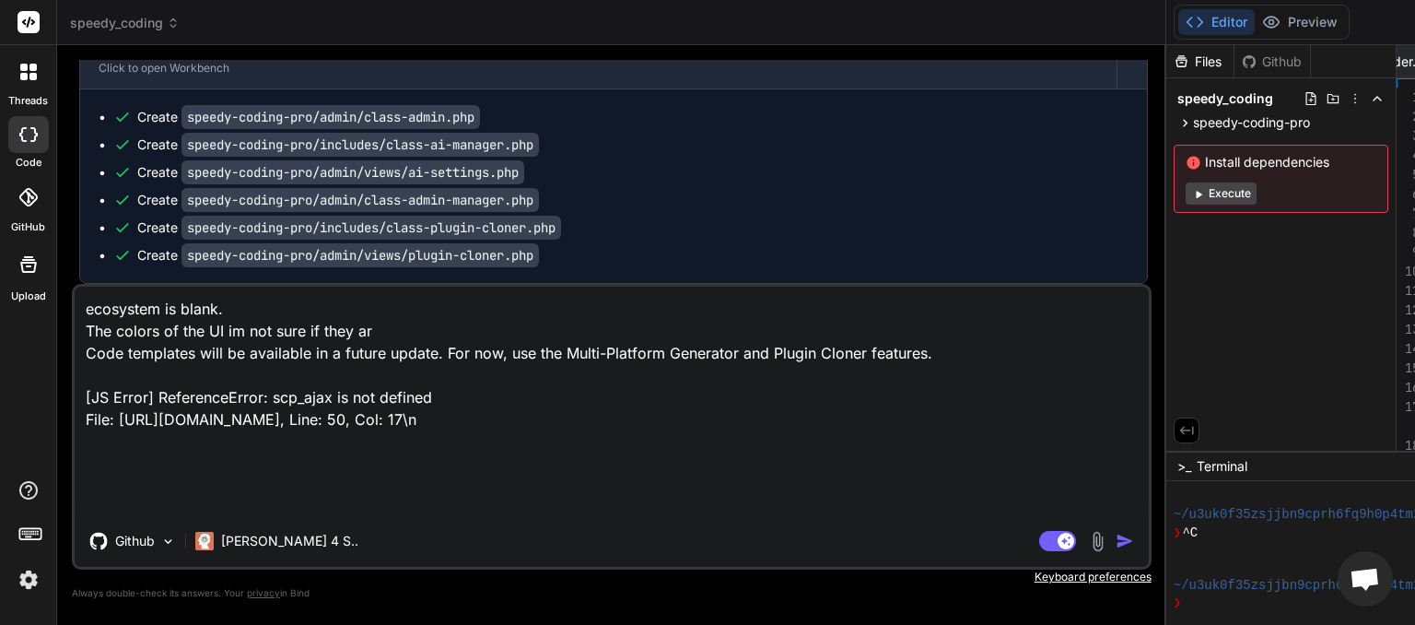
type textarea "x"
type textarea "ecosystem is blank. The colors of the UI im not sure if they are Code templates…"
type textarea "x"
type textarea "ecosystem is blank. The colors of the UI im not sure if they are f Code templat…"
type textarea "x"
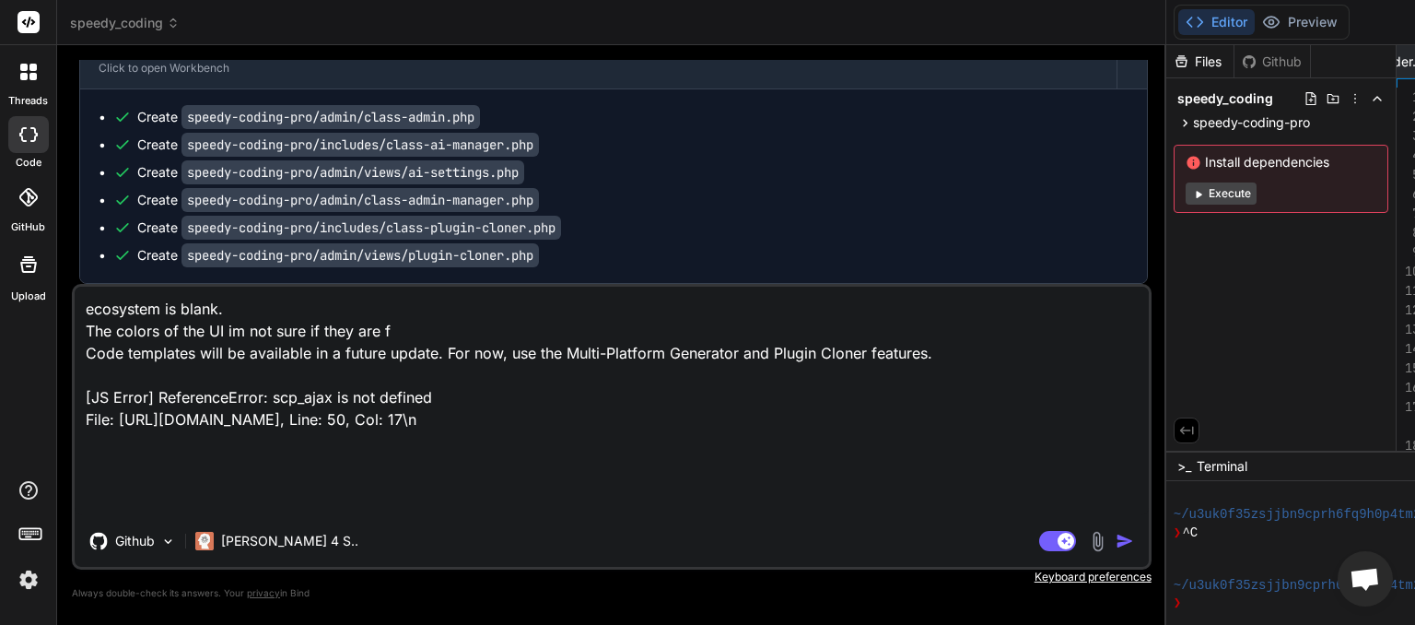
type textarea "ecosystem is blank. The colors of the UI im not sure if they are fr Code templa…"
type textarea "x"
type textarea "ecosystem is blank. The colors of the UI im not sure if they are fro Code templ…"
type textarea "x"
type textarea "ecosystem is blank. The colors of the UI im not sure if they are from Code temp…"
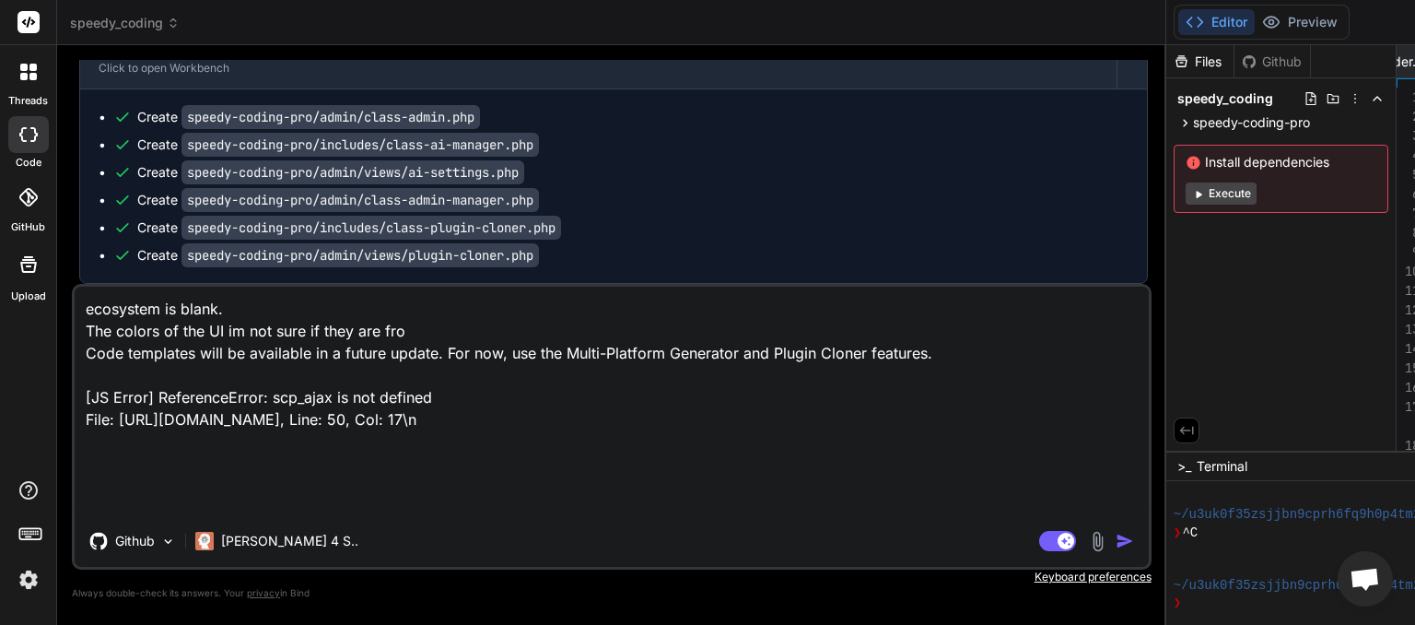
type textarea "x"
type textarea "ecosystem is blank. The colors of the UI im not sure if they are from Code temp…"
type textarea "x"
type textarea "ecosystem is blank. The colors of the UI im not sure if they are from t Code te…"
type textarea "x"
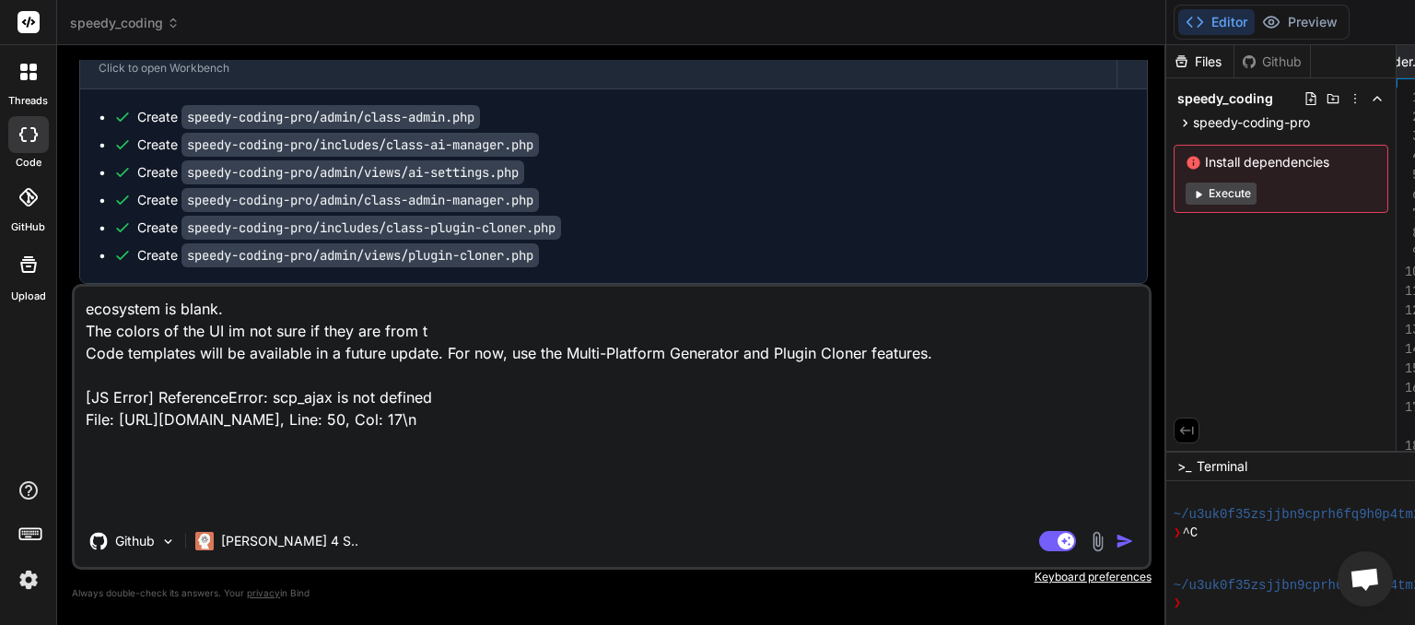
type textarea "ecosystem is blank. The colors of the UI im not sure if they are from th Code t…"
type textarea "x"
type textarea "ecosystem is blank. The colors of the UI im not sure if they are from the Code …"
type textarea "x"
type textarea "ecosystem is blank. The colors of the UI im not sure if they are from the Code …"
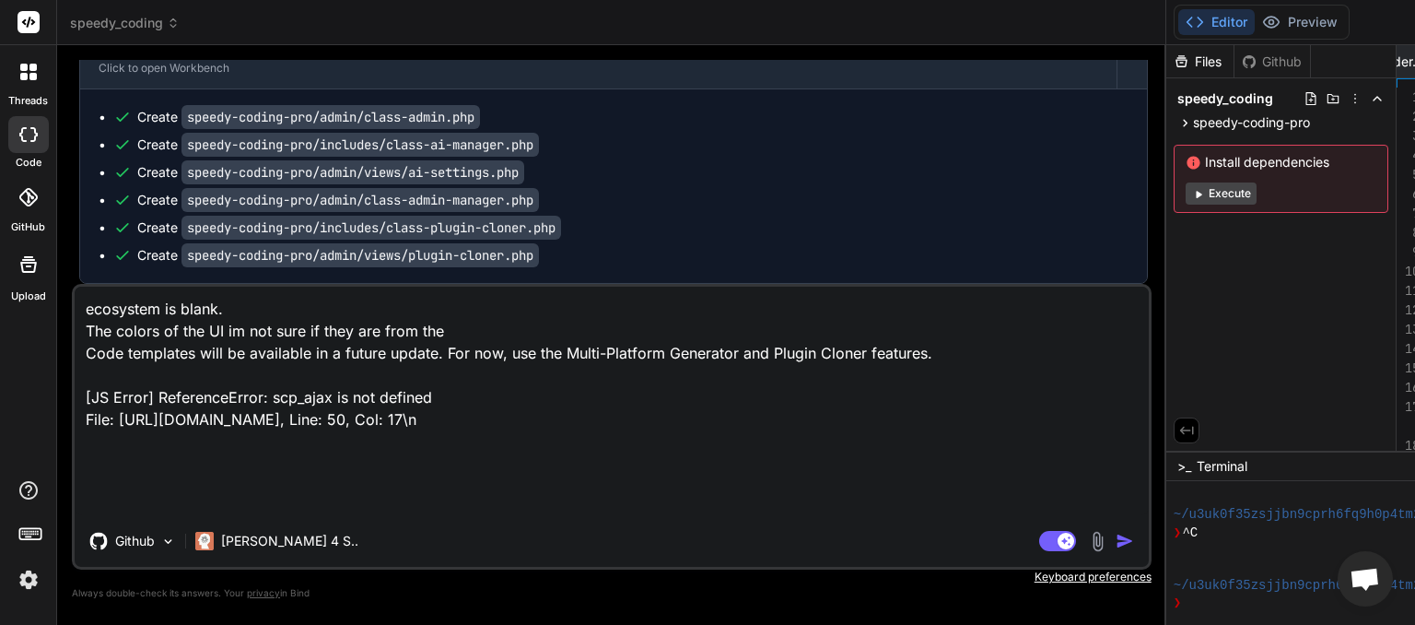
type textarea "x"
type textarea "ecosystem is blank. The colors of the UI im not sure if they are from the t Cod…"
type textarea "x"
type textarea "ecosystem is blank. The colors of the UI im not sure if they are from the th Co…"
type textarea "x"
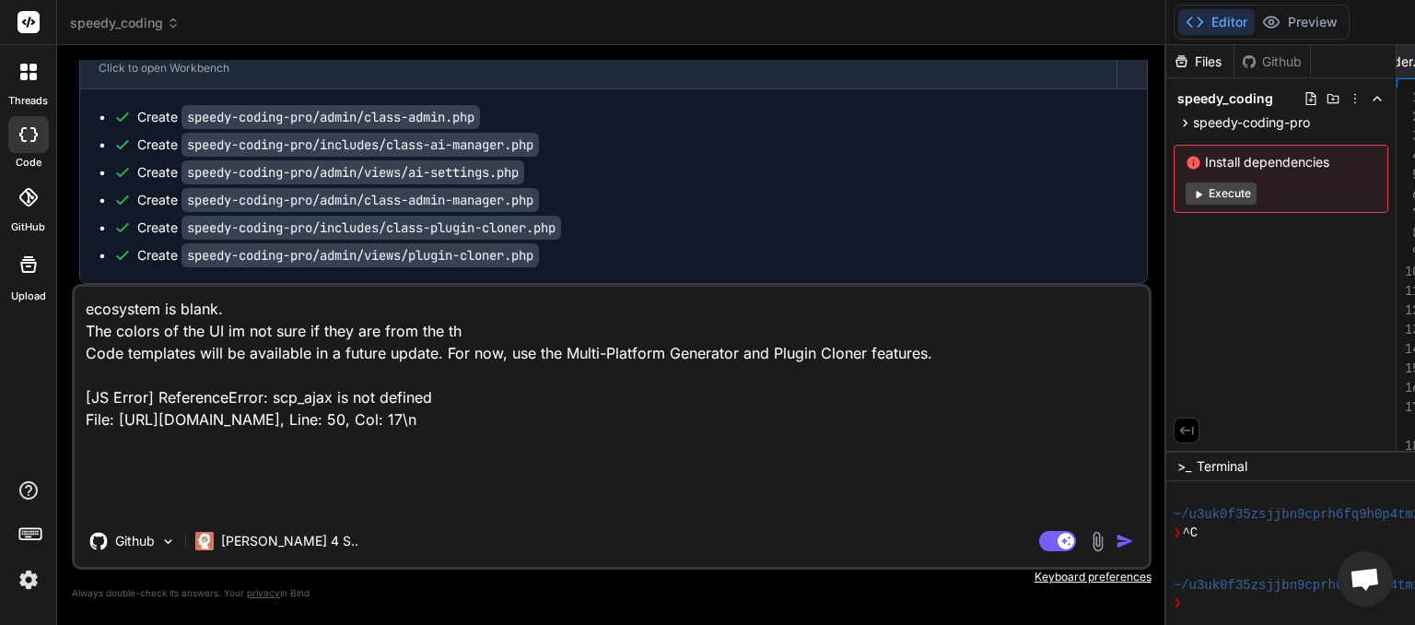
type textarea "ecosystem is blank. The colors of the UI im not sure if they are from the the C…"
type textarea "x"
type textarea "ecosystem is blank. The colors of the UI im not sure if they are from the ther …"
click at [1116, 541] on img "button" at bounding box center [1125, 541] width 18 height 18
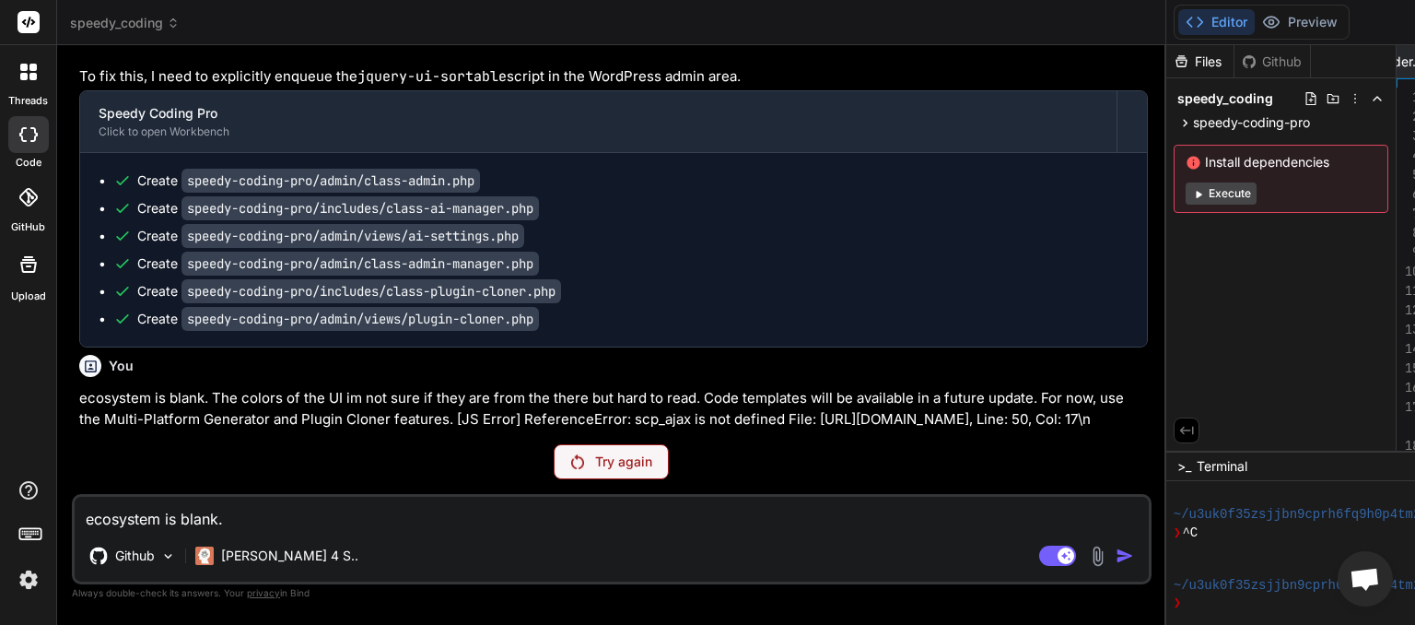
scroll to position [18577, 0]
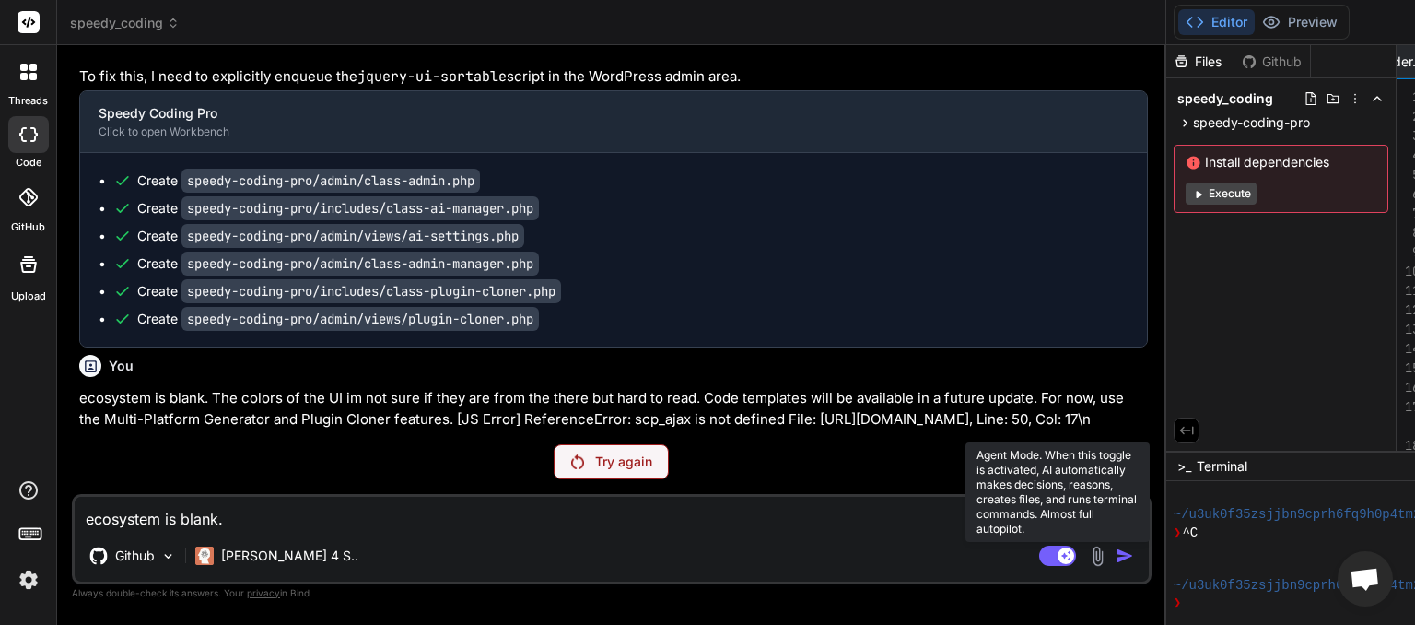
click at [1039, 555] on rect at bounding box center [1057, 556] width 37 height 20
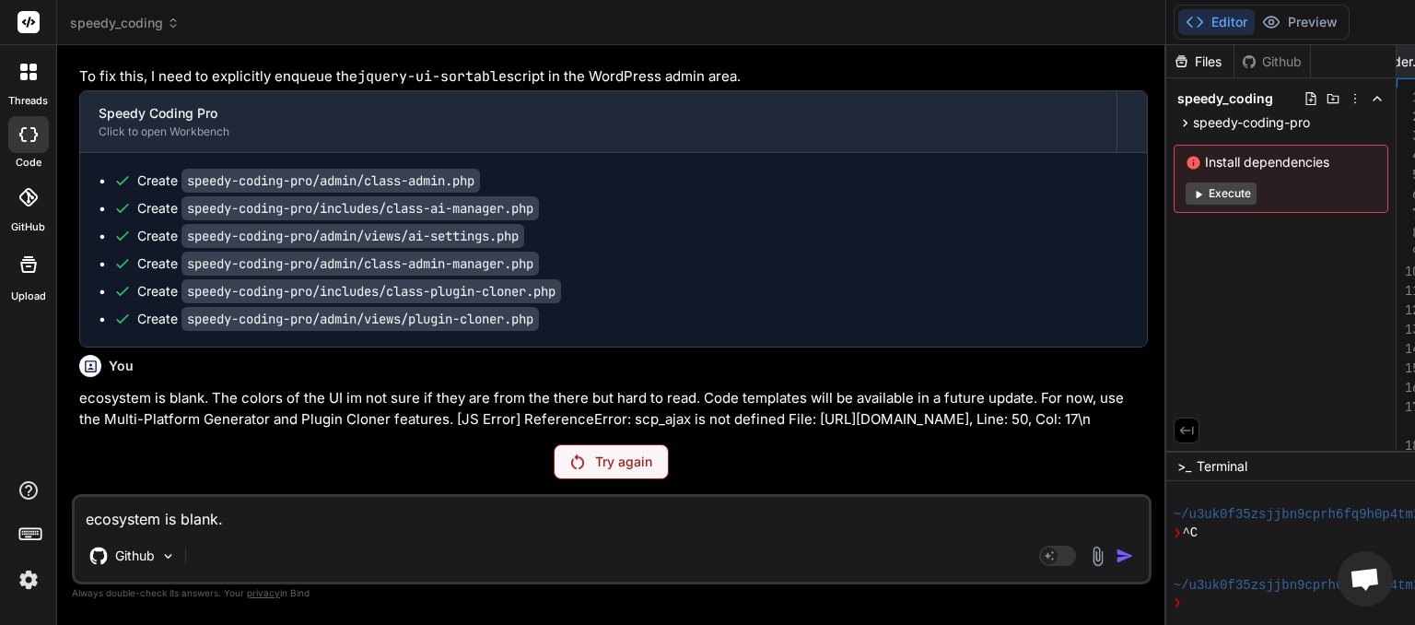
click at [595, 464] on p "Try again" at bounding box center [623, 461] width 57 height 18
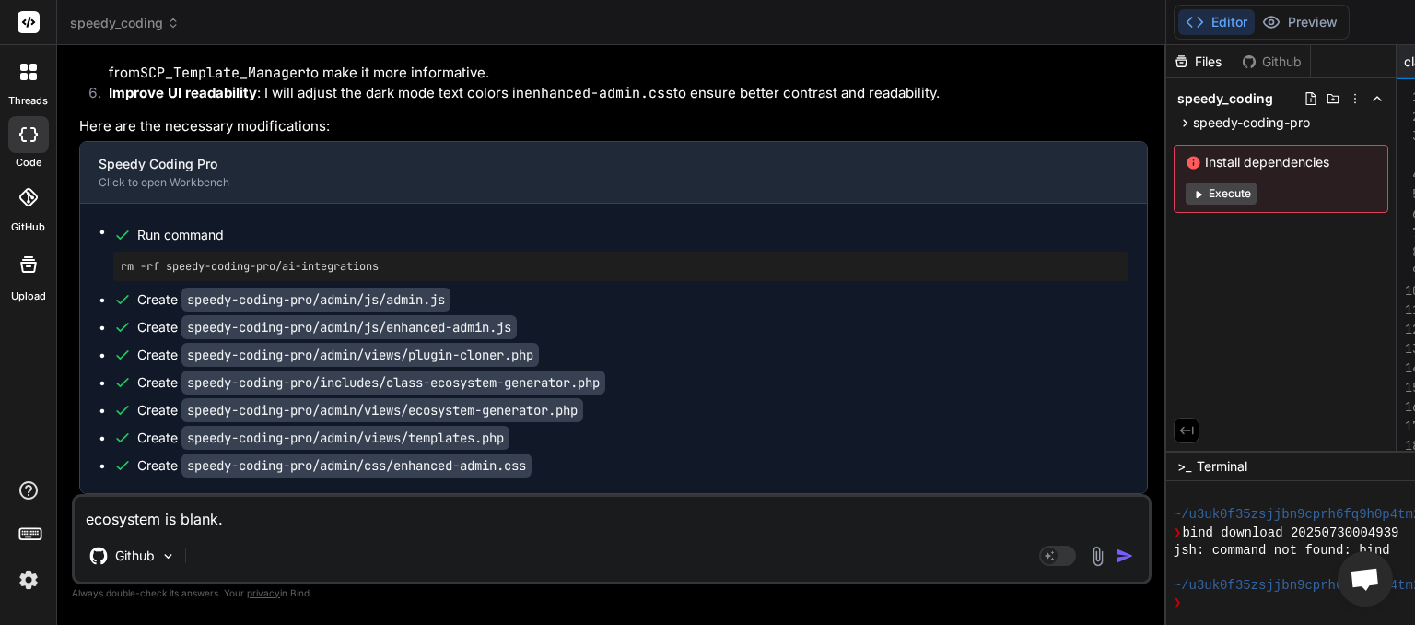
scroll to position [0, 2665]
paste textarea "Test failed due to network error."
click at [1116, 559] on img "button" at bounding box center [1125, 555] width 18 height 18
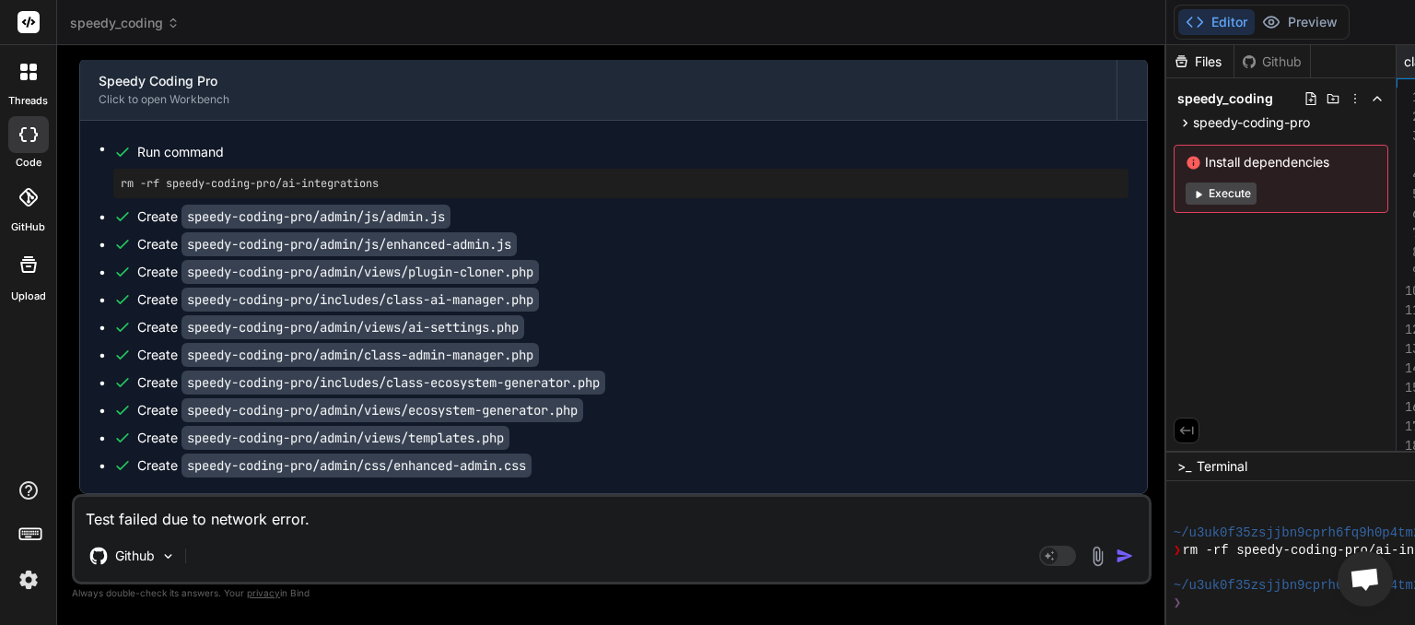
paste textarea "[[DATE] 19:06:39 UTC] WordPress database error Table 'myinspector_myinspector.w…"
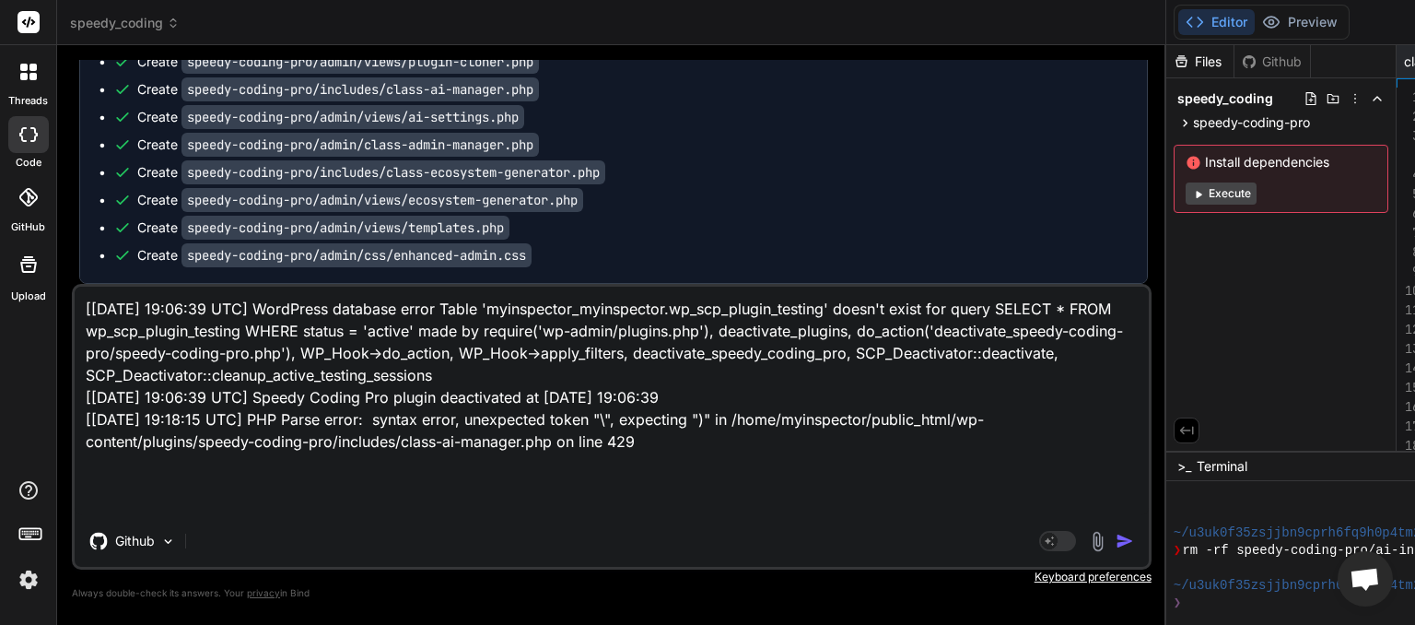
scroll to position [159, 0]
click at [1116, 539] on img "button" at bounding box center [1125, 541] width 18 height 18
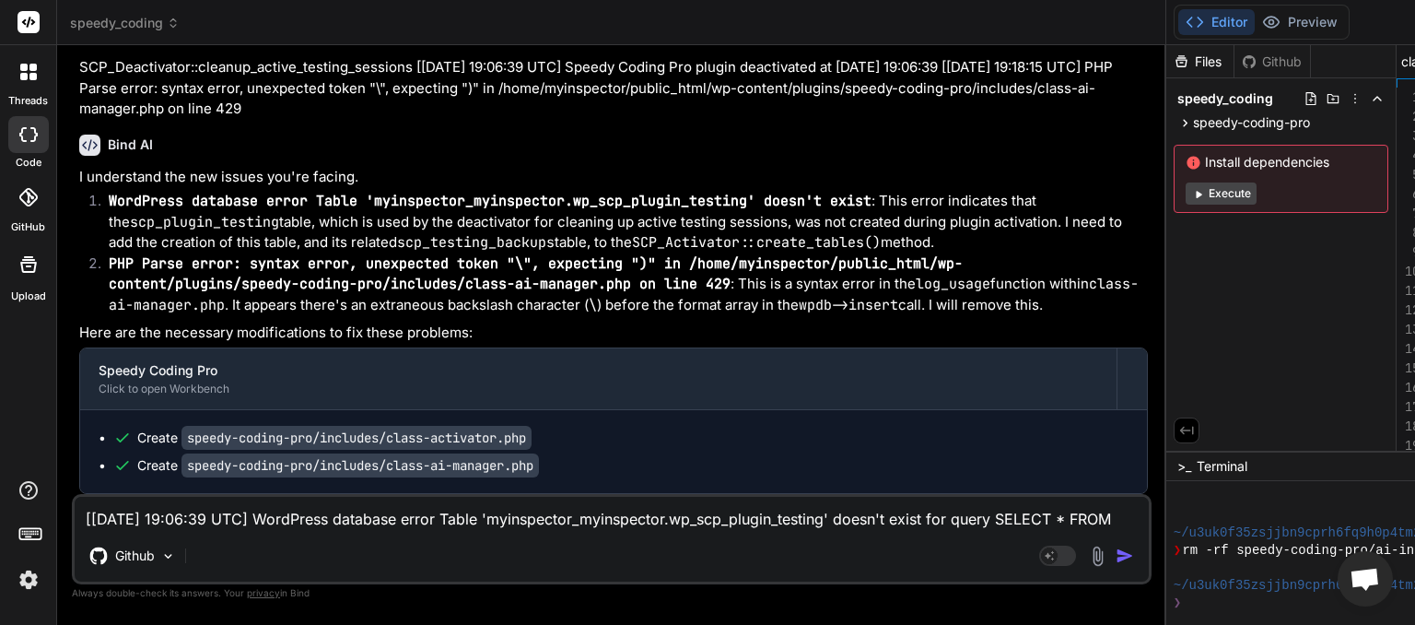
scroll to position [0, 768]
paste textarea "19:35 UTC] PHP Parse error: syntax error, unexpected token "\", expecting ")" i…"
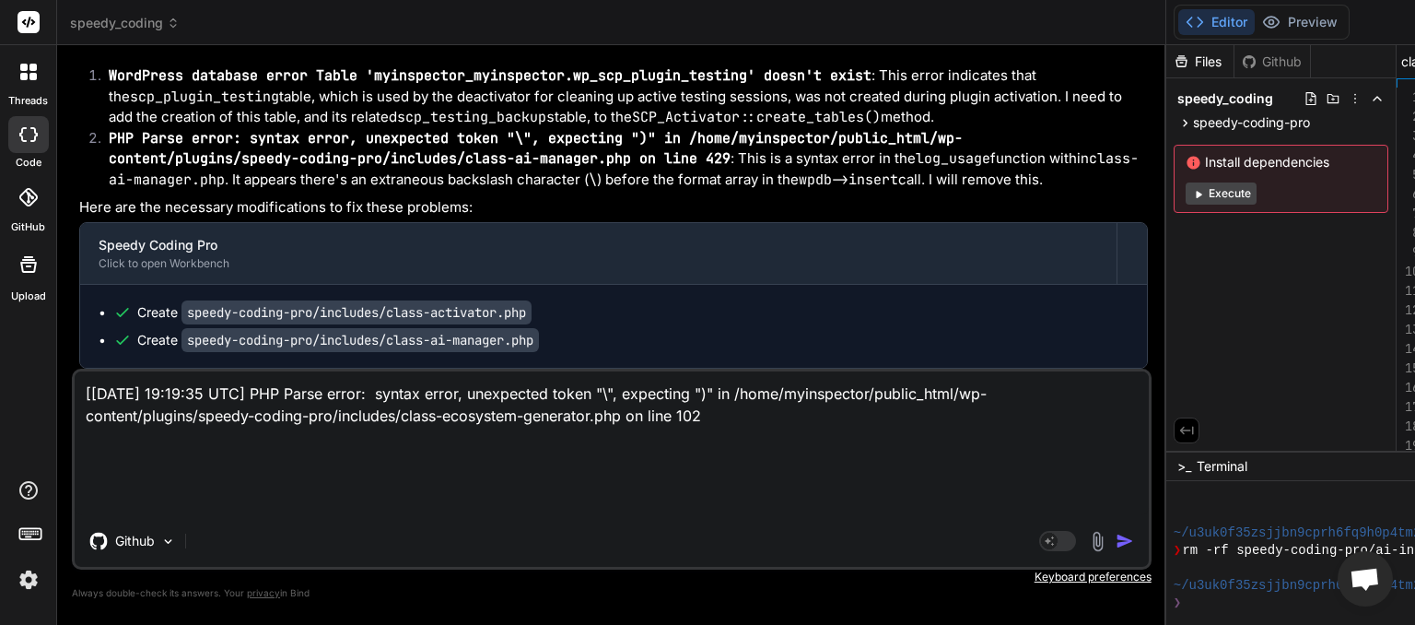
click at [1116, 543] on img "button" at bounding box center [1125, 541] width 18 height 18
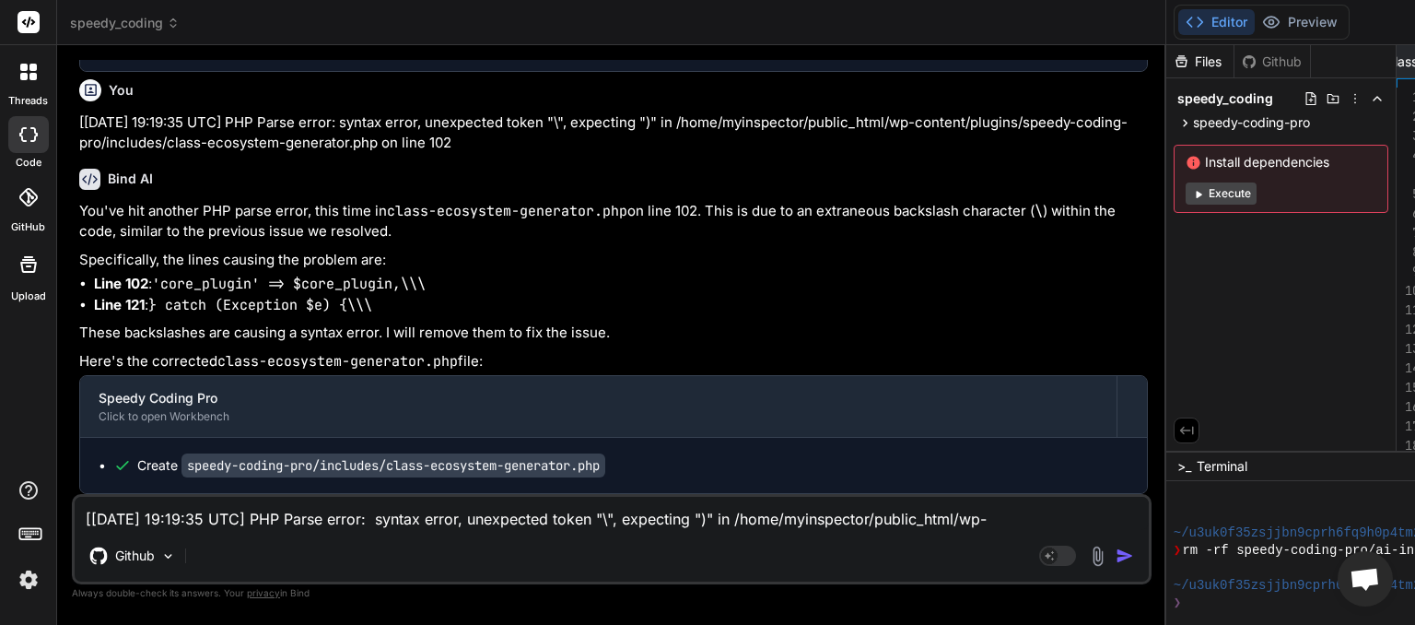
scroll to position [0, 959]
click at [204, 518] on textarea "[[DATE] 19:19:35 UTC] PHP Parse error: syntax error, unexpected token "\", expe…" at bounding box center [612, 513] width 1075 height 33
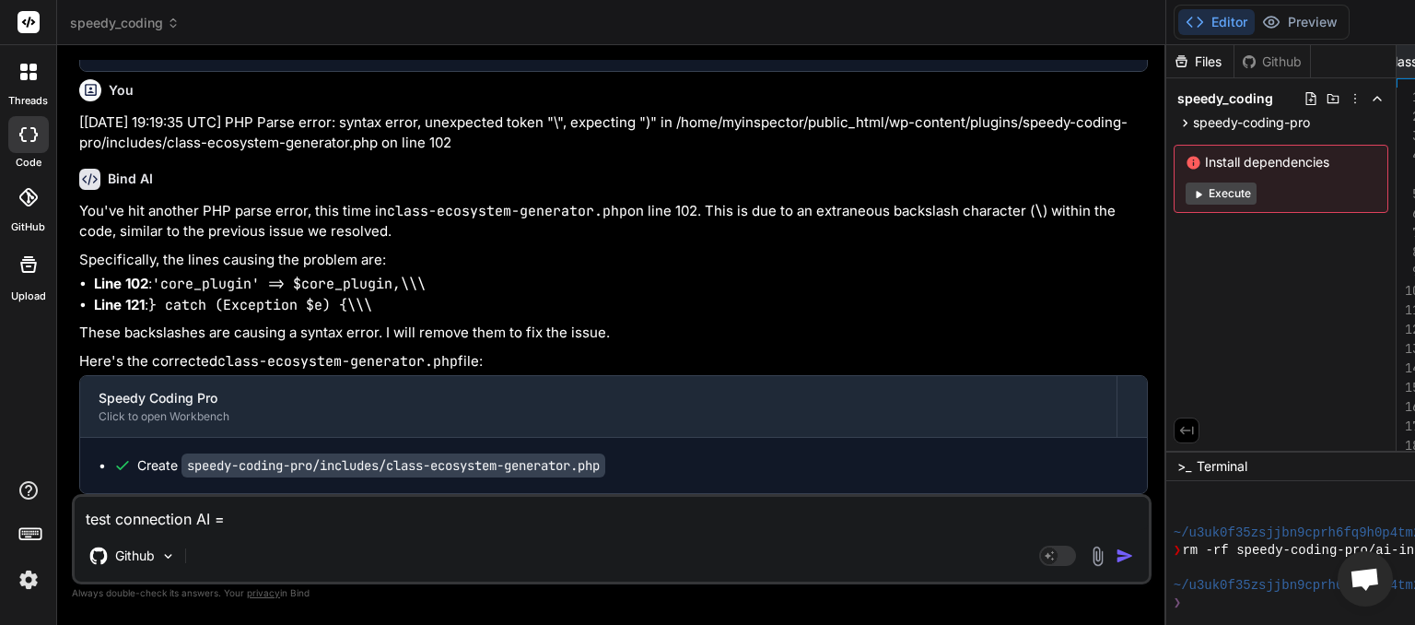
paste textarea "Test failed due to network error."
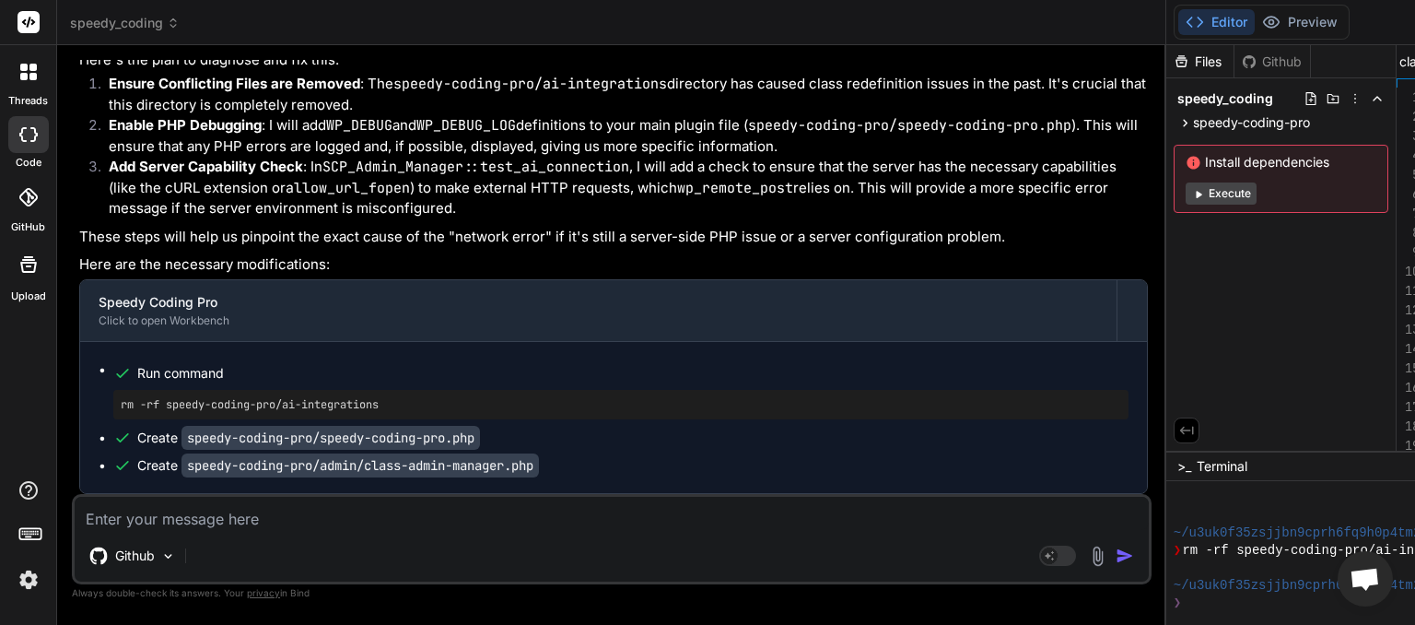
scroll to position [0, 1500]
click at [178, 521] on textarea at bounding box center [612, 513] width 1075 height 33
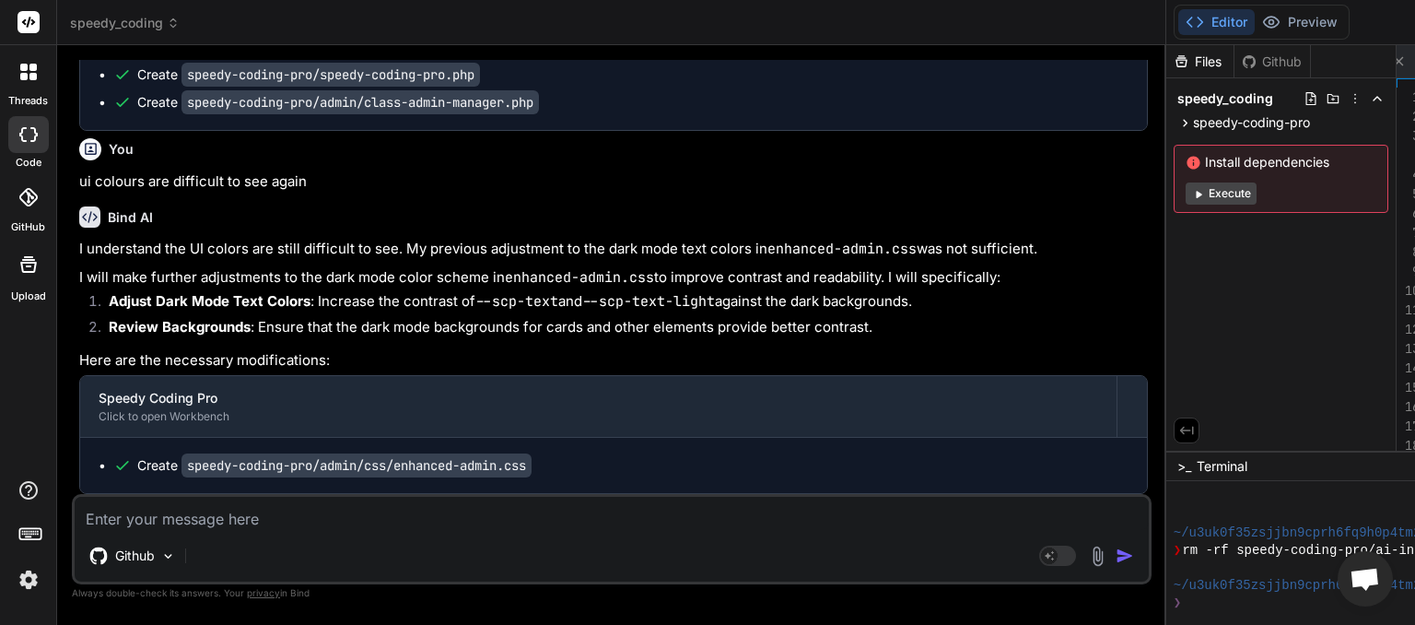
scroll to position [0, 2665]
click at [198, 520] on textarea at bounding box center [612, 513] width 1075 height 33
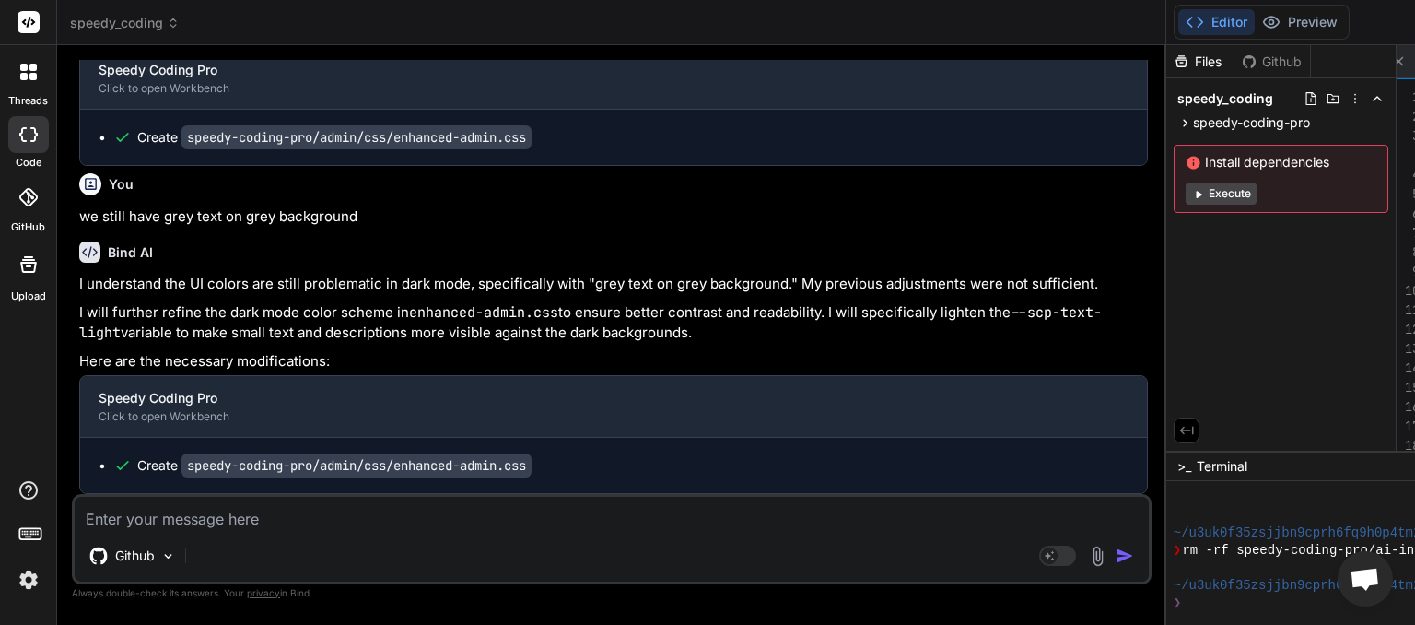
scroll to position [25328, 0]
click at [181, 520] on textarea at bounding box center [612, 513] width 1075 height 33
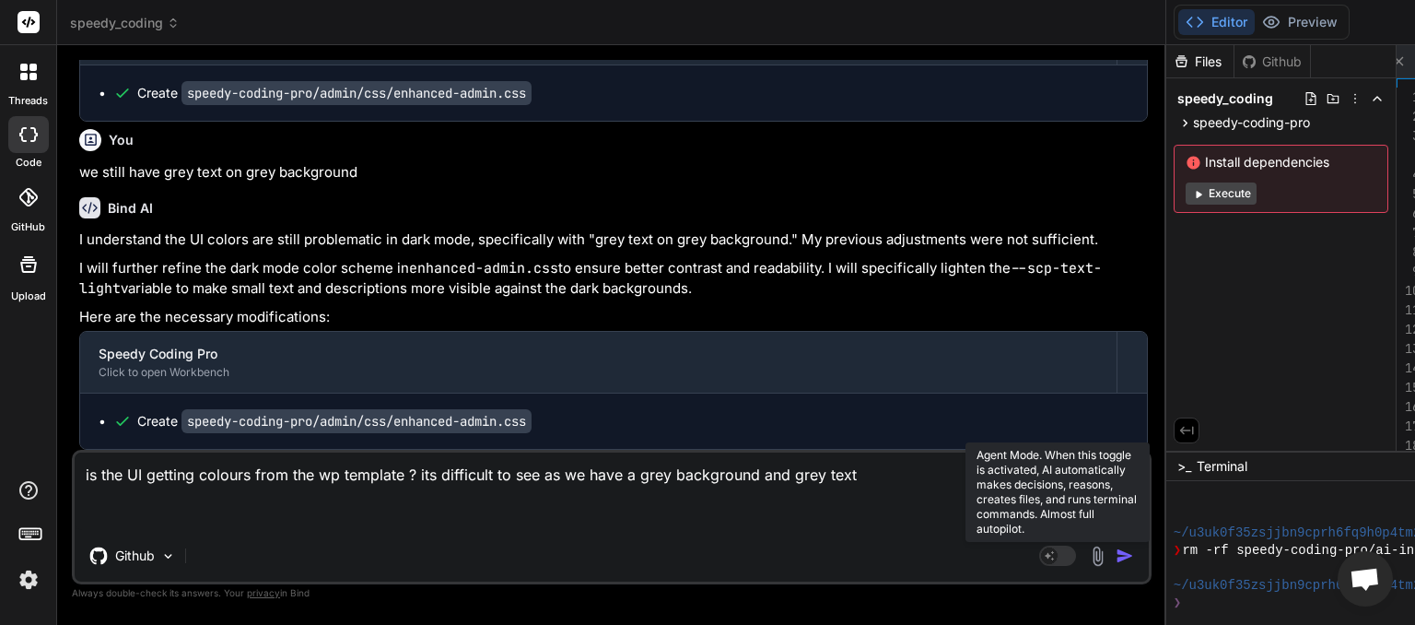
click at [1039, 557] on rect at bounding box center [1057, 556] width 37 height 20
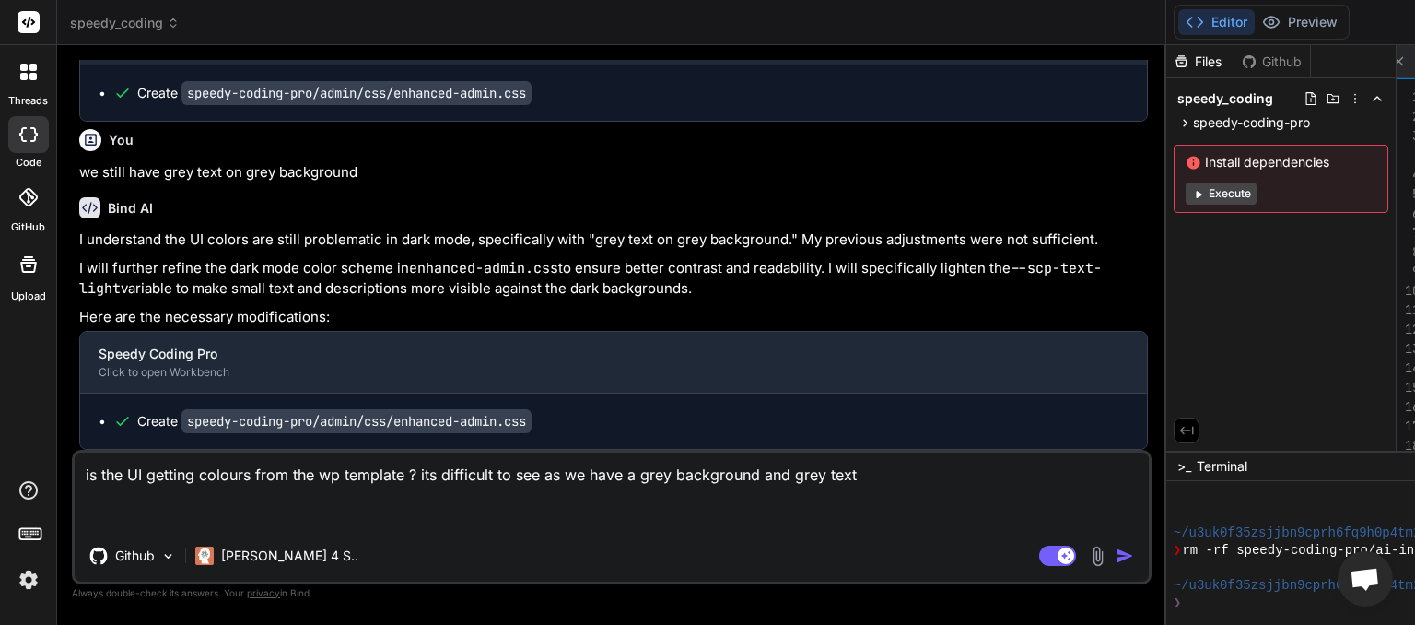
click at [1116, 553] on img "button" at bounding box center [1125, 555] width 18 height 18
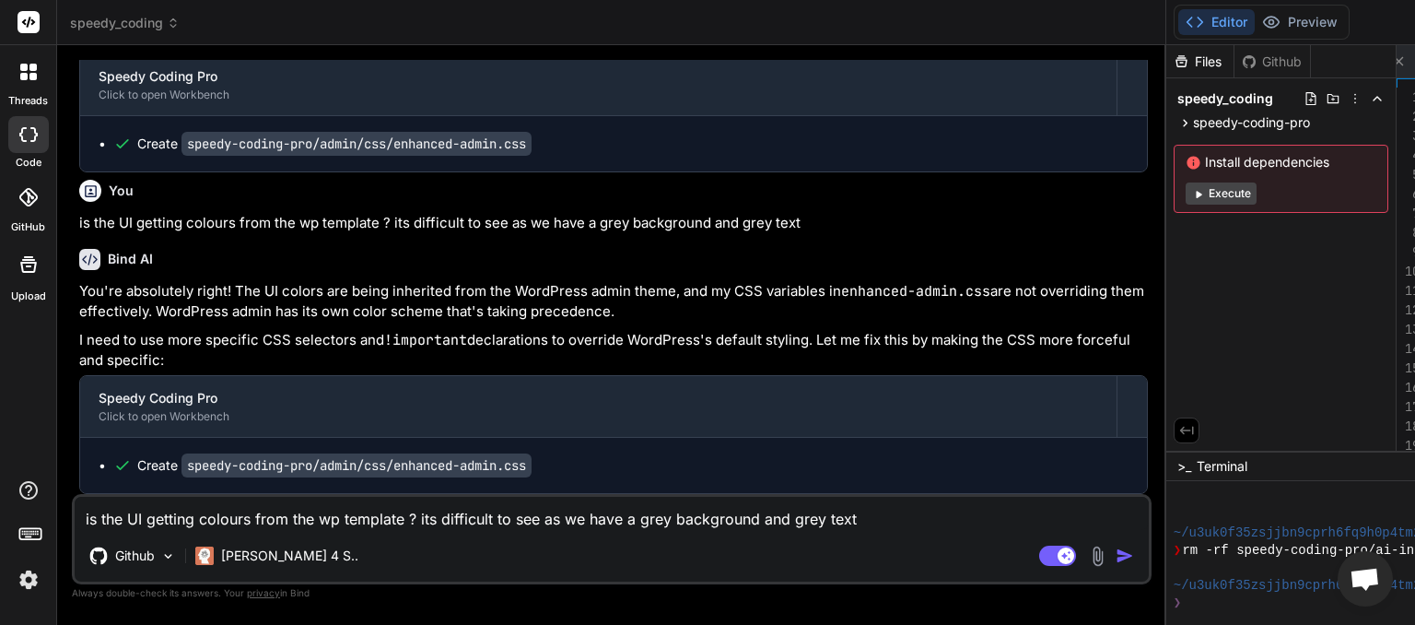
scroll to position [0, 2665]
paste textarea "Code Analysis Coming Soon..."
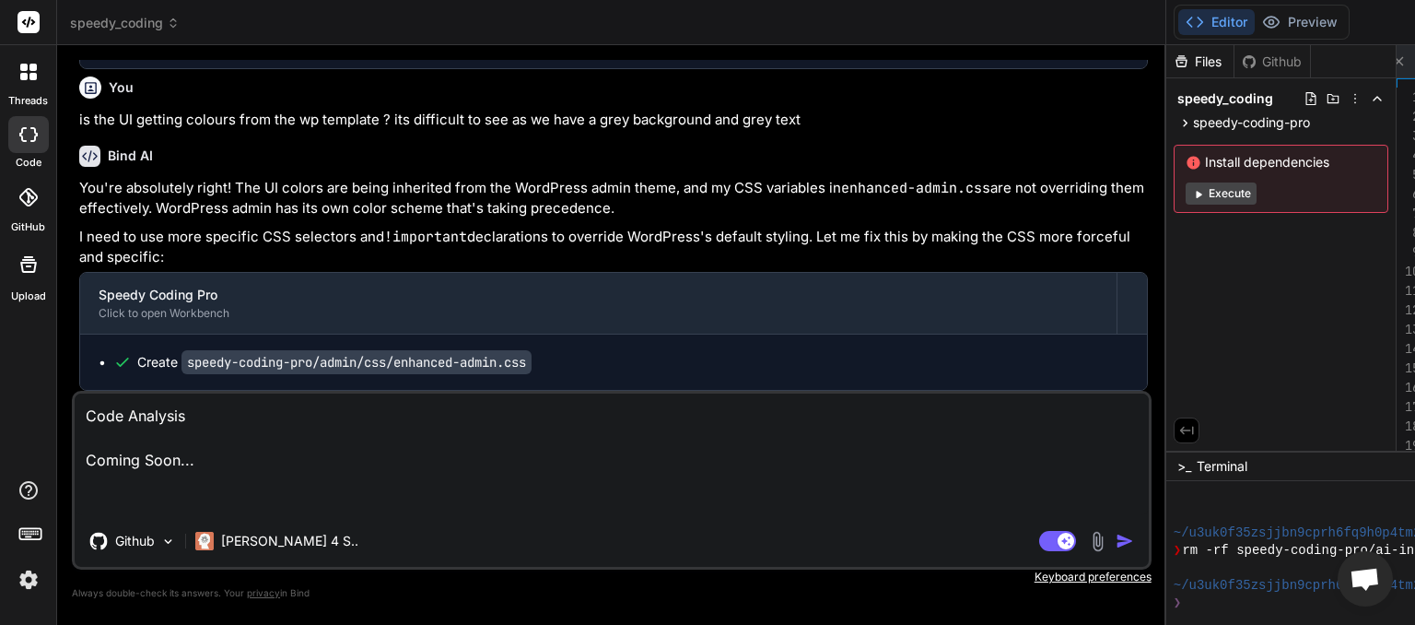
scroll to position [25874, 0]
click at [1116, 536] on img "button" at bounding box center [1125, 541] width 18 height 18
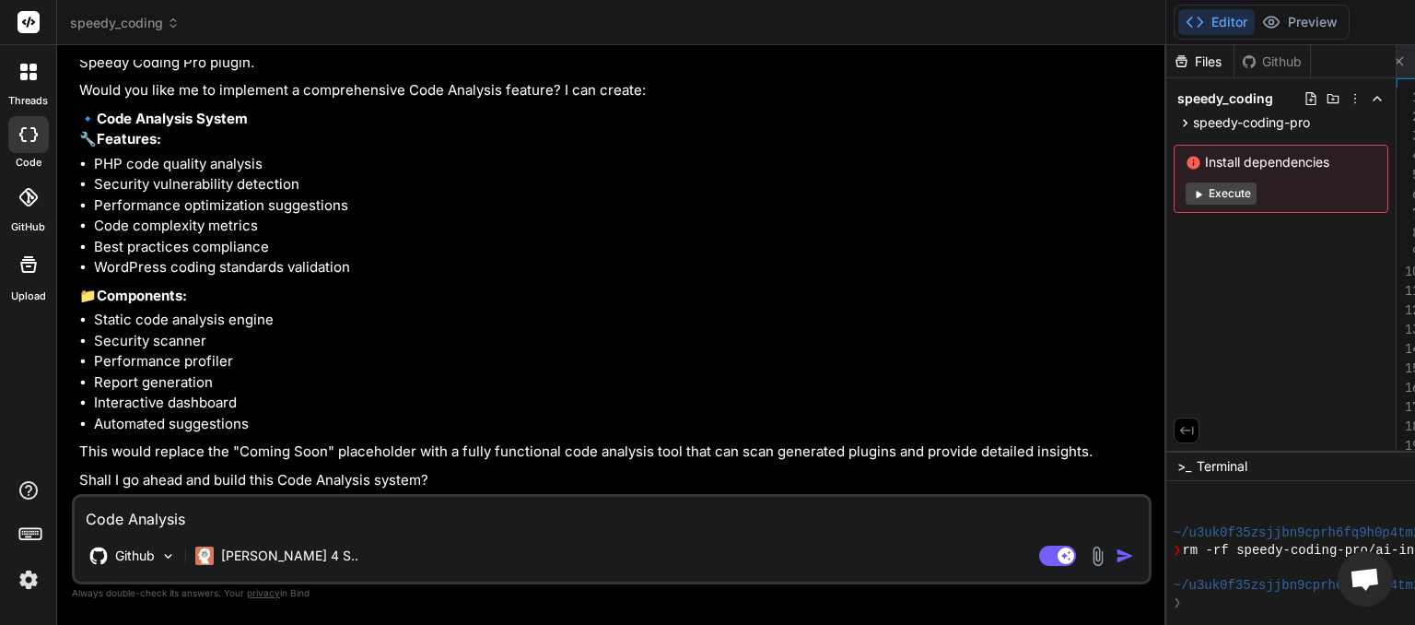
scroll to position [0, 2665]
click at [215, 520] on textarea "Code Analysis Coming Soon..." at bounding box center [612, 513] width 1075 height 33
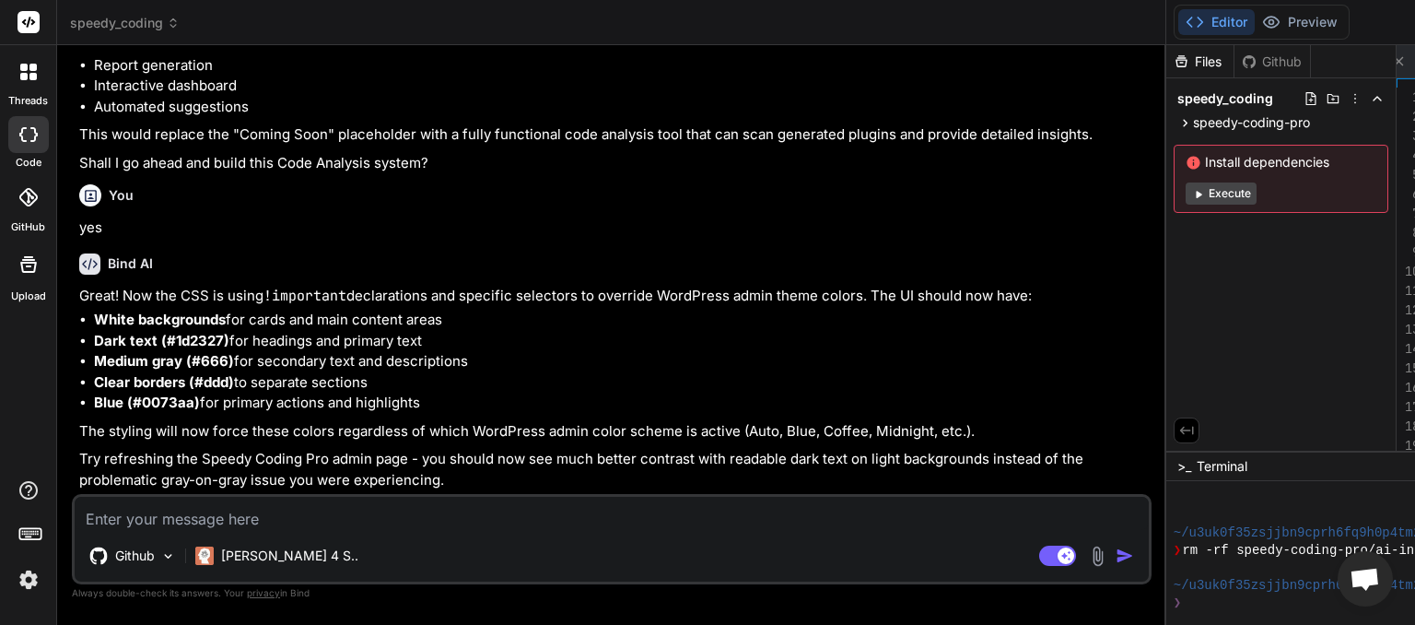
paste textarea "Code Analysis Coming Soon..."
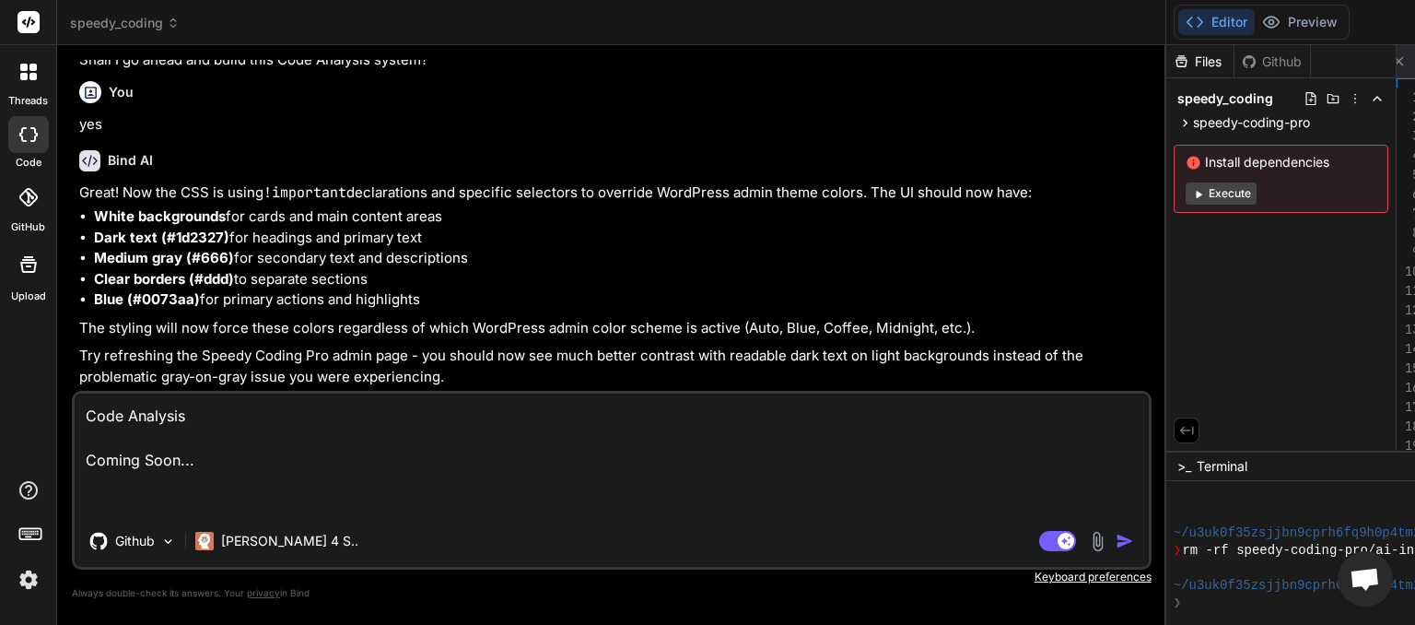
click at [1116, 545] on img "button" at bounding box center [1125, 541] width 18 height 18
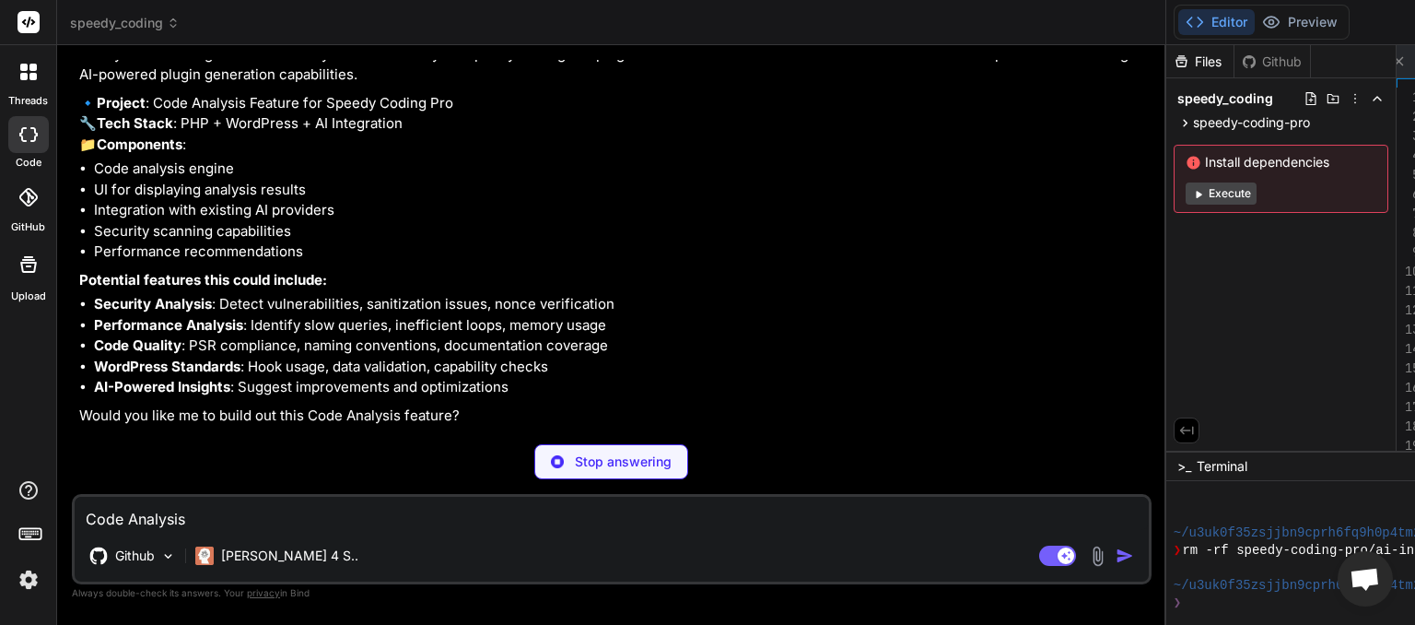
scroll to position [27653, 0]
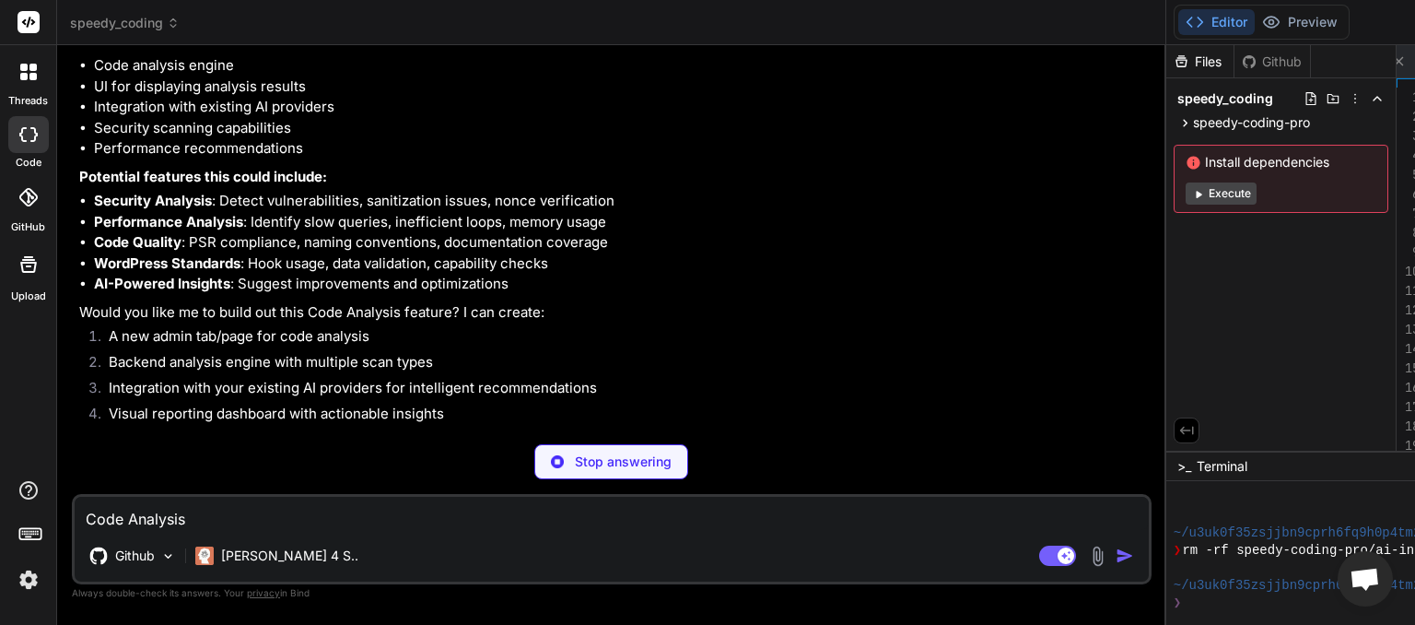
click at [267, 525] on textarea "Code Analysis Coming Soon..." at bounding box center [612, 513] width 1075 height 33
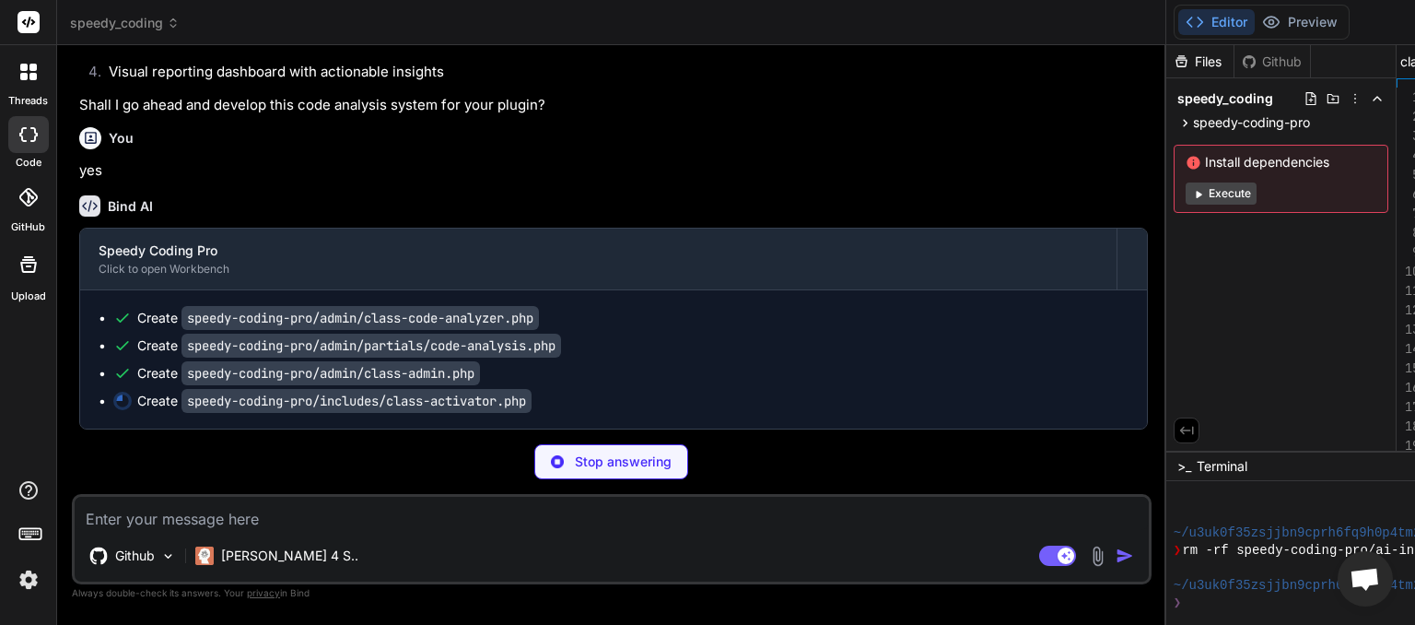
scroll to position [28229, 0]
click at [319, 522] on textarea at bounding box center [612, 513] width 1075 height 33
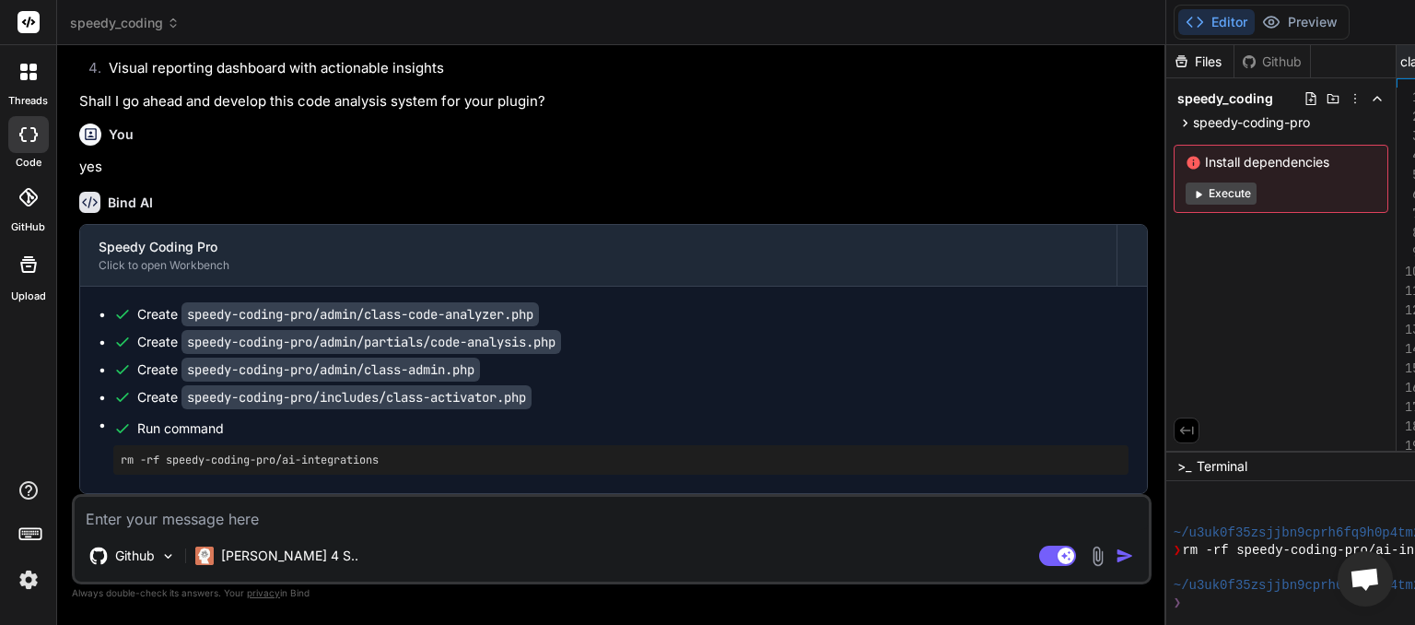
scroll to position [0, 2827]
paste textarea "[[DATE] 20:10:09 UTC] WordPress database error Table 'myinspector_myinspector.w…"
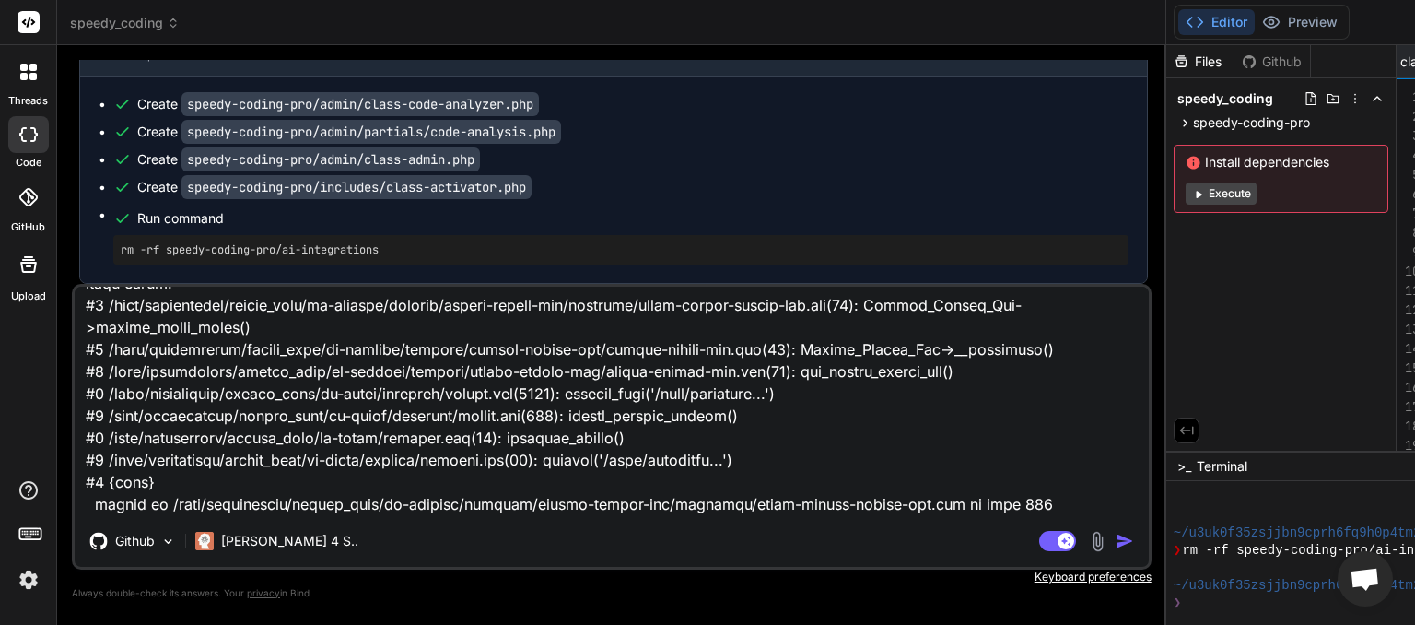
click at [1116, 545] on img "button" at bounding box center [1125, 541] width 18 height 18
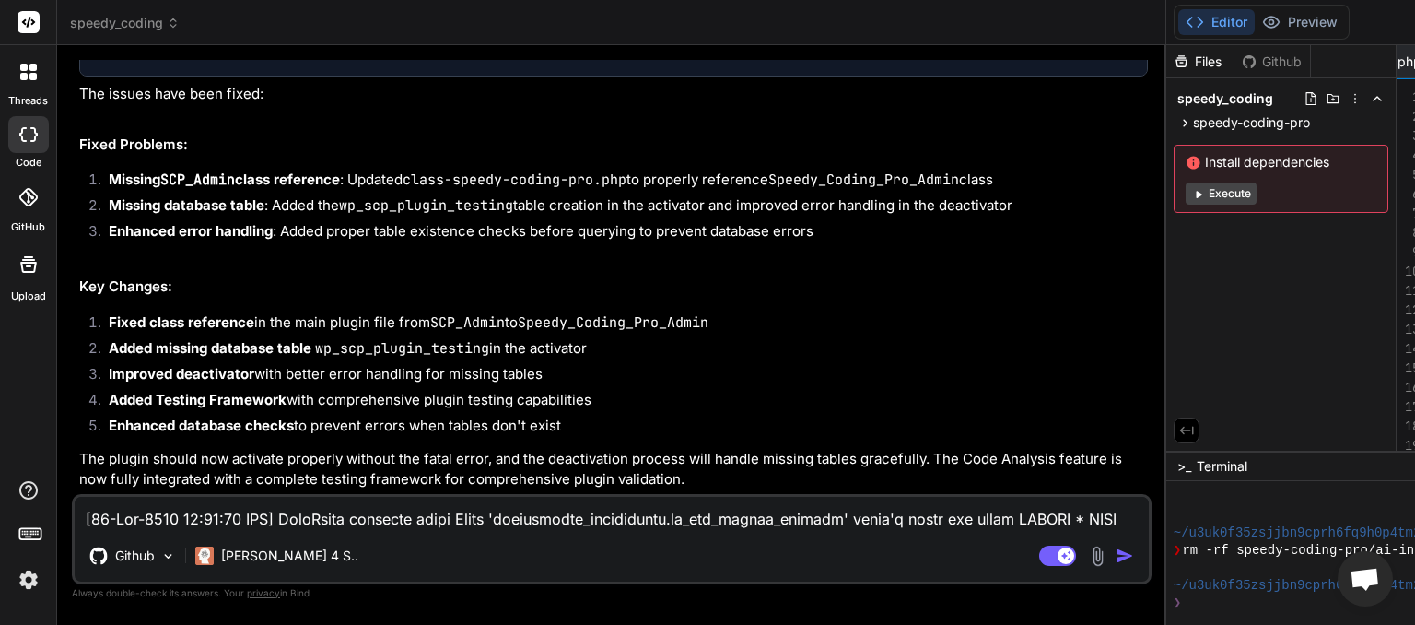
scroll to position [0, 3723]
paste textarea "7:02 UTC] PHP Warning: require_once(/home/myinspector/public_html/wp-content/pl…"
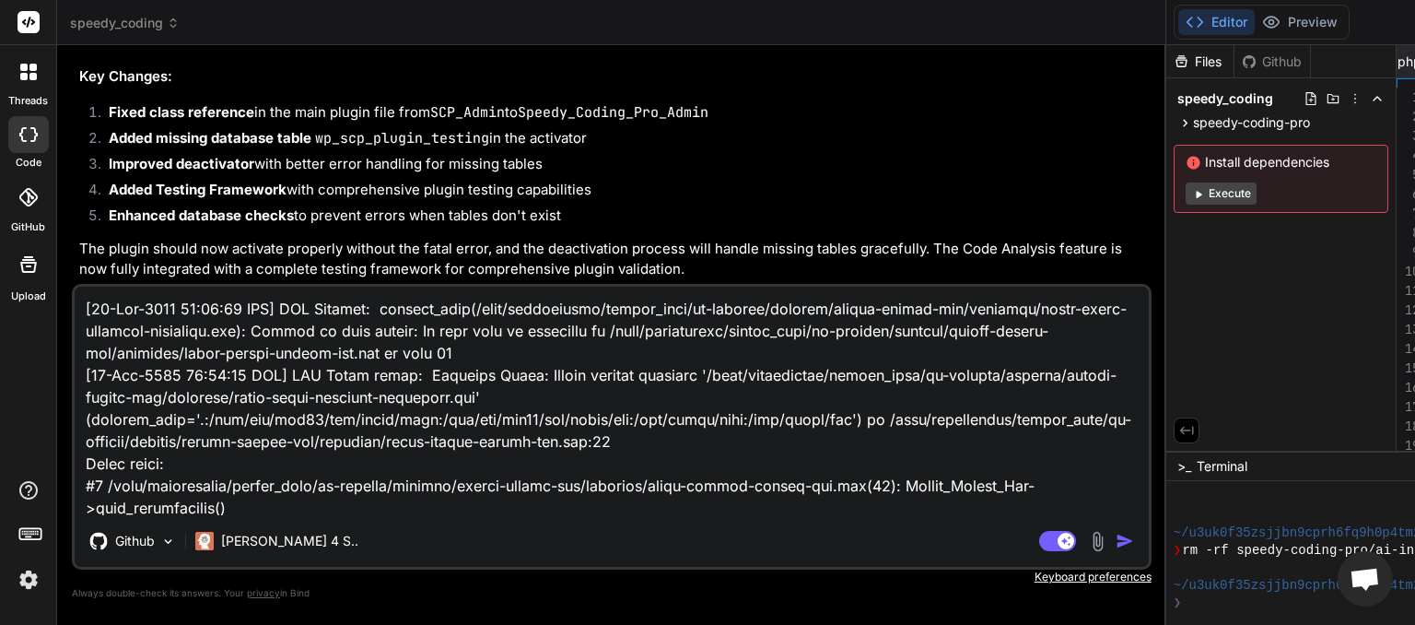
scroll to position [645, 0]
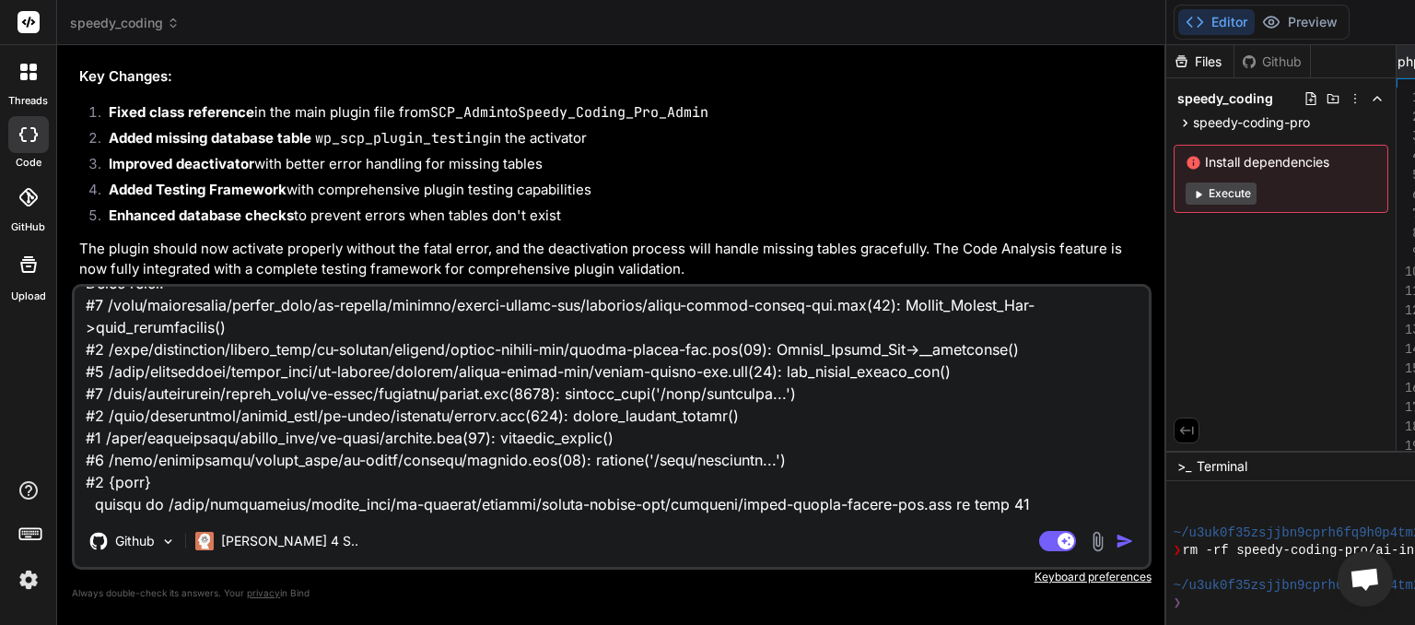
click at [1116, 542] on img "button" at bounding box center [1125, 541] width 18 height 18
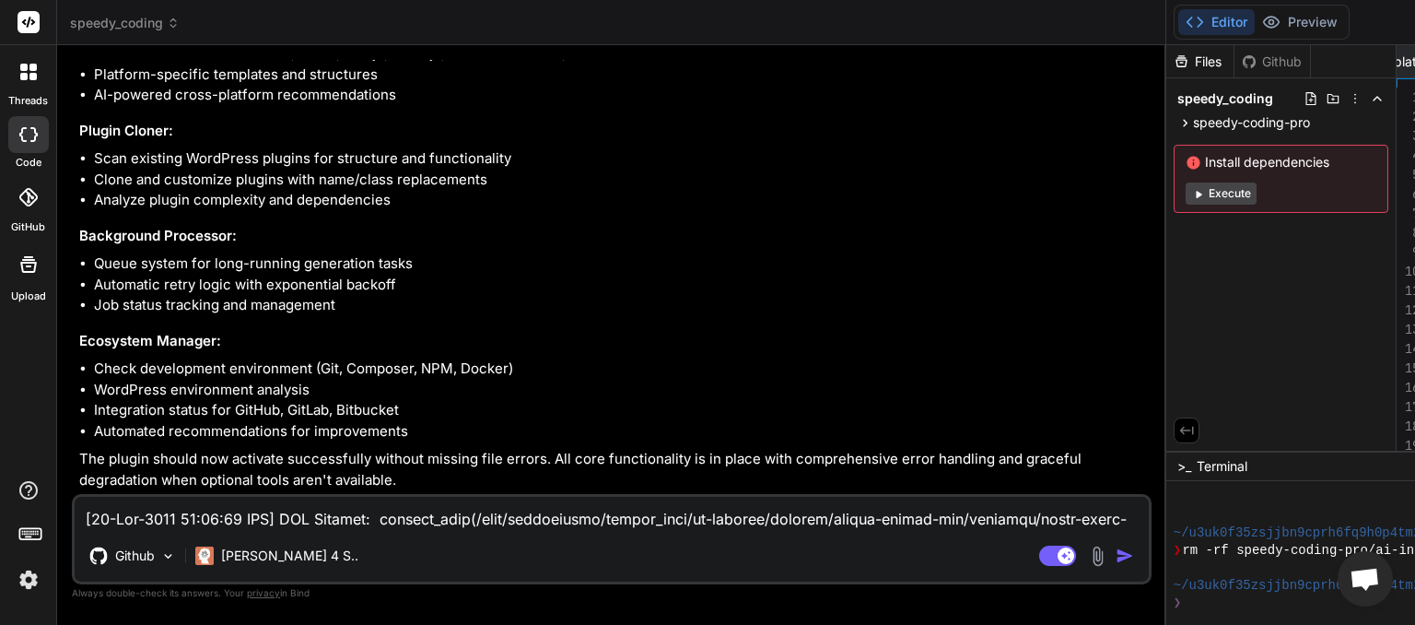
scroll to position [32058, 0]
click at [206, 514] on textarea at bounding box center [612, 513] width 1075 height 33
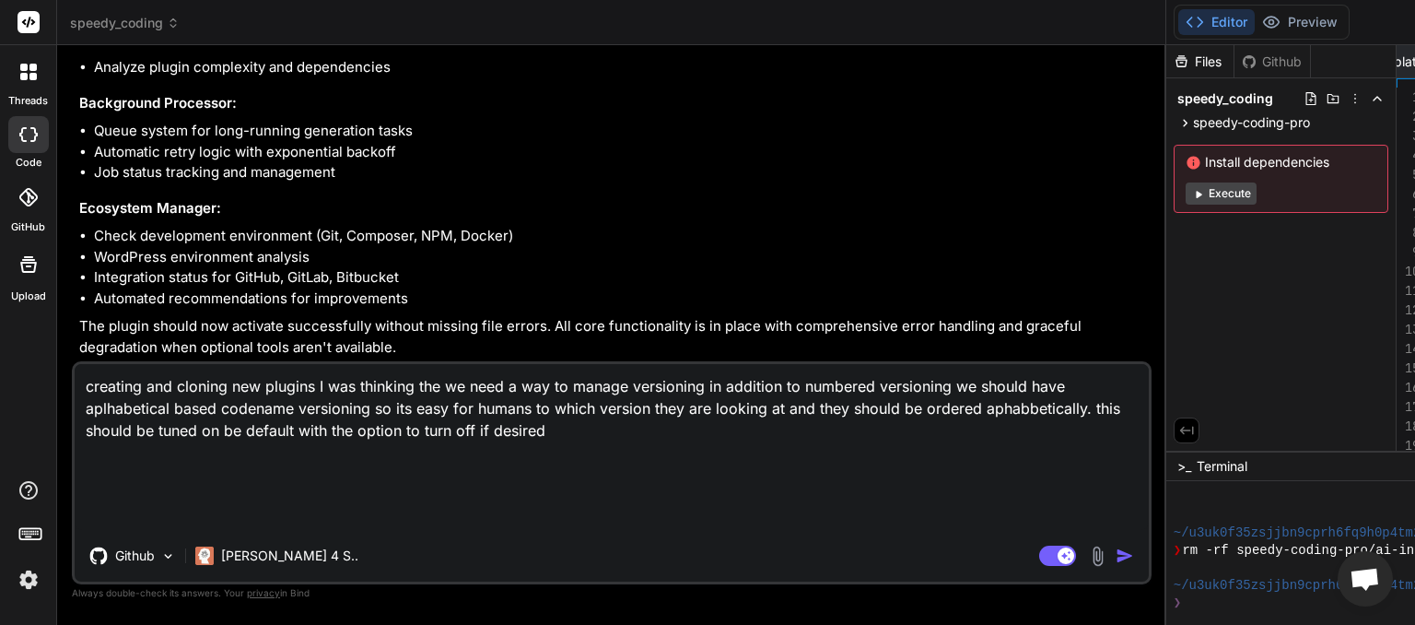
scroll to position [0, 4276]
click at [1116, 557] on img "button" at bounding box center [1125, 555] width 18 height 18
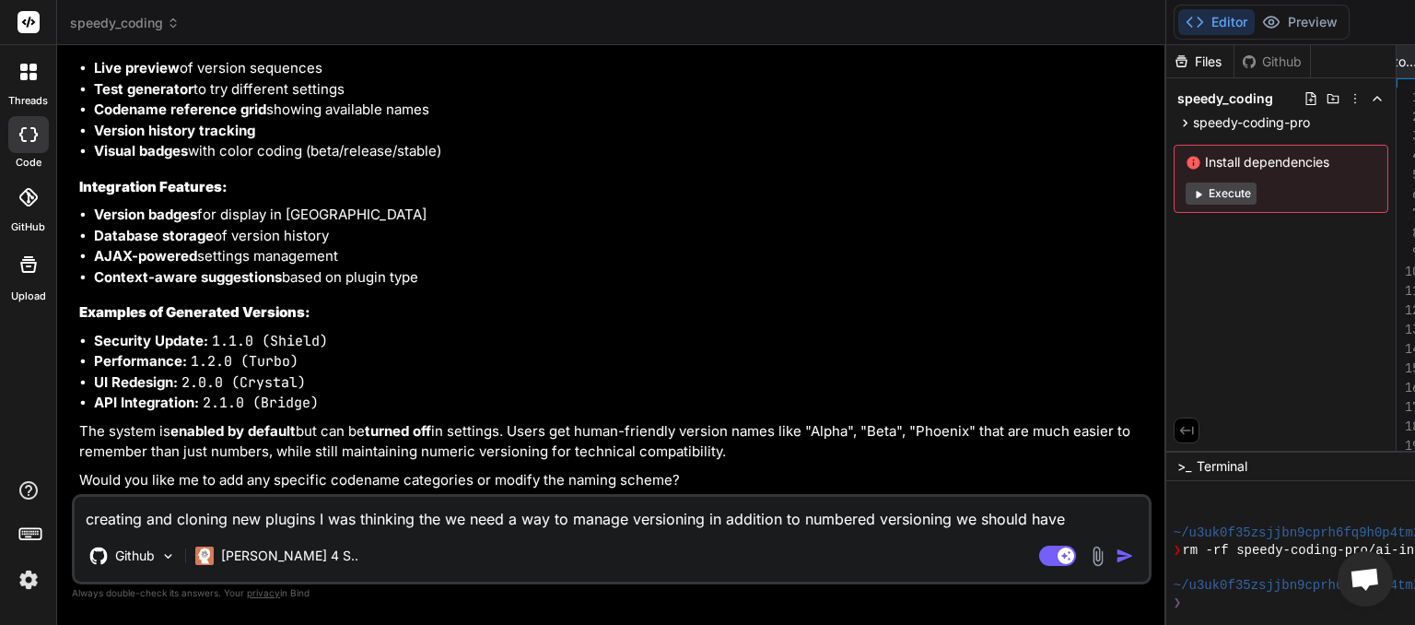
scroll to position [0, 2827]
click at [170, 509] on textarea "creating and cloning new plugins I was thinking the we need a way to manage ver…" at bounding box center [612, 513] width 1075 height 33
paste textarea "[JS Error] TypeError: $(...).sortable is not a function File: [URL][DOMAIN_NAME…"
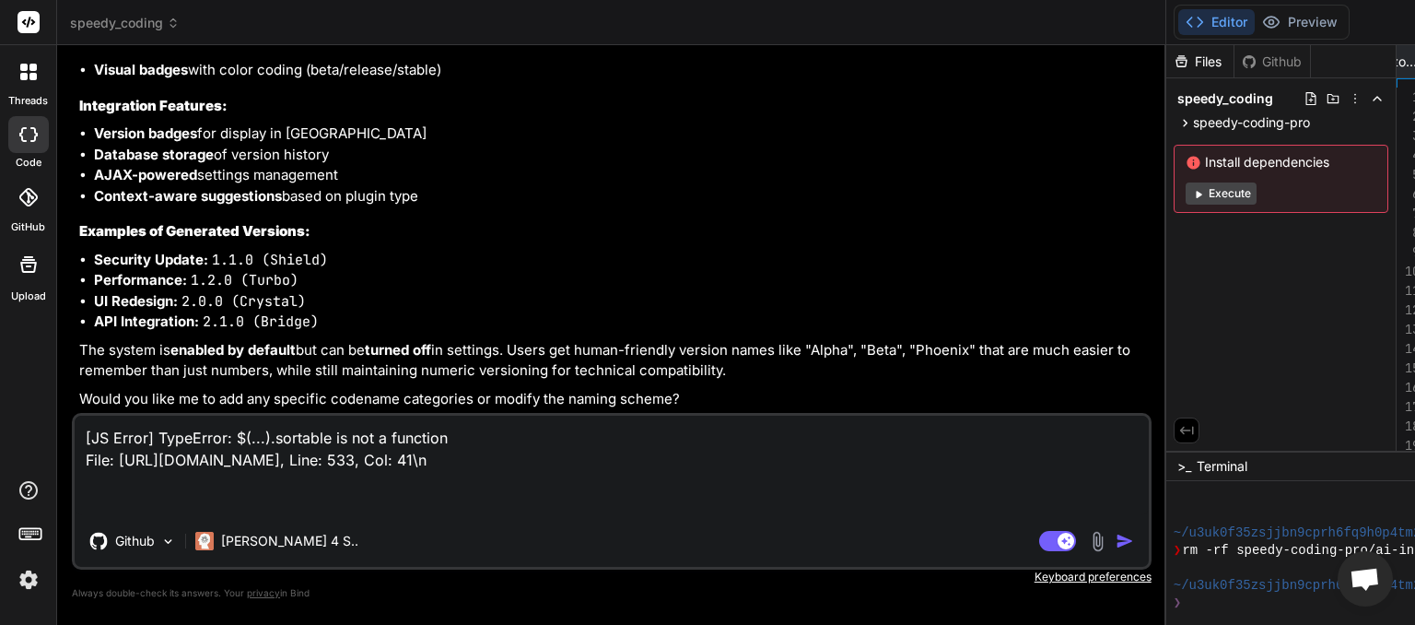
click at [1116, 538] on img "button" at bounding box center [1125, 541] width 18 height 18
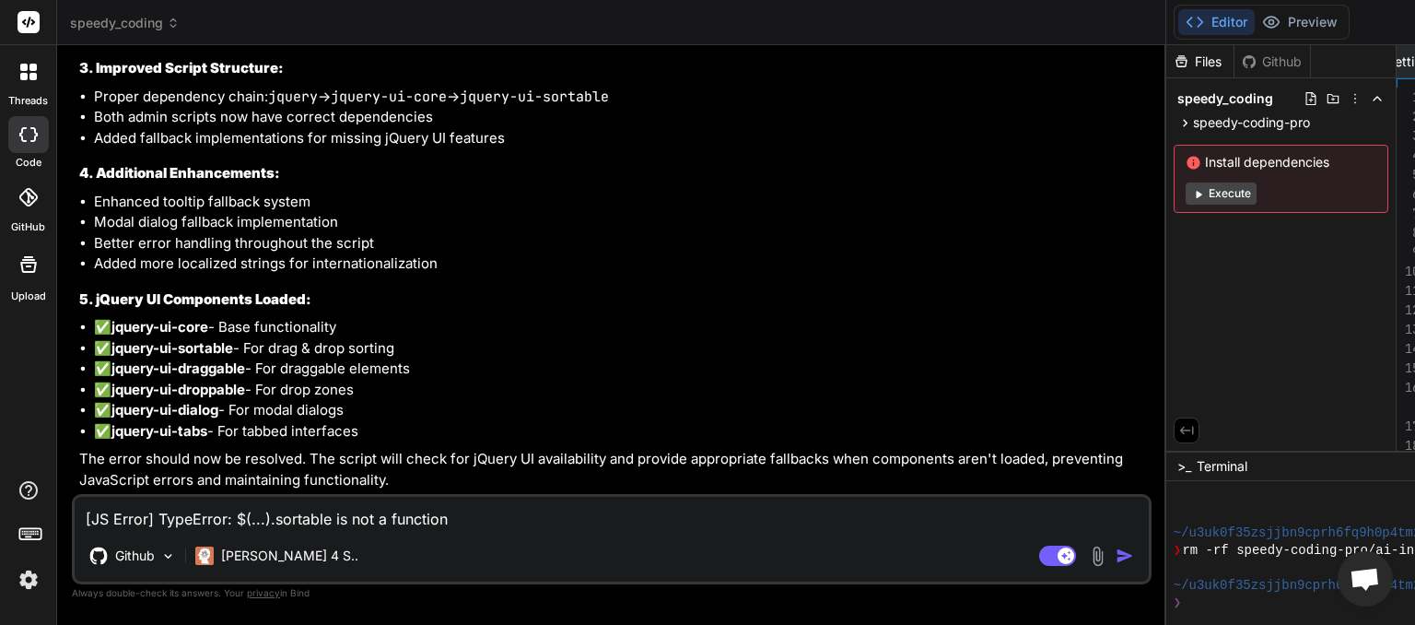
scroll to position [0, 2174]
paste textarea "[DATE] 20:49:35 UTC] PHP Warning: include_once(partials/admin-display.php): Fai…"
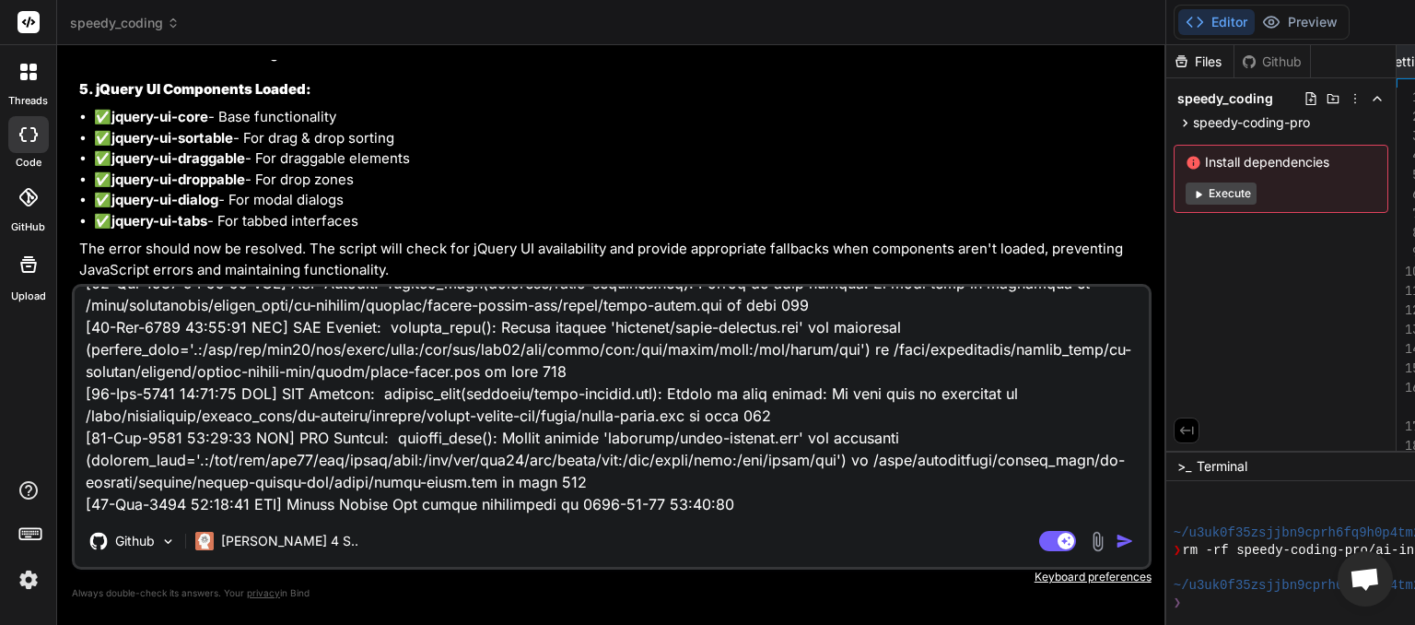
click at [1116, 538] on img "button" at bounding box center [1125, 541] width 18 height 18
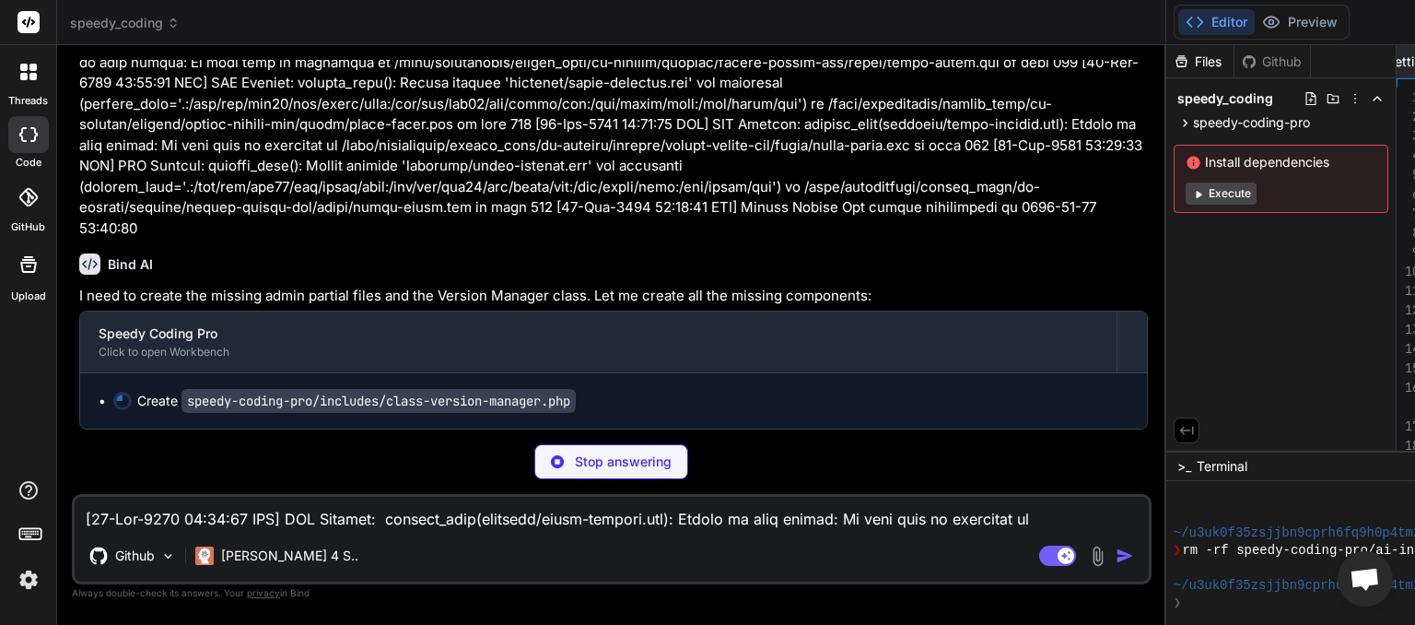
scroll to position [37796, 0]
click at [286, 523] on textarea at bounding box center [612, 513] width 1075 height 33
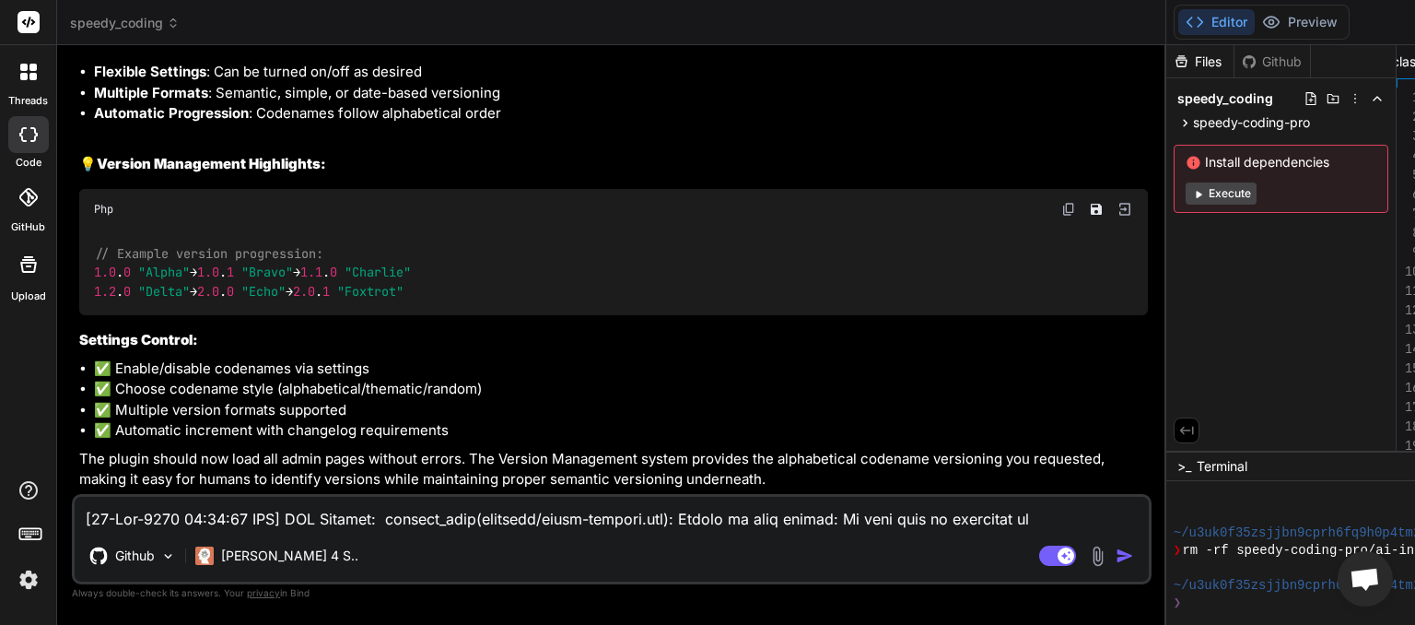
scroll to position [0, 3206]
